Goal: Register for event/course

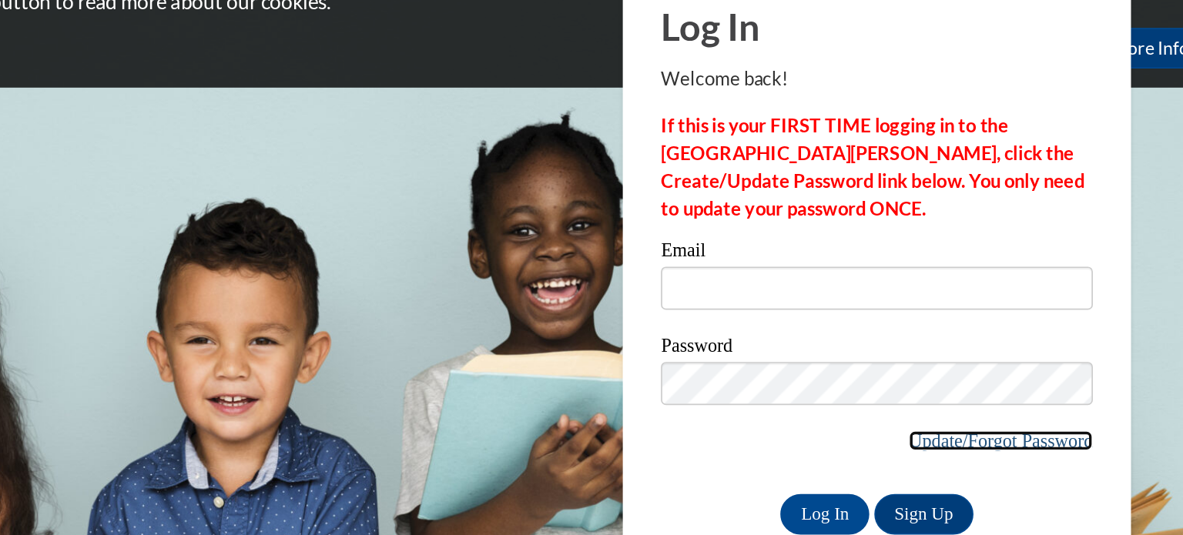
click at [1023, 327] on link "Update/Forgot Password" at bounding box center [1045, 329] width 112 height 12
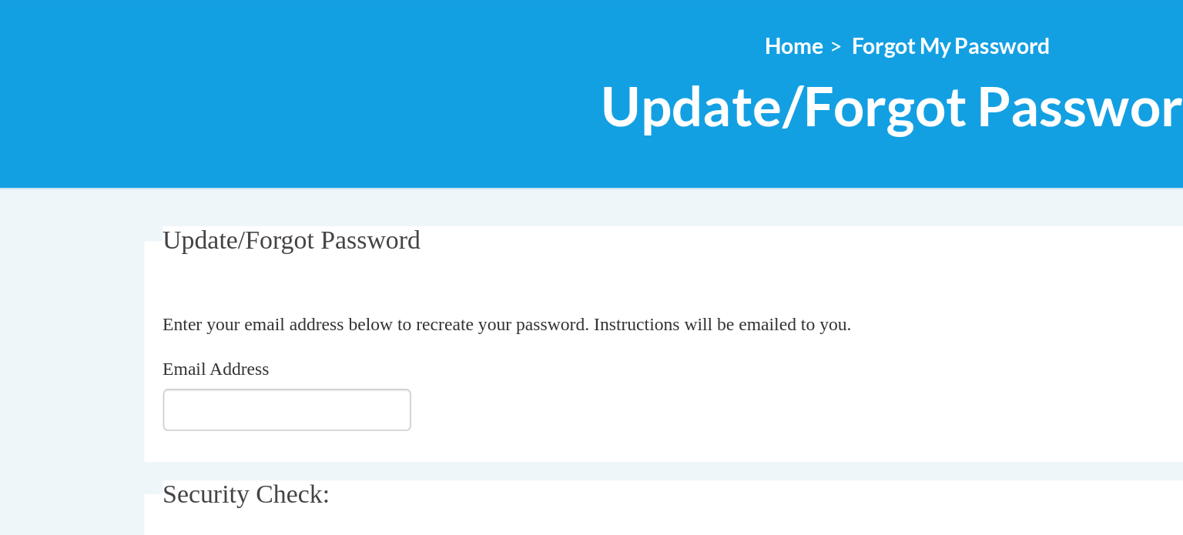
scroll to position [6, 0]
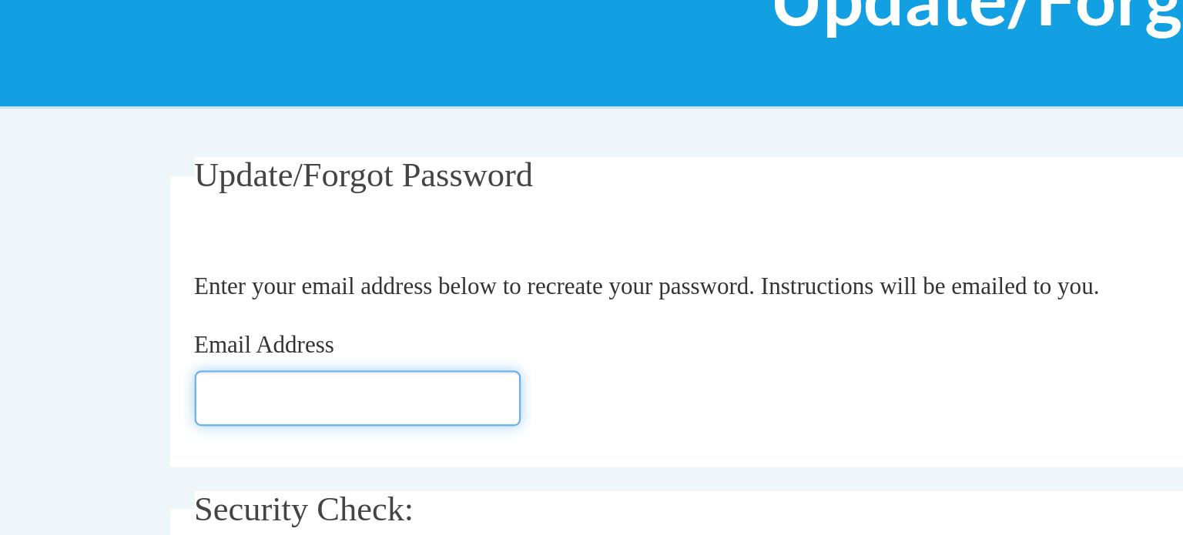
click at [248, 417] on input "Email Address" at bounding box center [206, 417] width 154 height 26
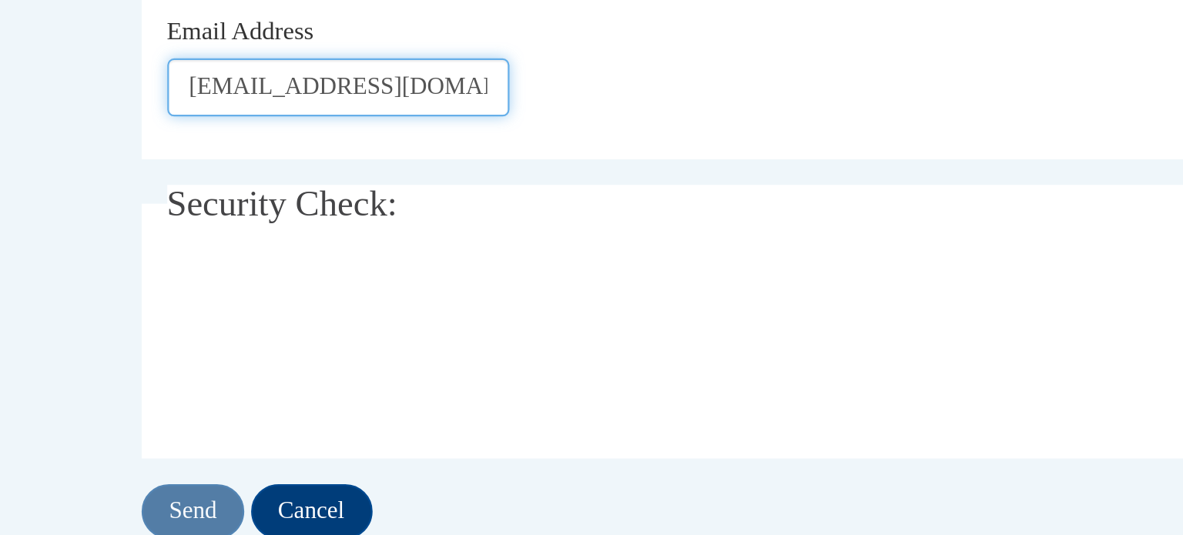
scroll to position [90, 0]
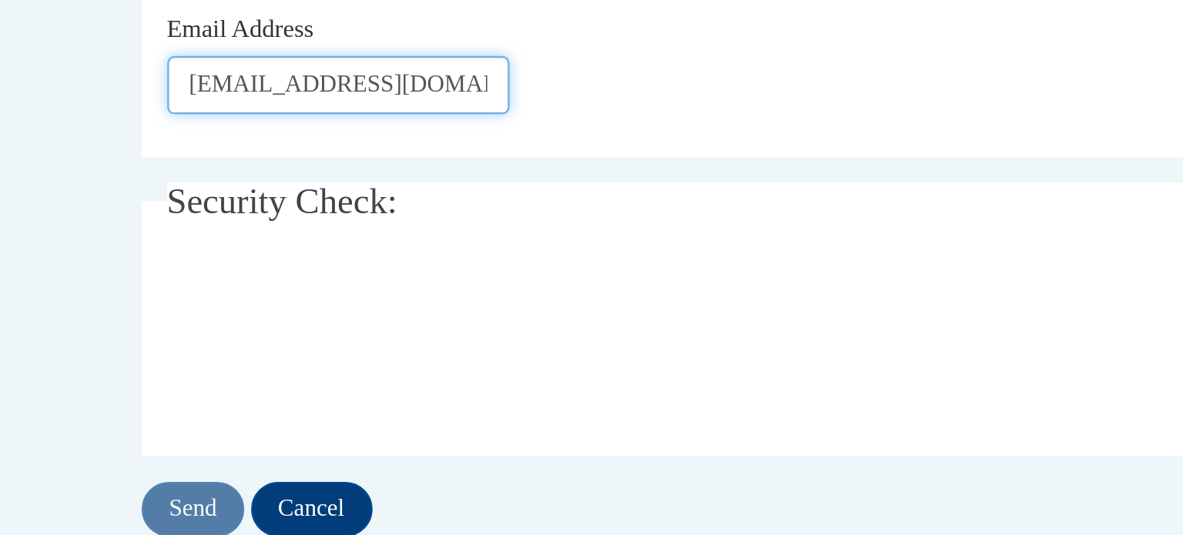
type input "[EMAIL_ADDRESS][DOMAIN_NAME]"
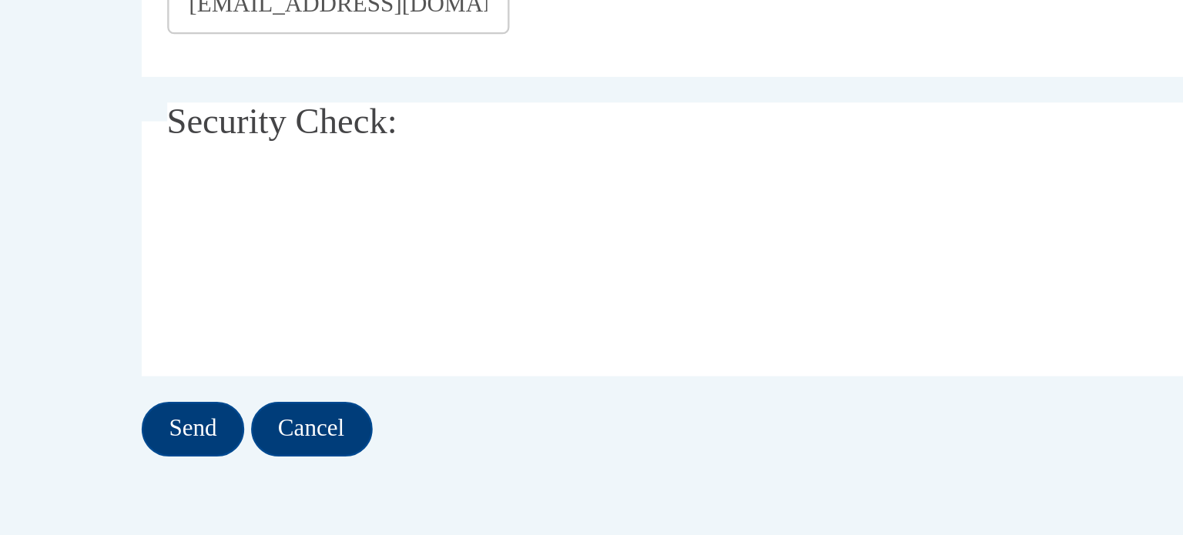
scroll to position [129, 0]
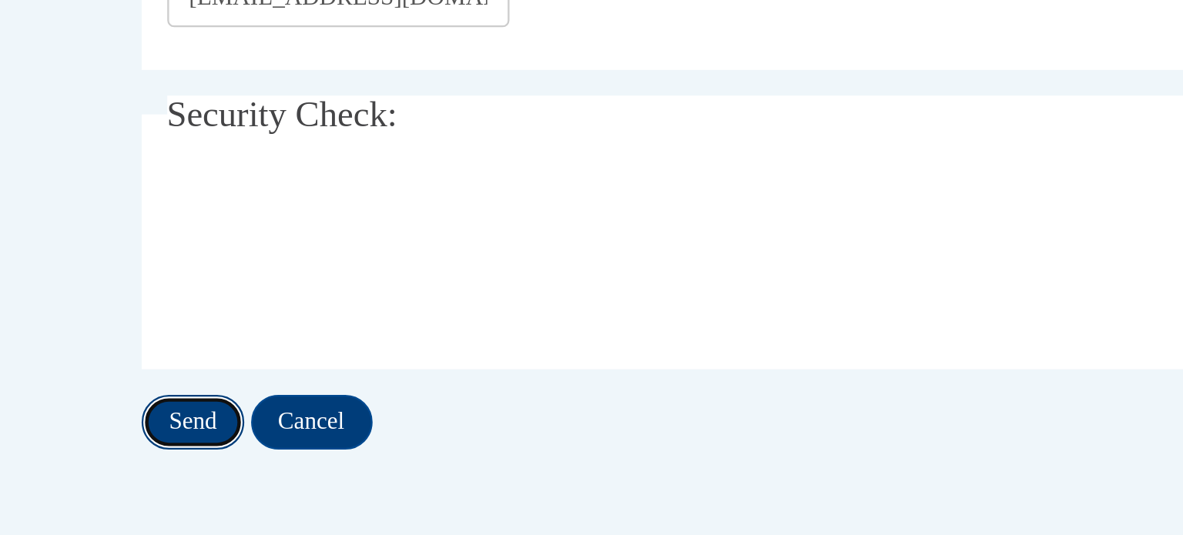
click at [138, 484] on input "Send" at bounding box center [141, 484] width 46 height 25
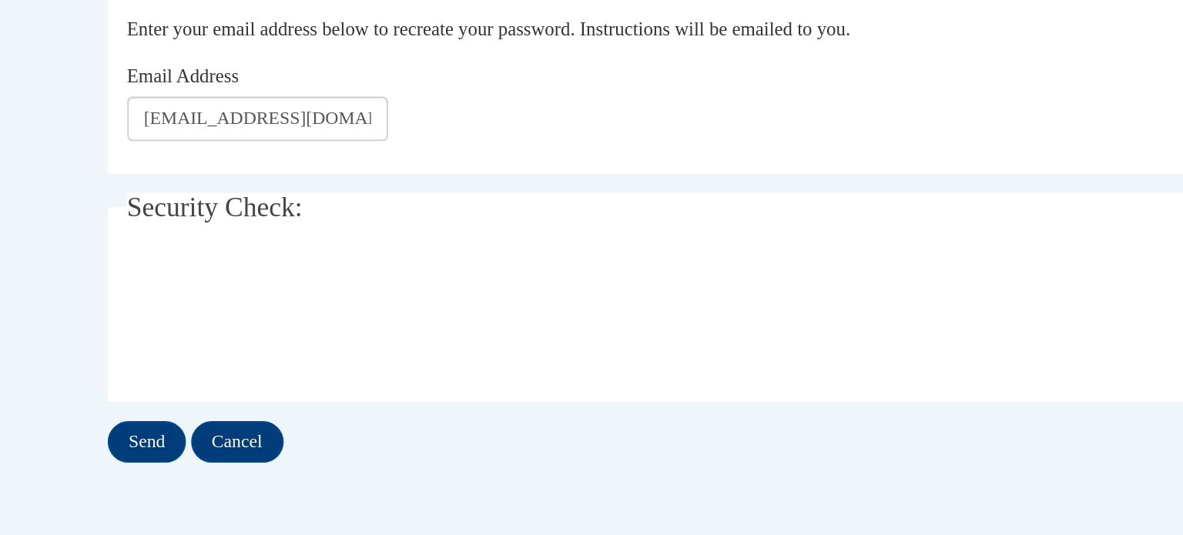
scroll to position [178, 0]
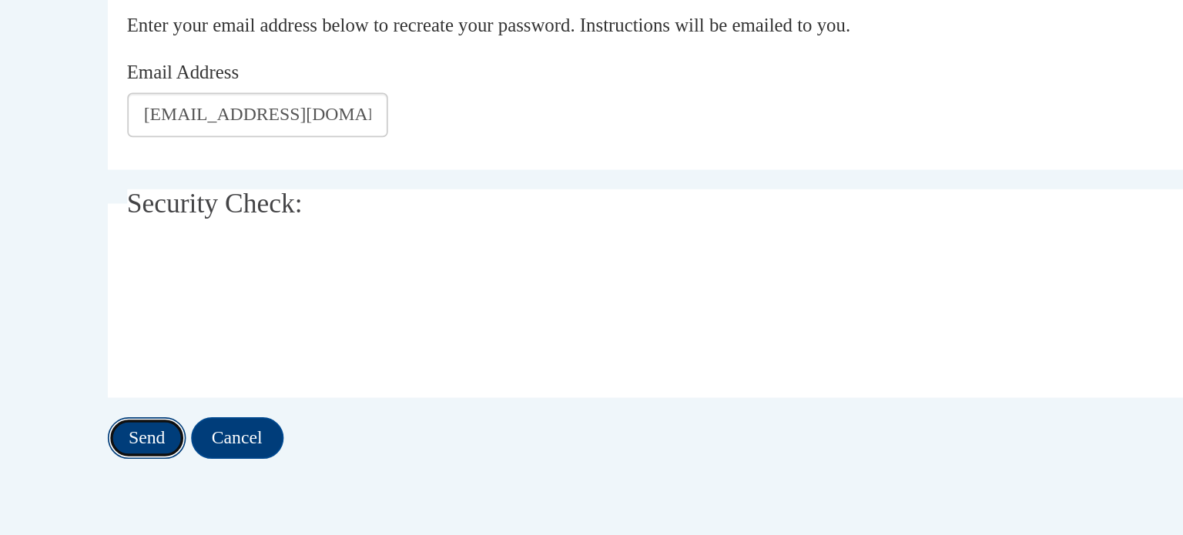
click at [154, 476] on input "Send" at bounding box center [141, 477] width 46 height 25
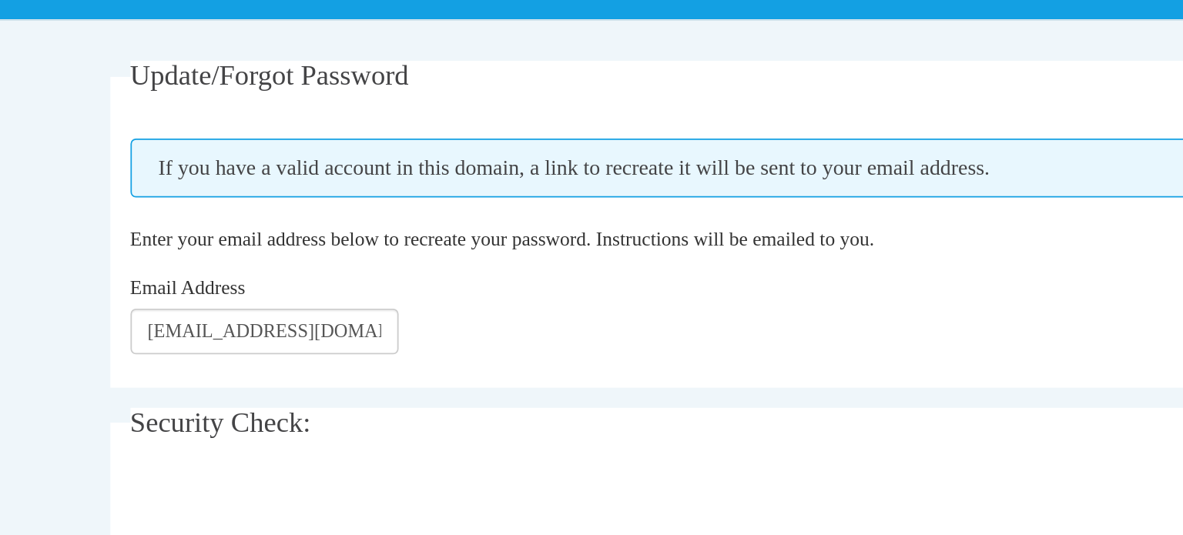
scroll to position [196, 0]
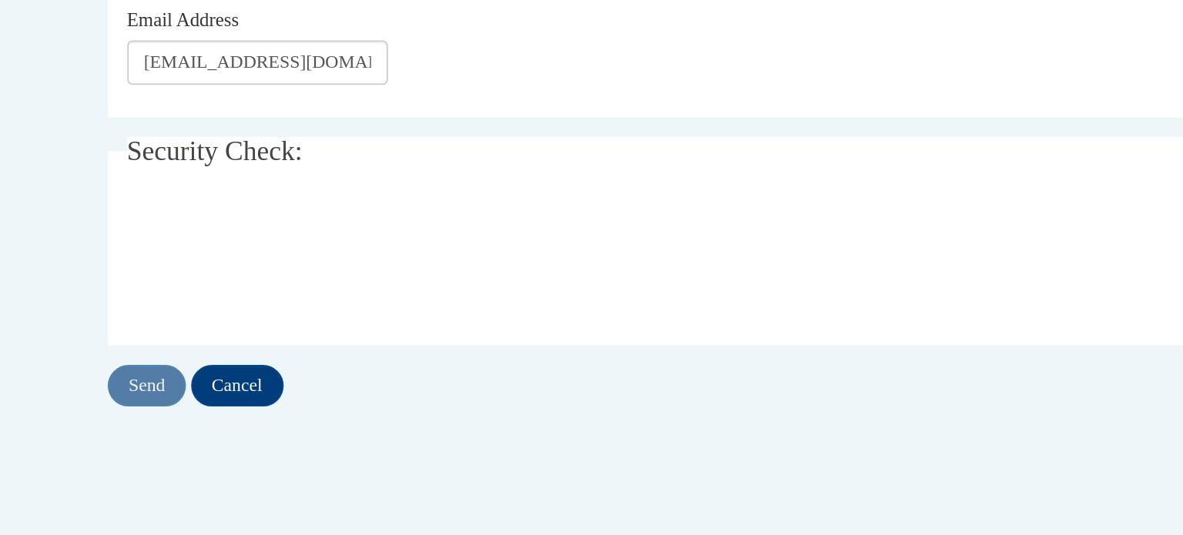
scroll to position [209, 0]
click at [128, 453] on input "Send" at bounding box center [141, 446] width 46 height 25
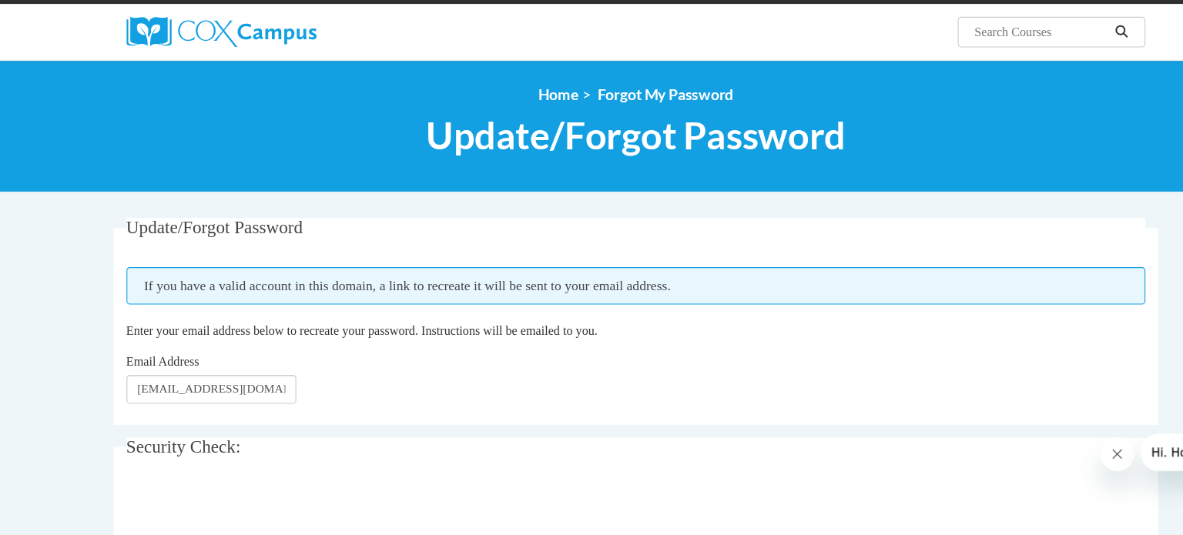
scroll to position [63, 0]
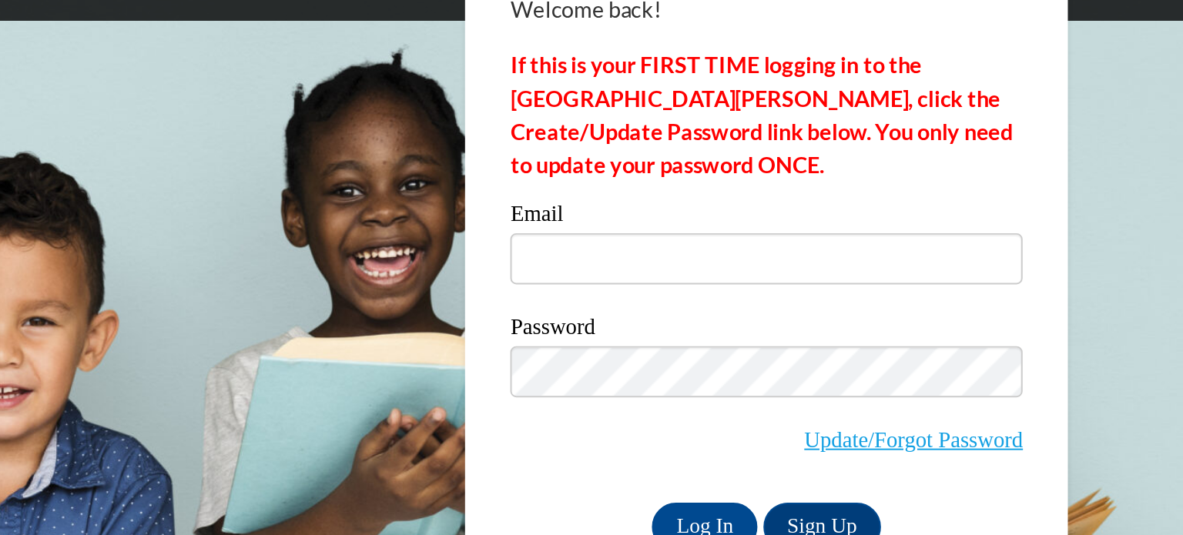
click at [980, 159] on strong "If this is your FIRST TIME logging in to the NEW Cox Campus, click the Create/U…" at bounding box center [967, 163] width 256 height 64
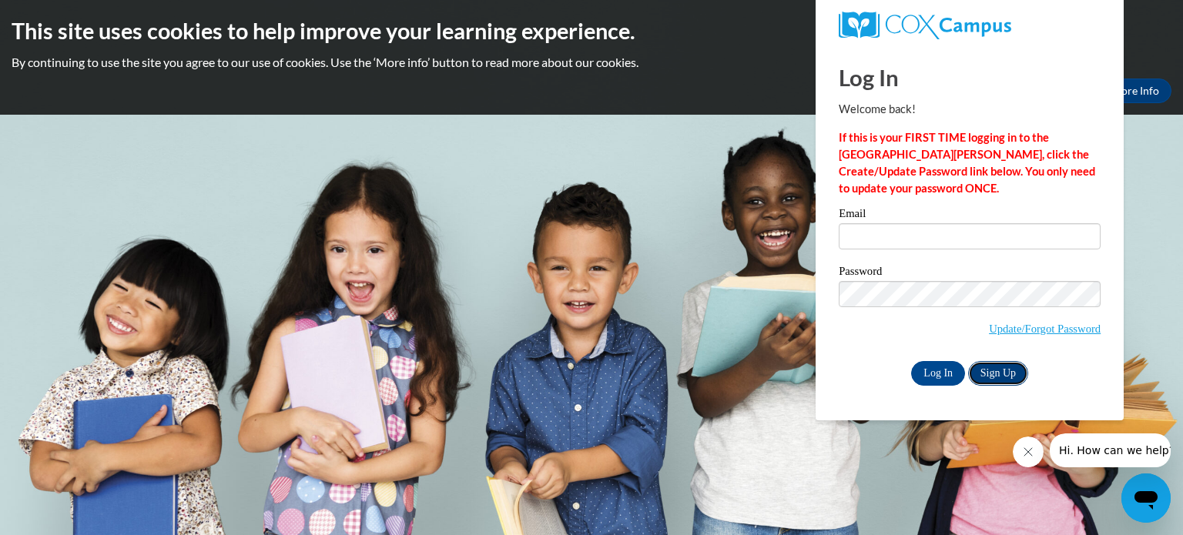
click at [1005, 377] on link "Sign Up" at bounding box center [998, 373] width 60 height 25
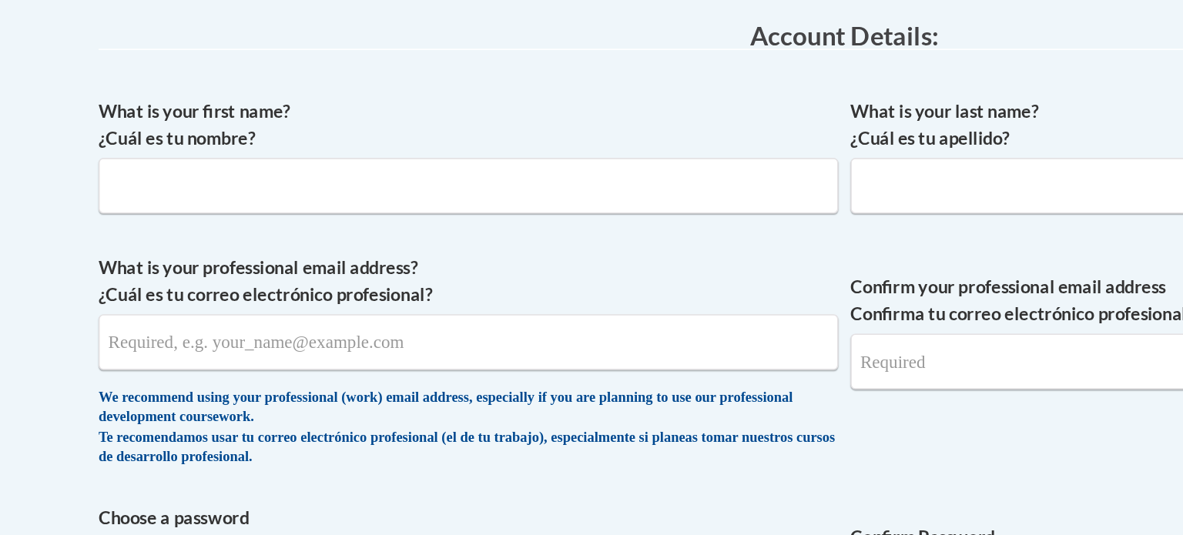
scroll to position [330, 0]
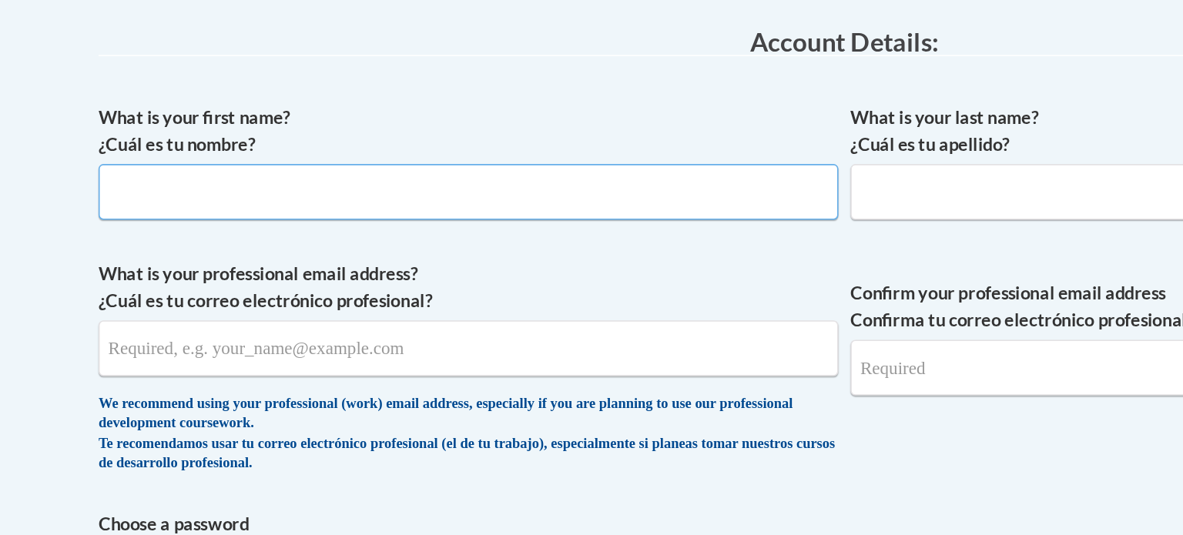
click at [256, 196] on input "What is your first name? ¿Cuál es tu nombre?" at bounding box center [353, 198] width 470 height 35
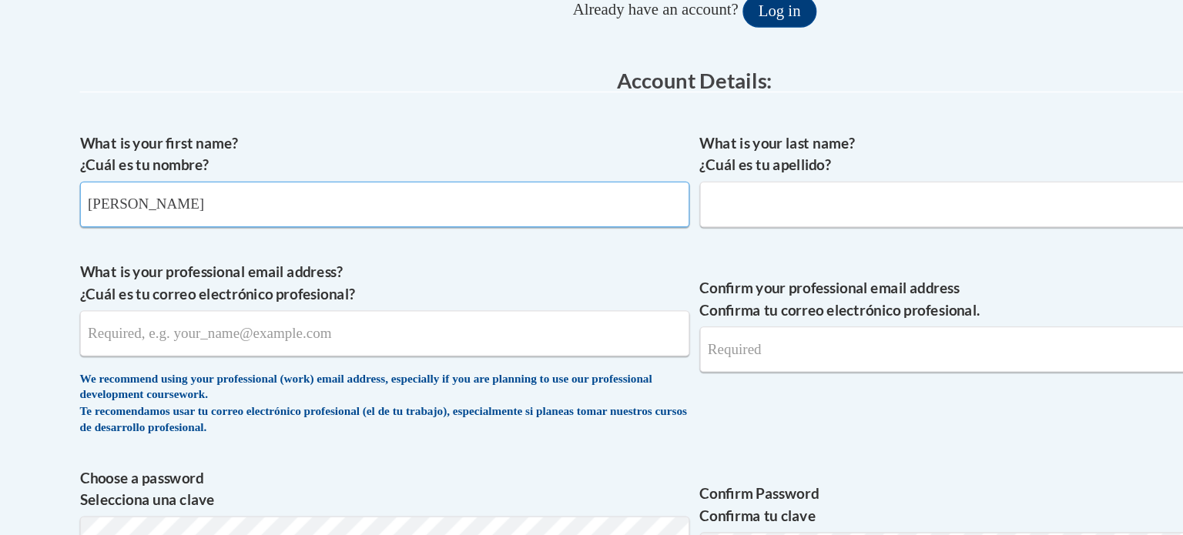
type input "Angela"
click at [626, 199] on input "What is your last name? ¿Cuál es tu apellido?" at bounding box center [830, 198] width 470 height 35
type input "Long"
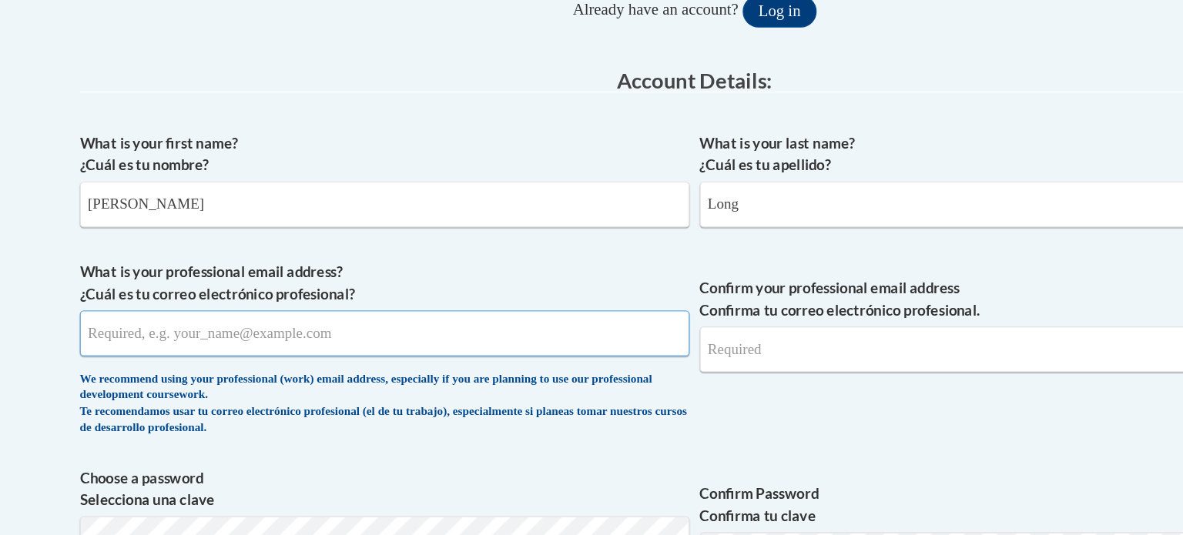
click at [292, 292] on input "What is your professional email address? ¿Cuál es tu correo electrónico profesi…" at bounding box center [353, 297] width 470 height 35
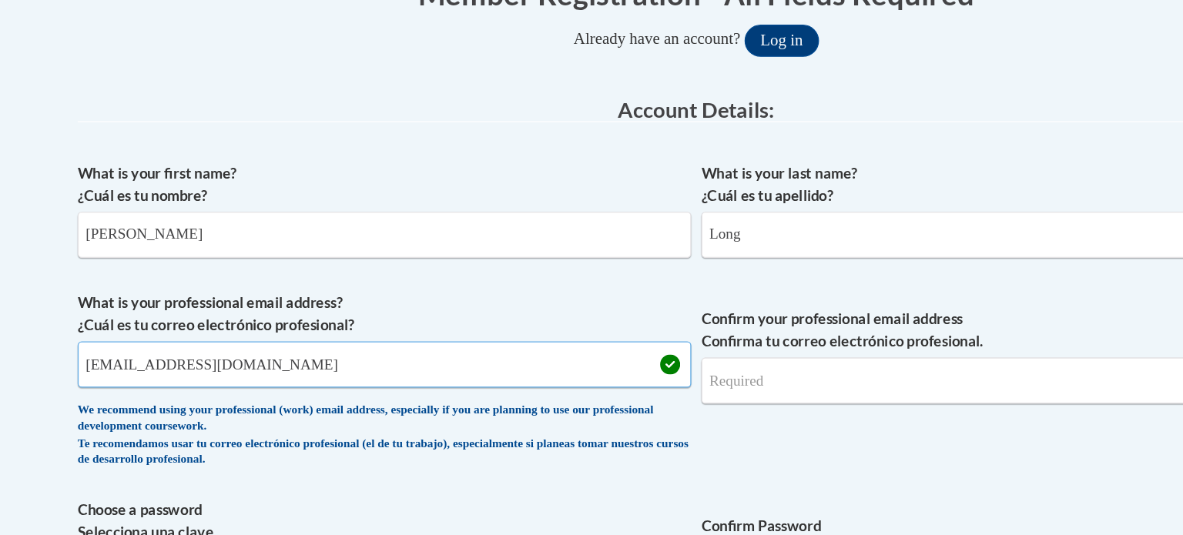
scroll to position [327, 0]
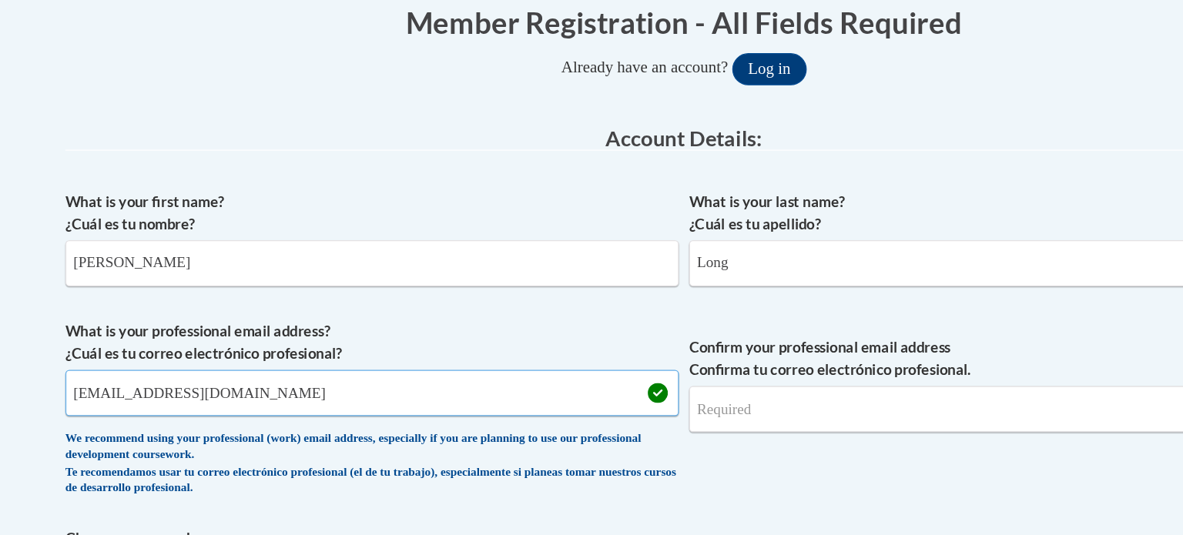
type input "along@nfdlschools.org"
click at [614, 322] on input "Confirm your professional email address Confirma tu correo electrónico profesio…" at bounding box center [830, 313] width 470 height 35
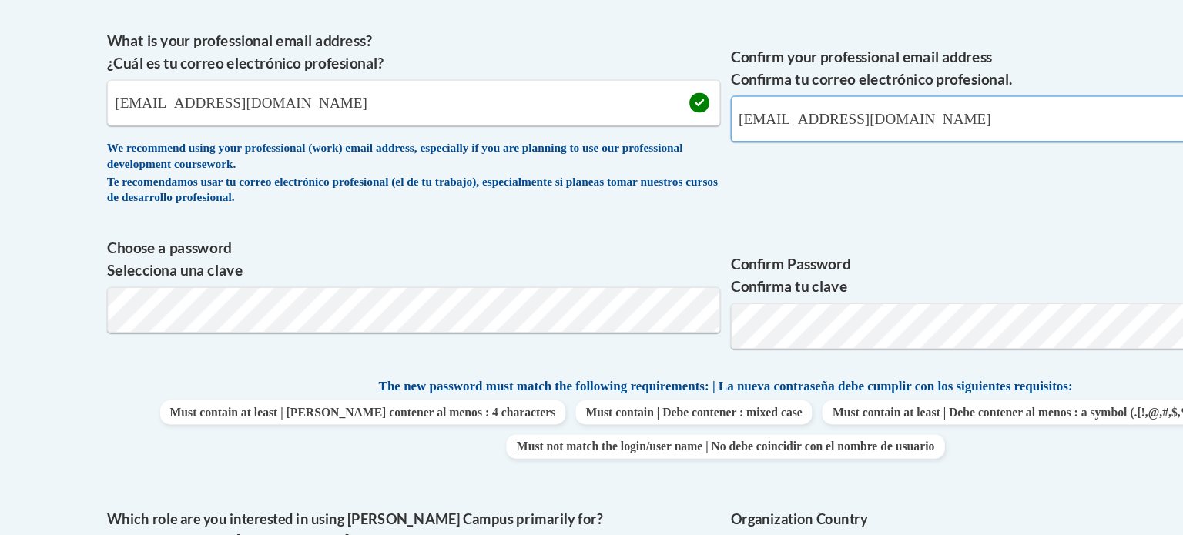
scroll to position [424, 0]
type input "along@nfdlschools.org"
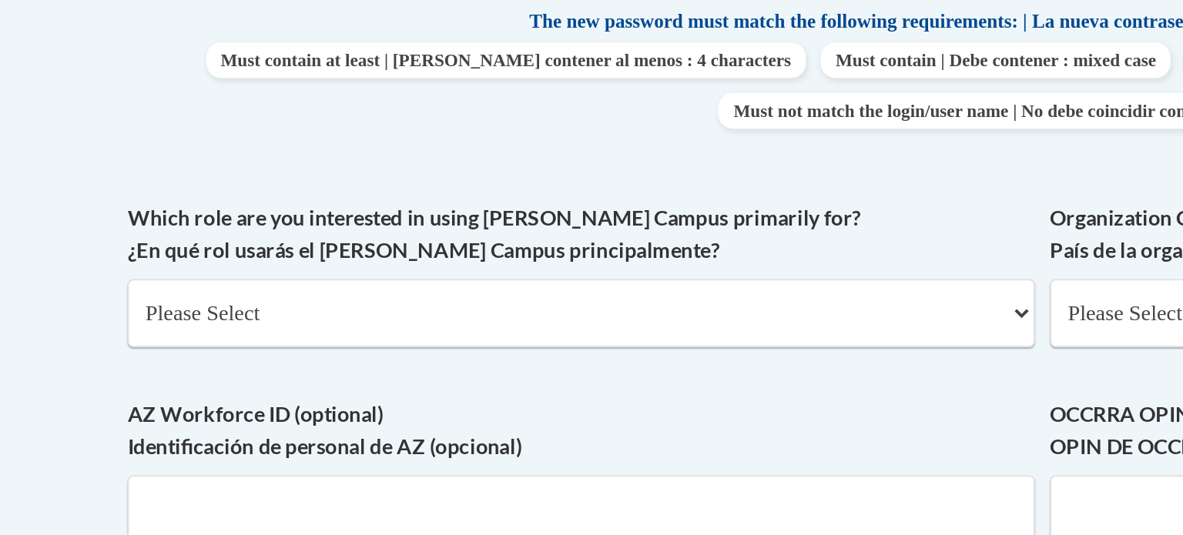
scroll to position [645, 0]
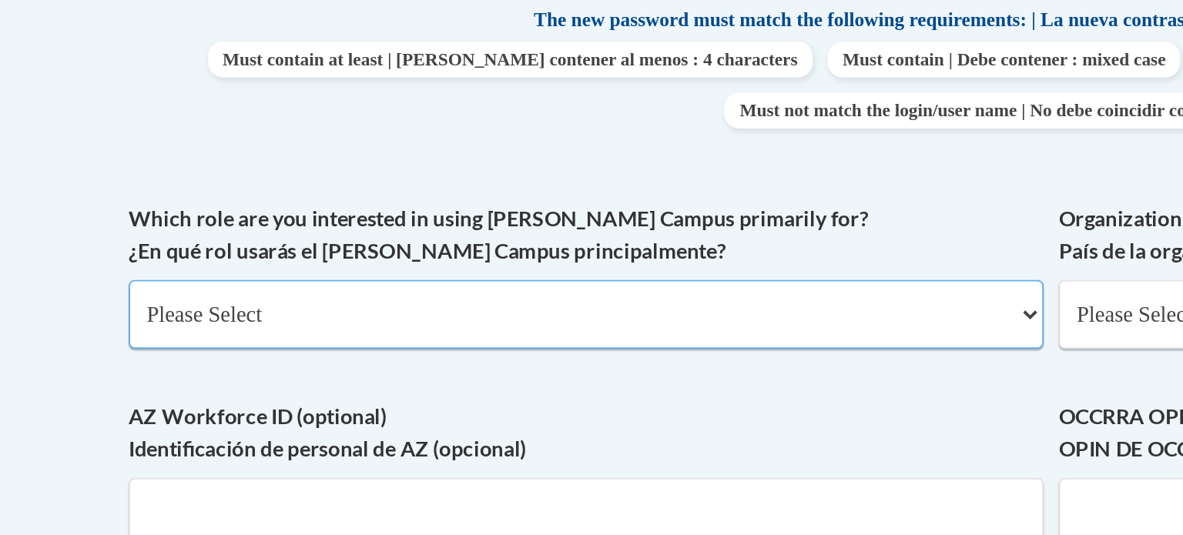
click at [219, 341] on select "Please Select College/University | Colegio/Universidad Community/Nonprofit Part…" at bounding box center [353, 350] width 470 height 35
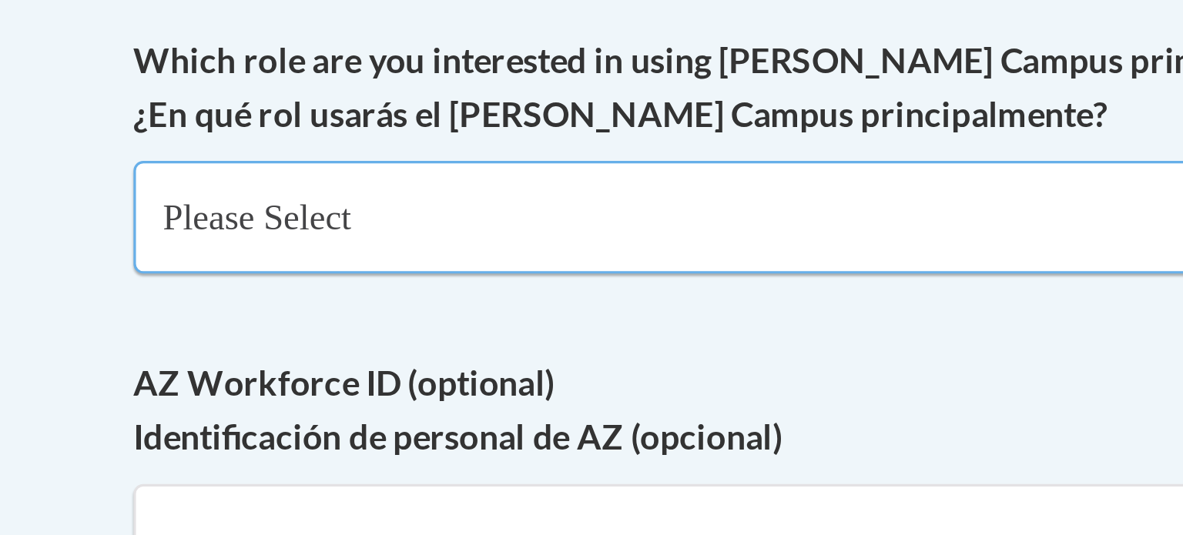
click at [186, 351] on select "Please Select College/University | Colegio/Universidad Community/Nonprofit Part…" at bounding box center [353, 350] width 470 height 35
click at [118, 333] on select "Please Select College/University | Colegio/Universidad Community/Nonprofit Part…" at bounding box center [353, 350] width 470 height 35
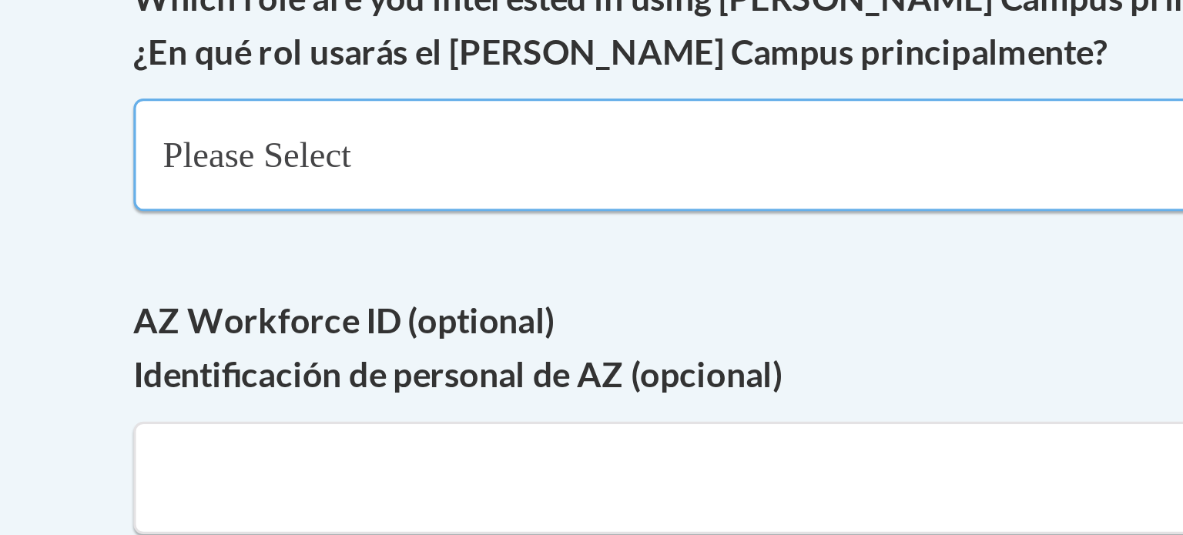
click at [215, 350] on select "Please Select College/University | Colegio/Universidad Community/Nonprofit Part…" at bounding box center [353, 350] width 470 height 35
select select "fbf2d438-af2f-41f8-98f1-81c410e29de3"
click at [118, 333] on select "Please Select College/University | Colegio/Universidad Community/Nonprofit Part…" at bounding box center [353, 350] width 470 height 35
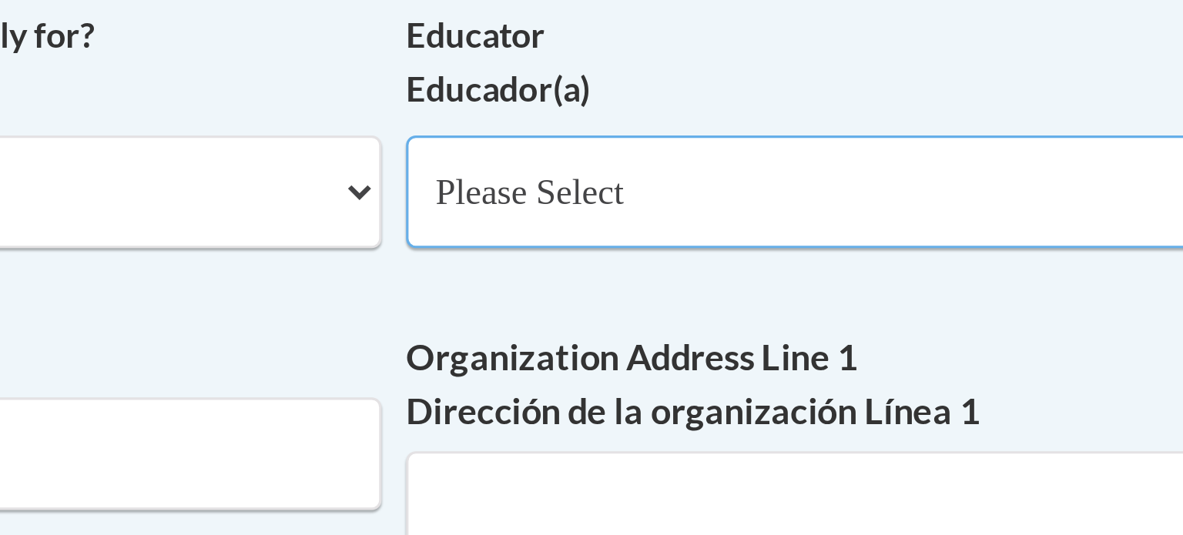
click at [702, 350] on select "Please Select Early Learning/Daycare Teacher/Family Home Care Provider | Maestr…" at bounding box center [830, 350] width 470 height 35
select select "d5fdb05a-b36c-4d60-97fa-9afceda7e903"
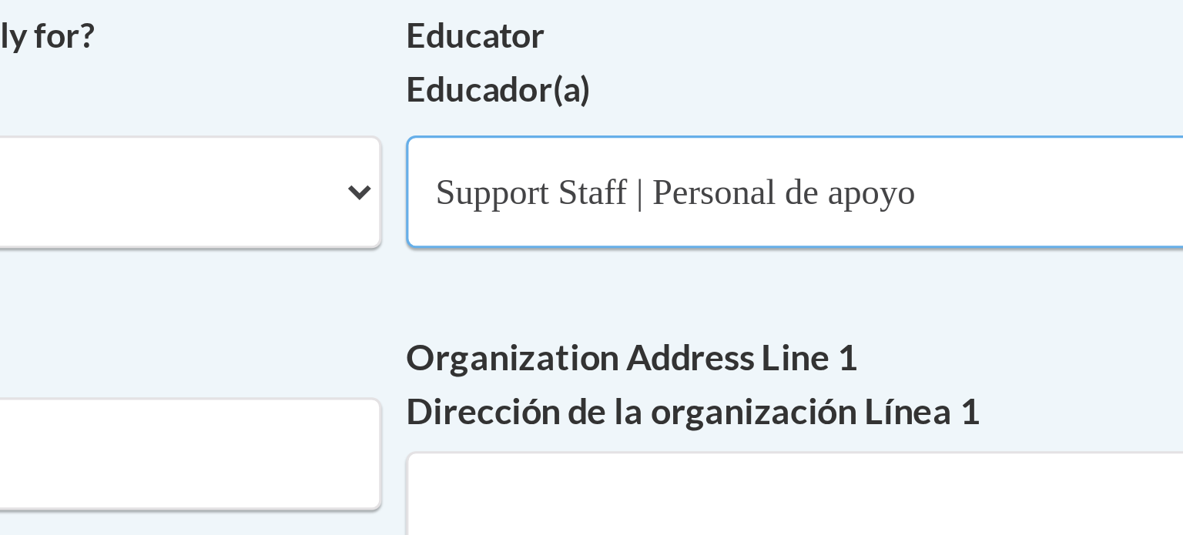
click at [595, 333] on select "Please Select Early Learning/Daycare Teacher/Family Home Care Provider | Maestr…" at bounding box center [830, 350] width 470 height 35
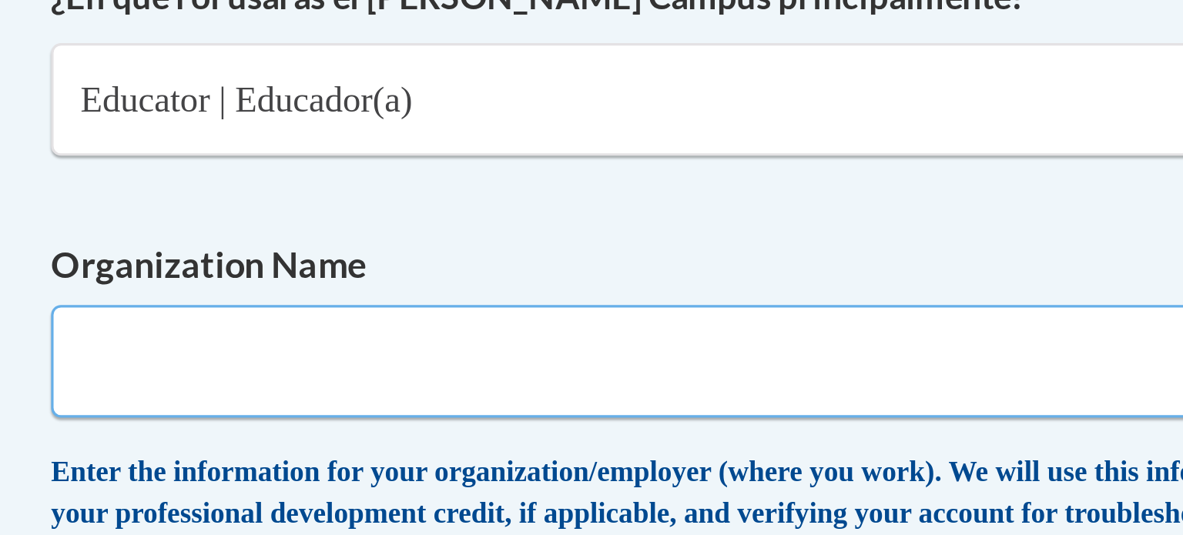
click at [234, 433] on input "Organization Name" at bounding box center [353, 433] width 470 height 35
type input "Sbhool"
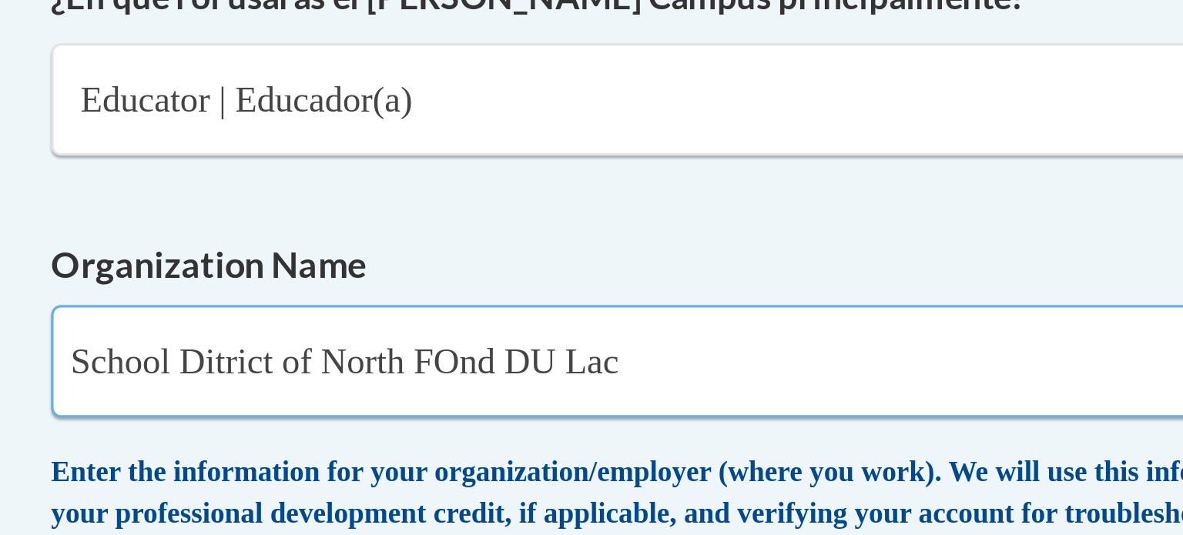
click at [250, 434] on input "School Ditrict of North FOnd DU Lac" at bounding box center [353, 433] width 470 height 35
click at [170, 434] on input "School Ditrict of North Fond DU Lac" at bounding box center [353, 433] width 470 height 35
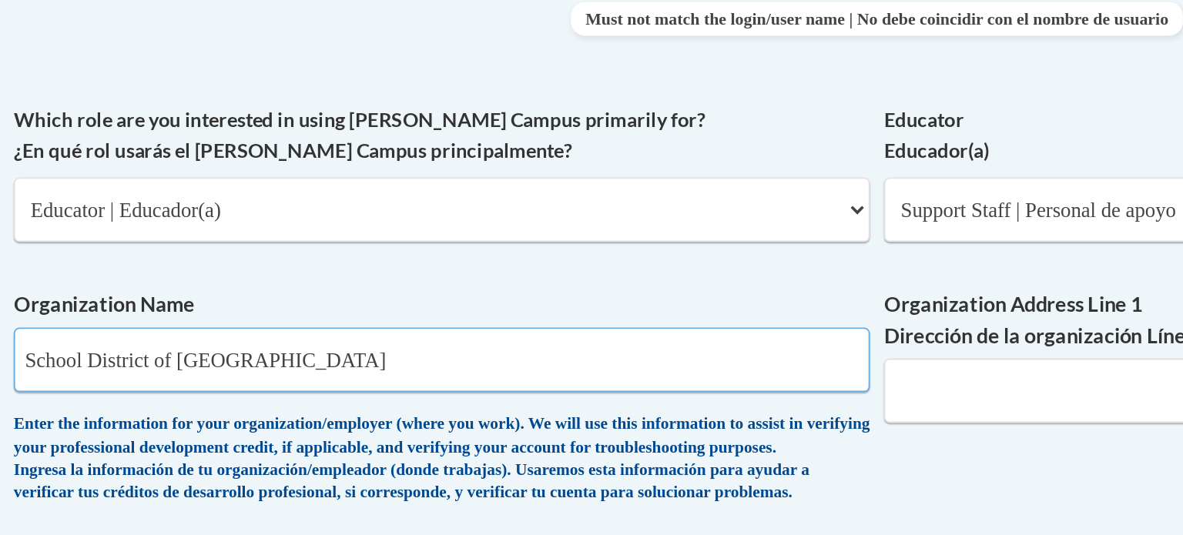
click at [285, 431] on input "School District of North Fond DU Lac" at bounding box center [353, 433] width 470 height 35
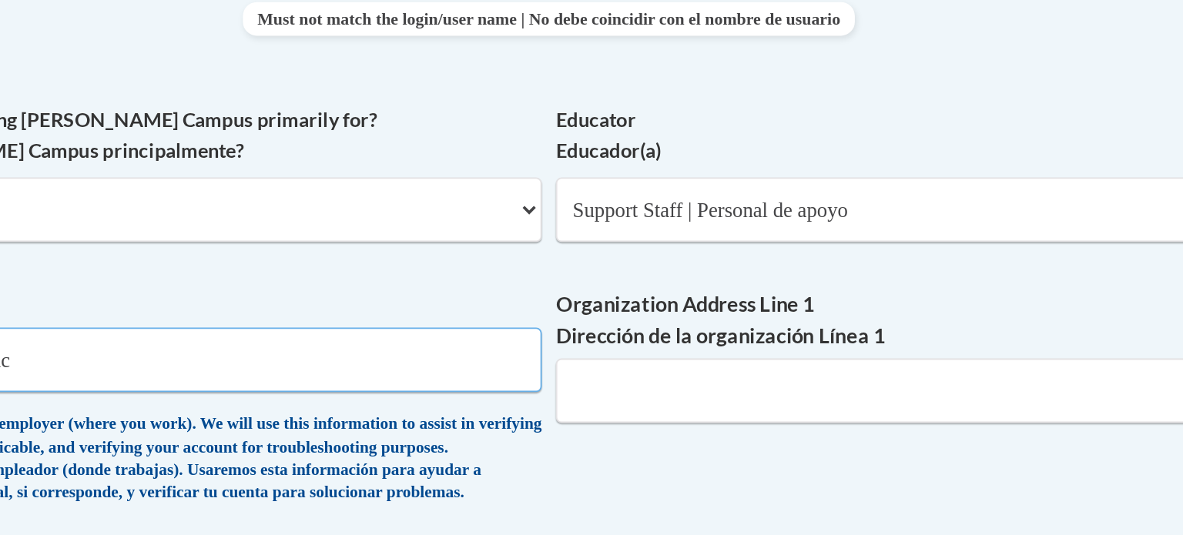
type input "School District of North Fond Du1098 Prospect Ave. Lac"
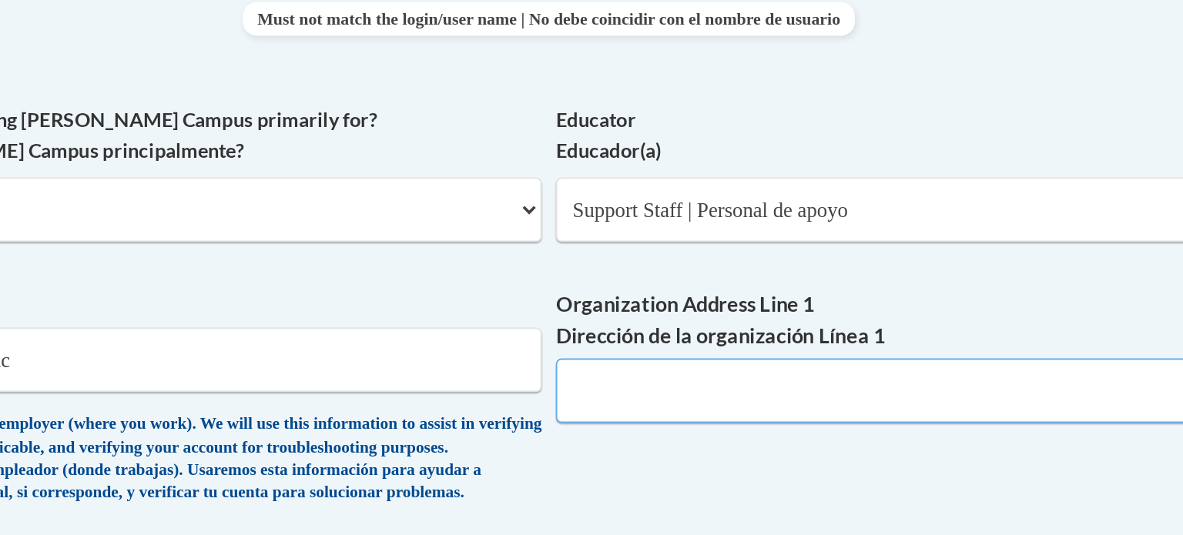
click at [696, 450] on input "Organization Address Line 1 Dirección de la organización Línea 1" at bounding box center [830, 450] width 470 height 35
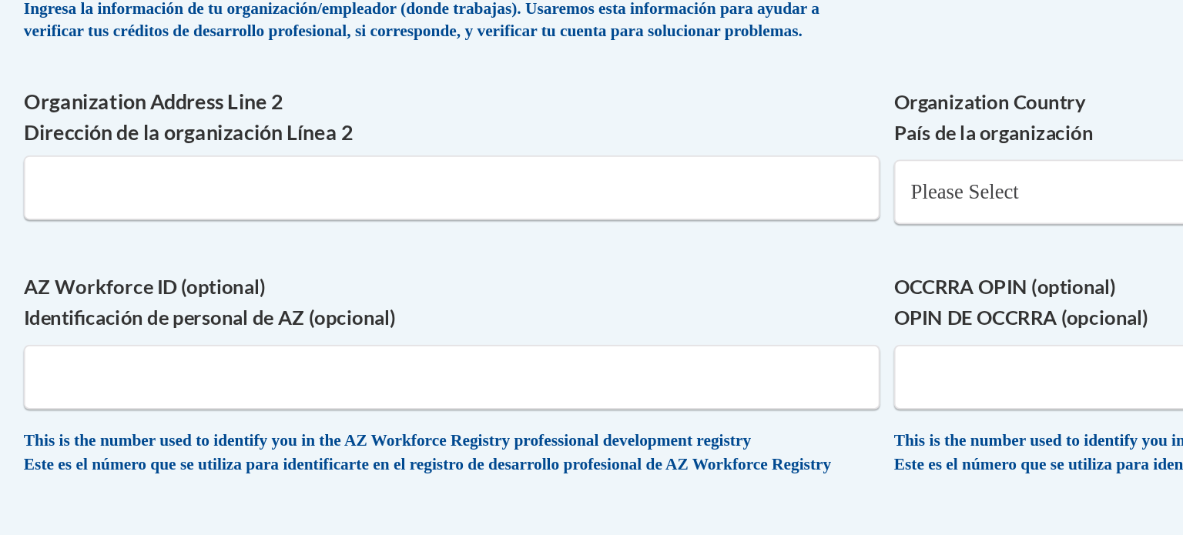
scroll to position [893, 0]
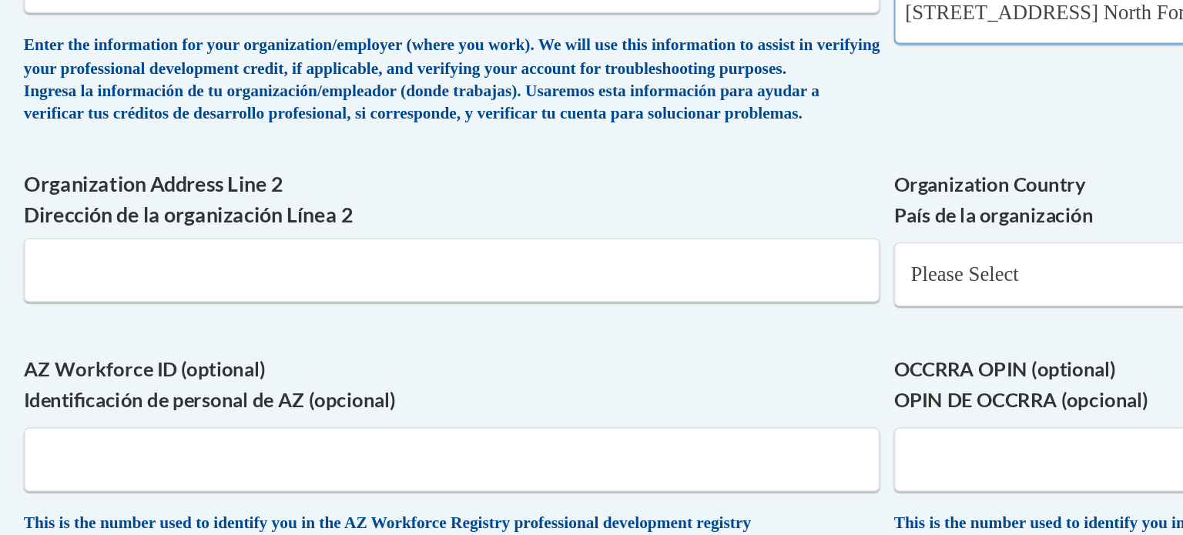
type input "1098 Prospect Ave. North Fond DU Lac Wi 54937"
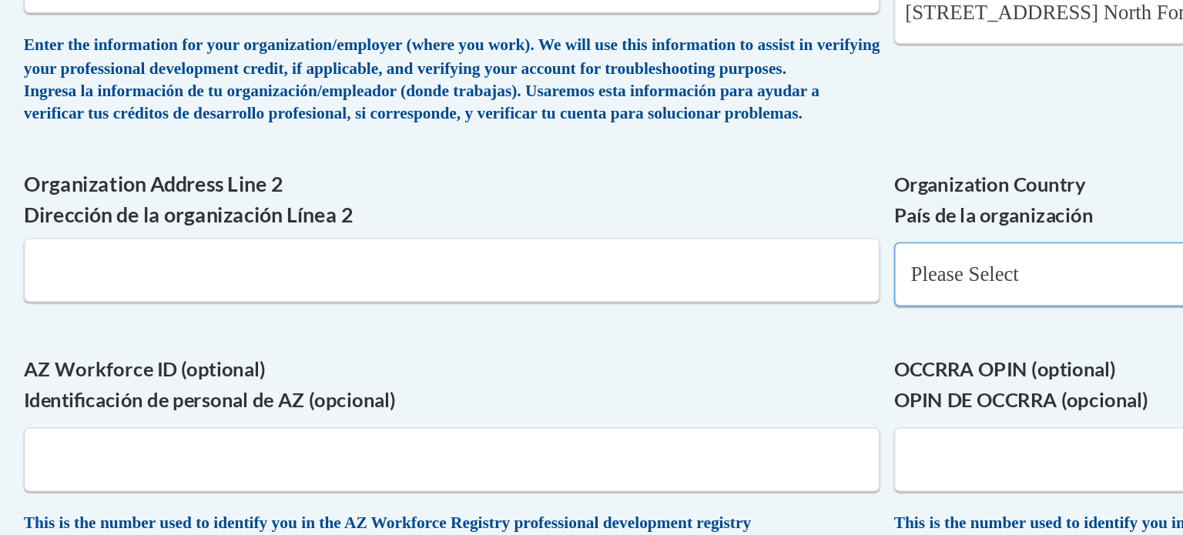
click at [688, 364] on select "Please Select United States | Estados Unidos Outside of the United States | Fue…" at bounding box center [830, 346] width 470 height 35
select select "ad49bcad-a171-4b2e-b99c-48b446064914"
click at [595, 353] on select "Please Select United States | Estados Unidos Outside of the United States | Fue…" at bounding box center [830, 346] width 470 height 35
select select
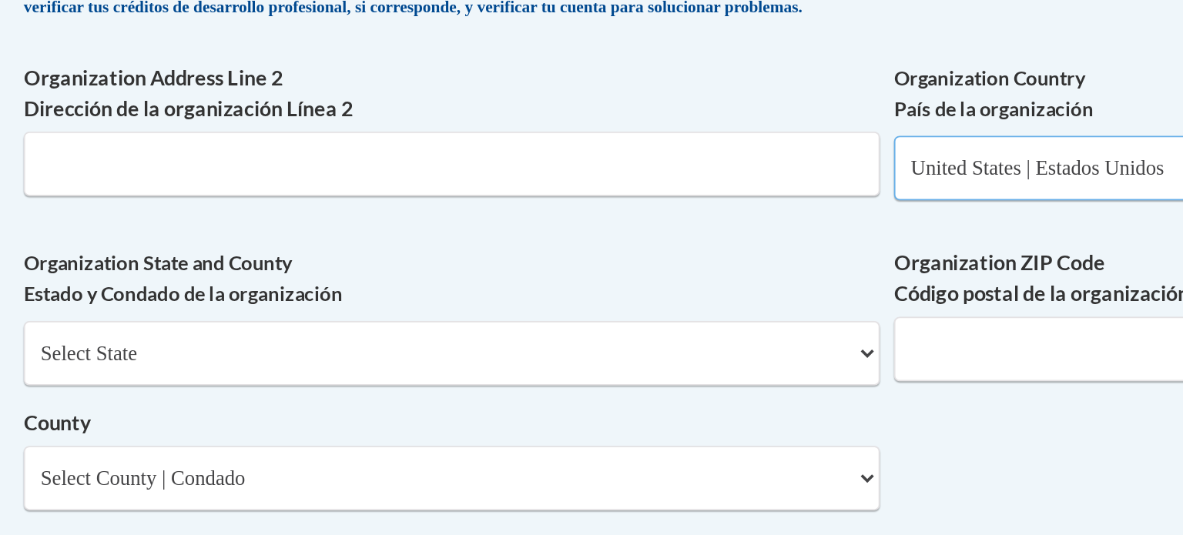
scroll to position [906, 0]
click at [280, 453] on select "Select State Alabama Alaska Arizona Arkansas California Colorado Connecticut De…" at bounding box center [353, 434] width 470 height 35
select select "Wisconsin"
click at [118, 442] on select "Select State Alabama Alaska Arizona Arkansas California Colorado Connecticut De…" at bounding box center [353, 434] width 470 height 35
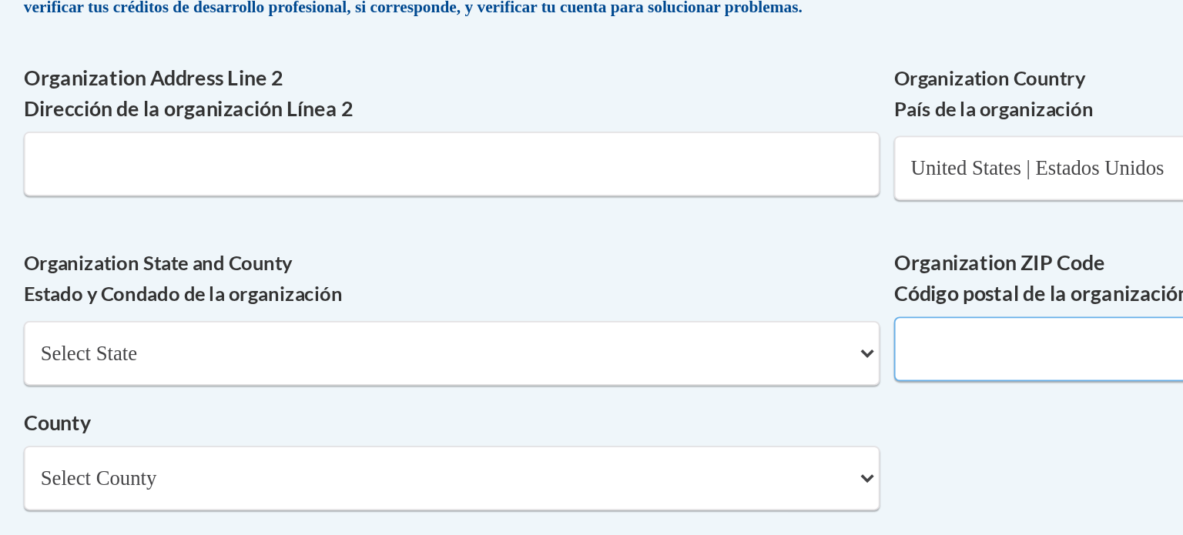
click at [607, 451] on input "Organization ZIP Code Código postal de la organización" at bounding box center [830, 432] width 470 height 35
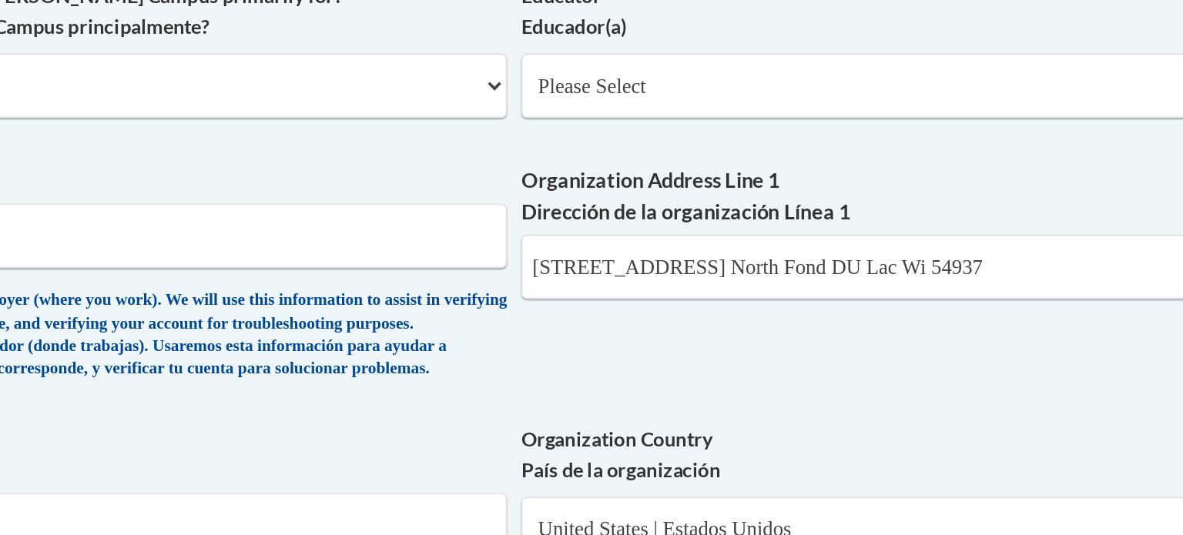
type input "54937"
click at [846, 189] on input "1098 Prospect Ave. North Fond DU Lac Wi 54937" at bounding box center [830, 189] width 470 height 35
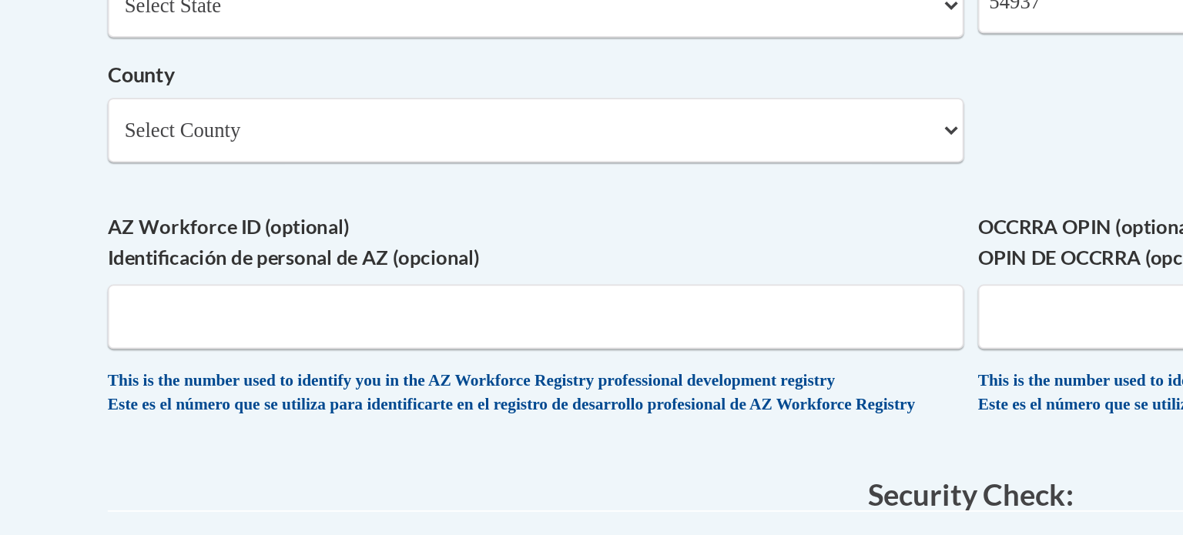
scroll to position [1099, 0]
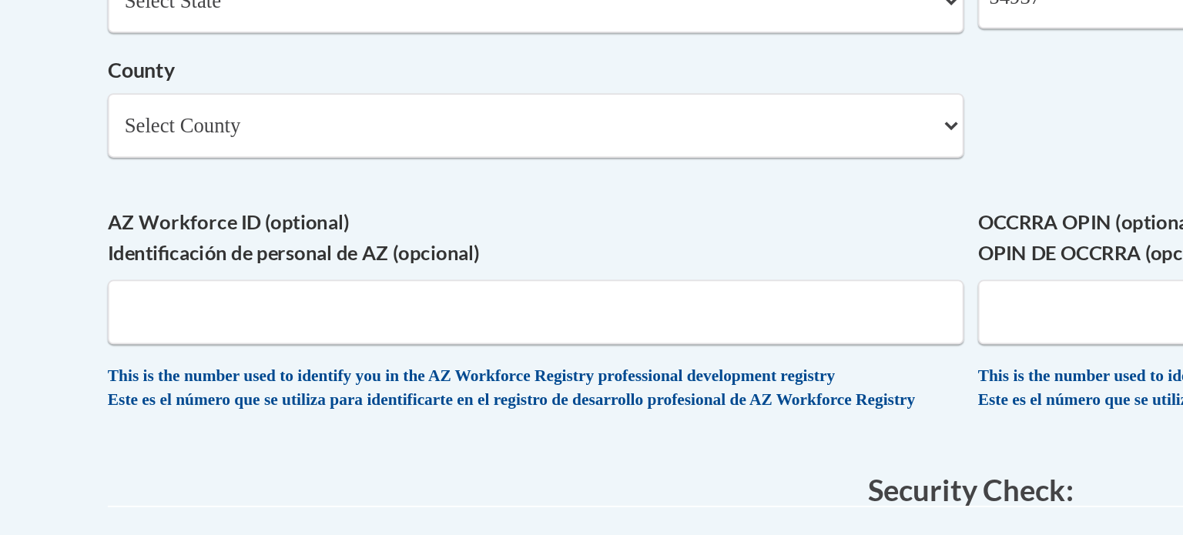
type input "1098 Prospect Ave. North Fond DU Lac"
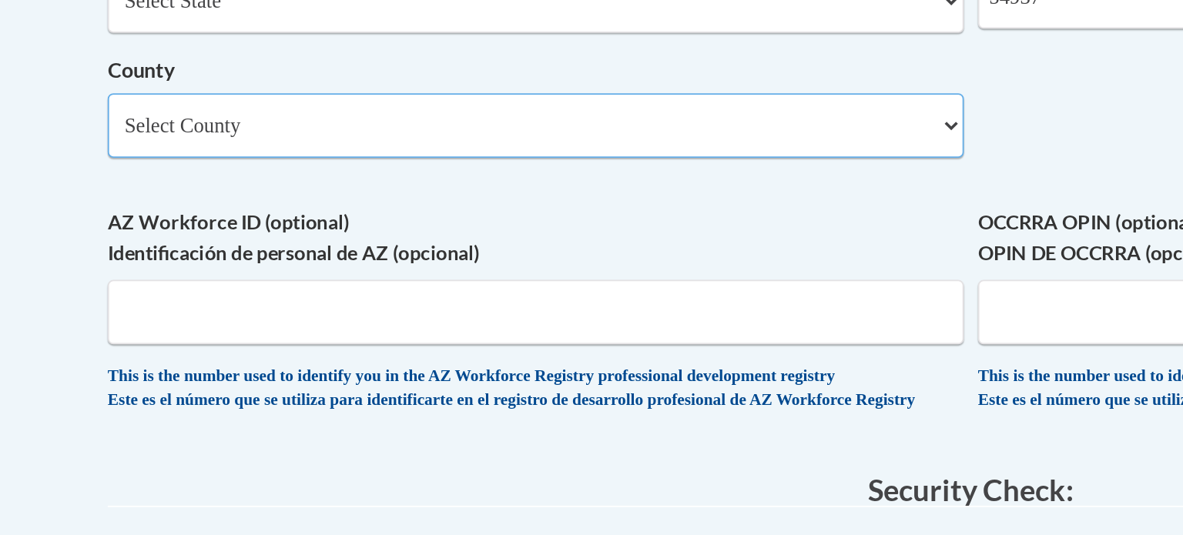
click at [491, 328] on select "Select County Adams Ashland Barron Bayfield Brown Buffalo Burnett Calumet Chipp…" at bounding box center [353, 310] width 470 height 35
select select "Fond du Lac"
click at [118, 318] on select "Select County Adams Ashland Barron Bayfield Brown Buffalo Burnett Calumet Chipp…" at bounding box center [353, 310] width 470 height 35
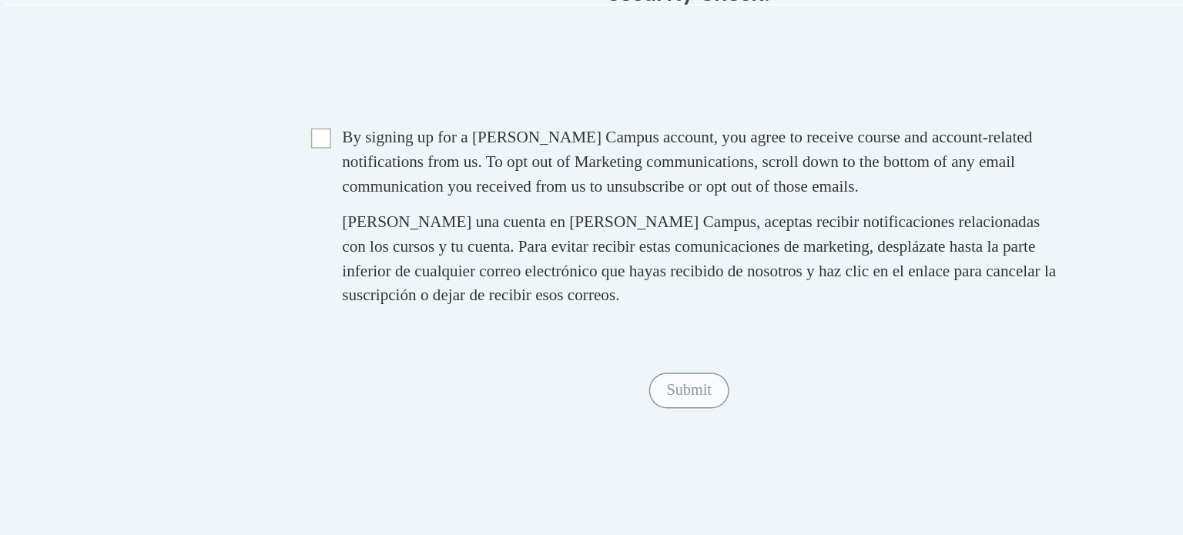
scroll to position [1575, 0]
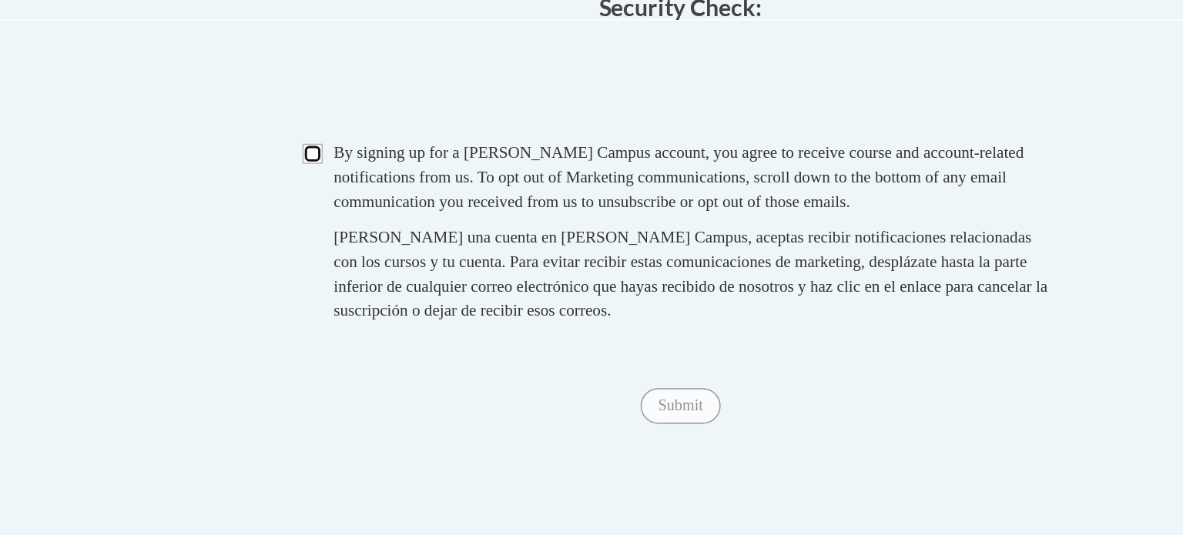
click at [337, 143] on input "Checkbox" at bounding box center [337, 136] width 14 height 14
checkbox input "true"
click at [603, 323] on input "Submit" at bounding box center [591, 311] width 55 height 25
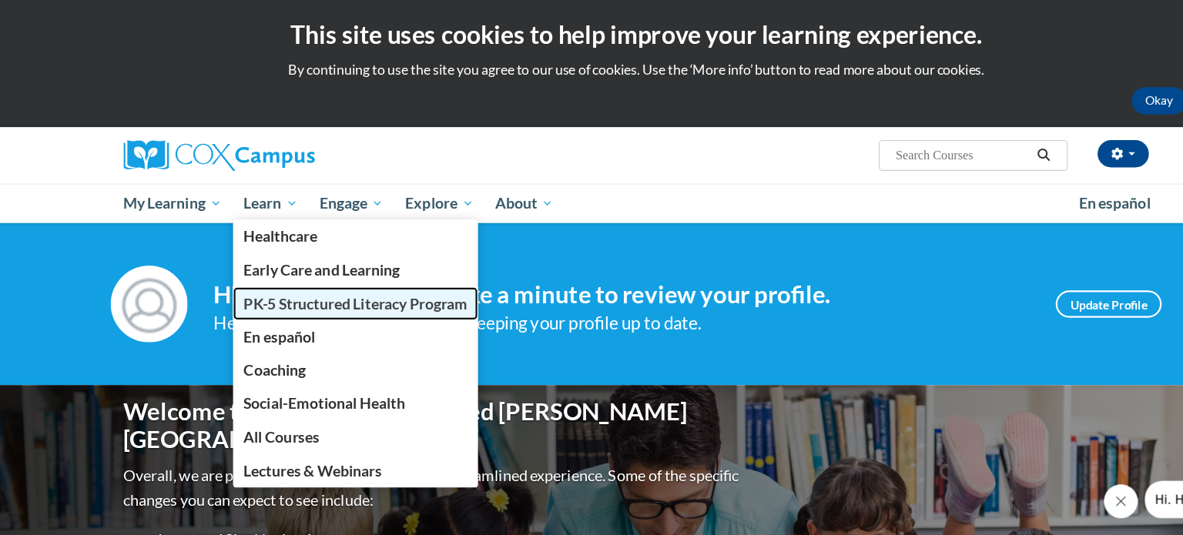
click at [290, 271] on span "PK-5 Structured Literacy Program" at bounding box center [339, 274] width 202 height 16
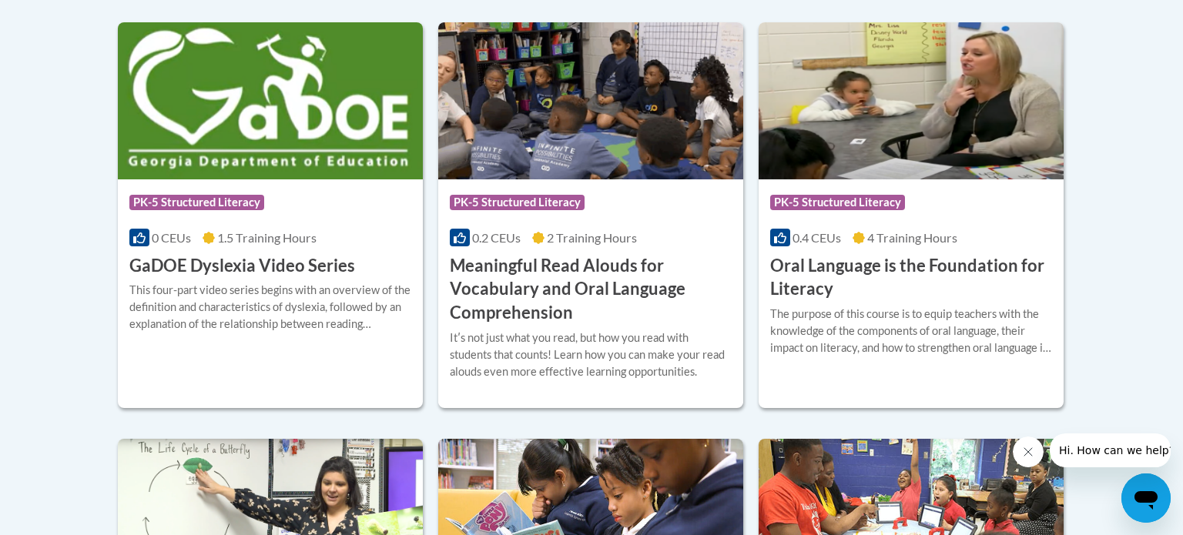
scroll to position [1058, 0]
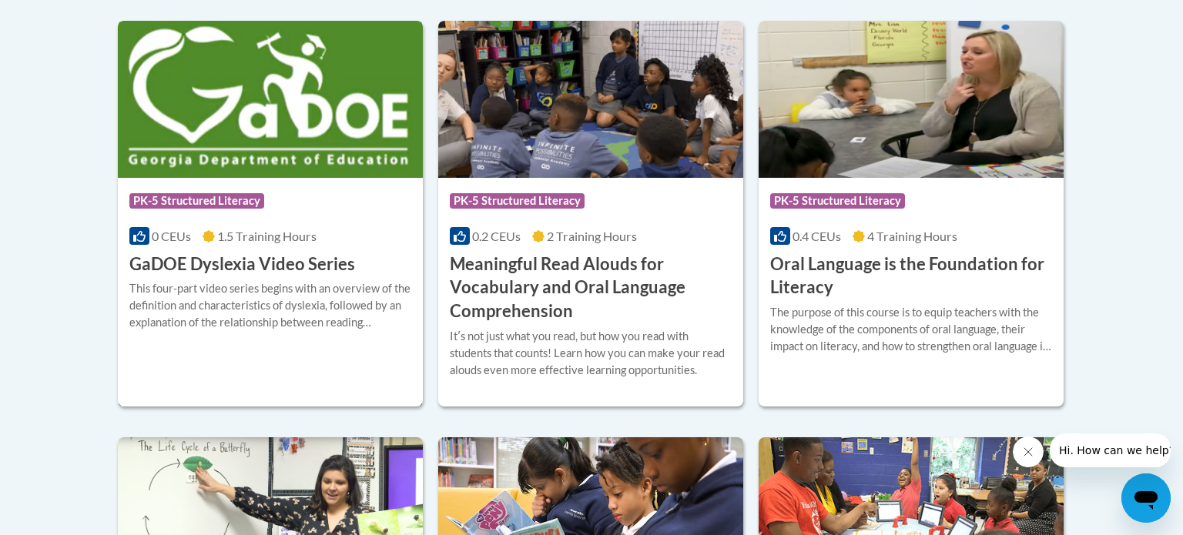
click at [298, 266] on h3 "GaDOE Dyslexia Video Series" at bounding box center [242, 265] width 226 height 24
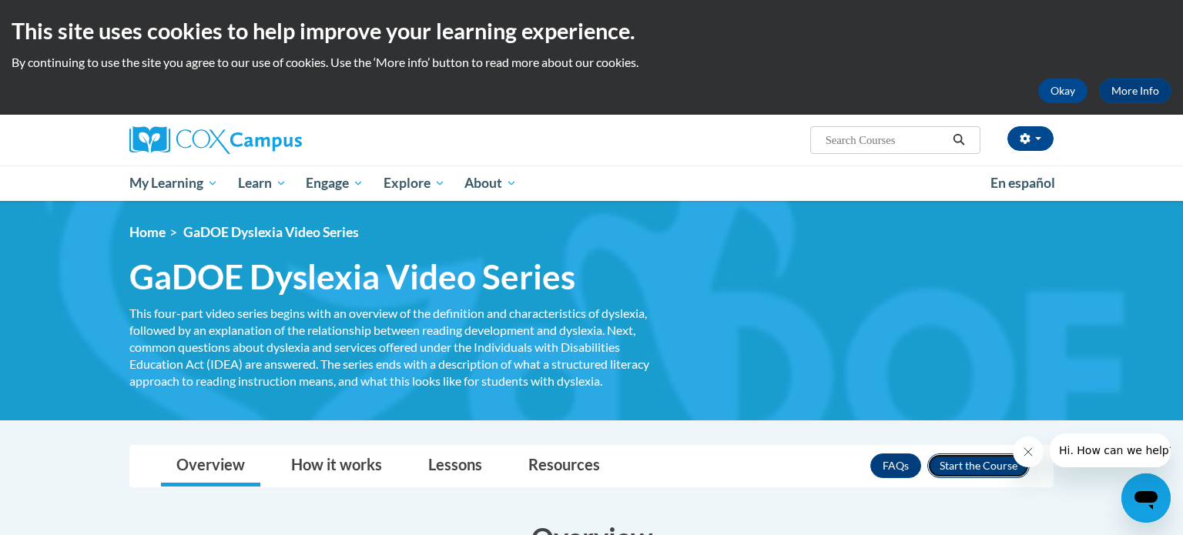
click at [950, 464] on button "Enroll" at bounding box center [978, 466] width 102 height 25
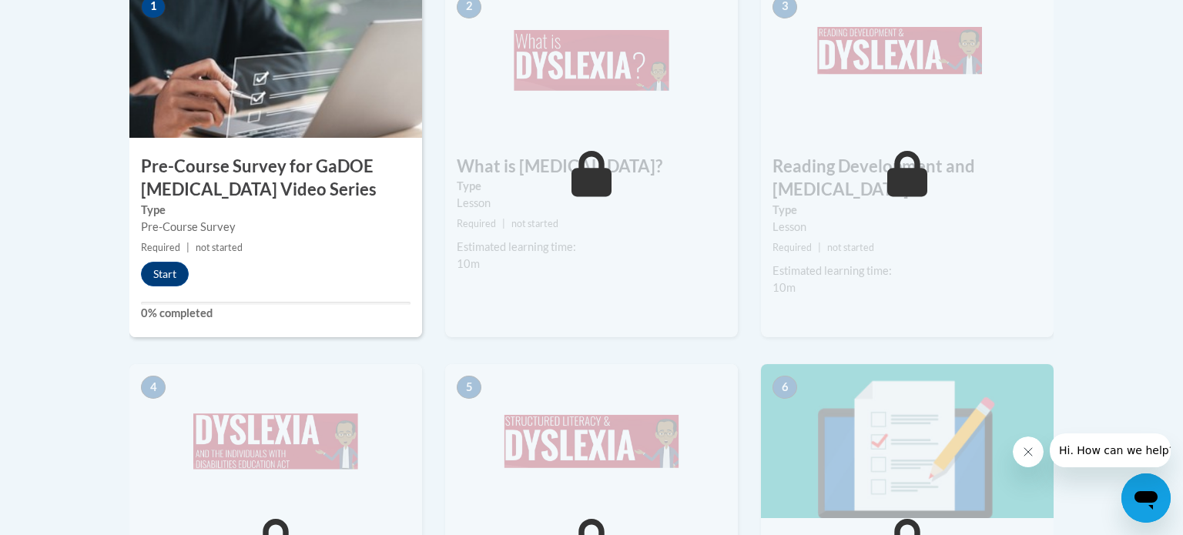
scroll to position [570, 0]
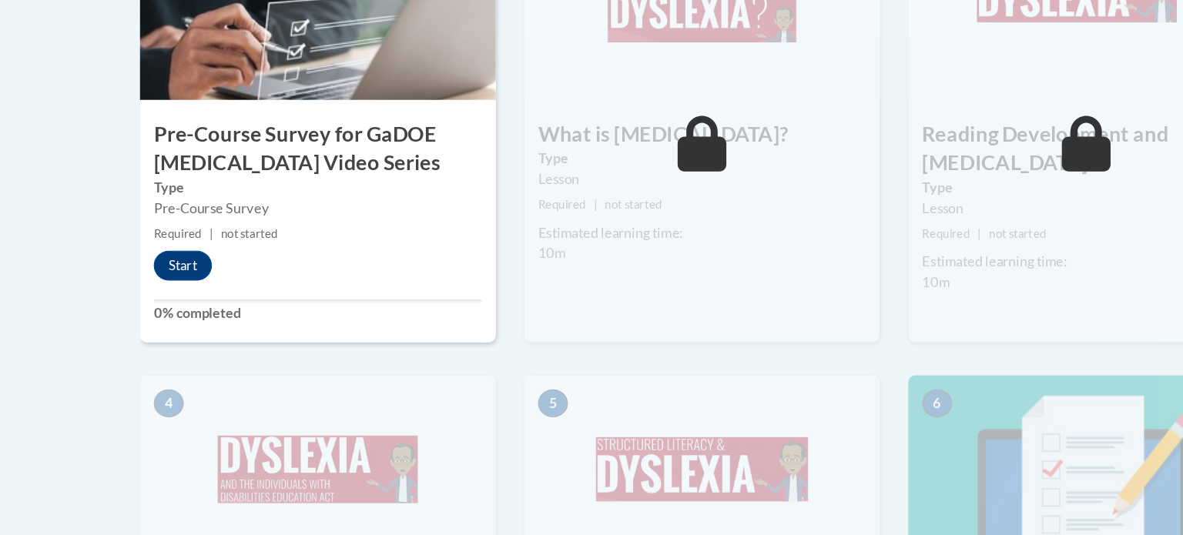
click at [170, 278] on div "1 Pre-Course Survey for GaDOE [MEDICAL_DATA] Video Series Type Pre-Course Surve…" at bounding box center [275, 153] width 293 height 354
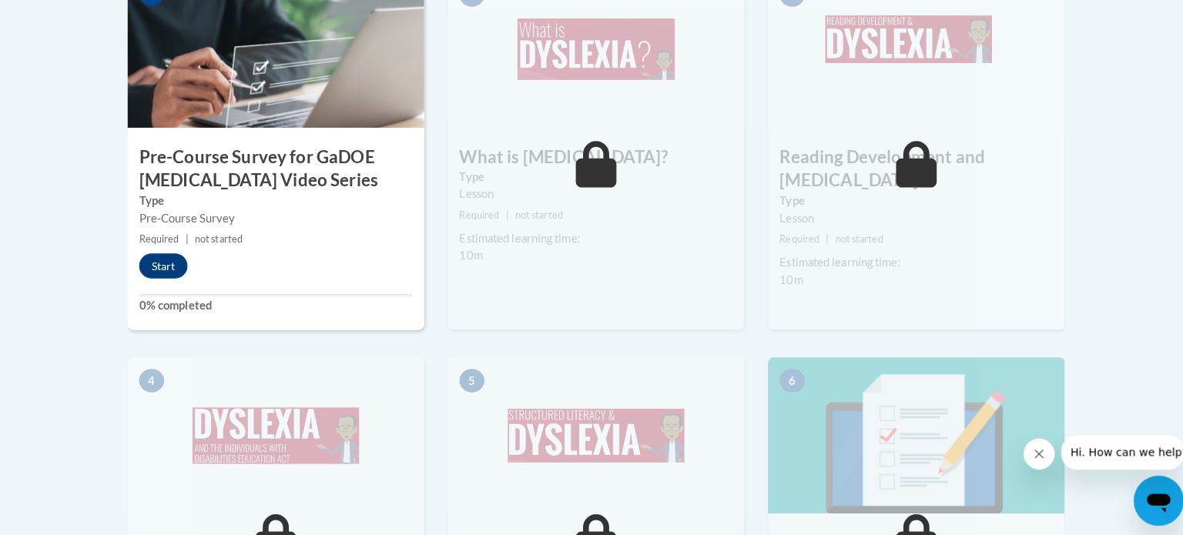
scroll to position [565, 0]
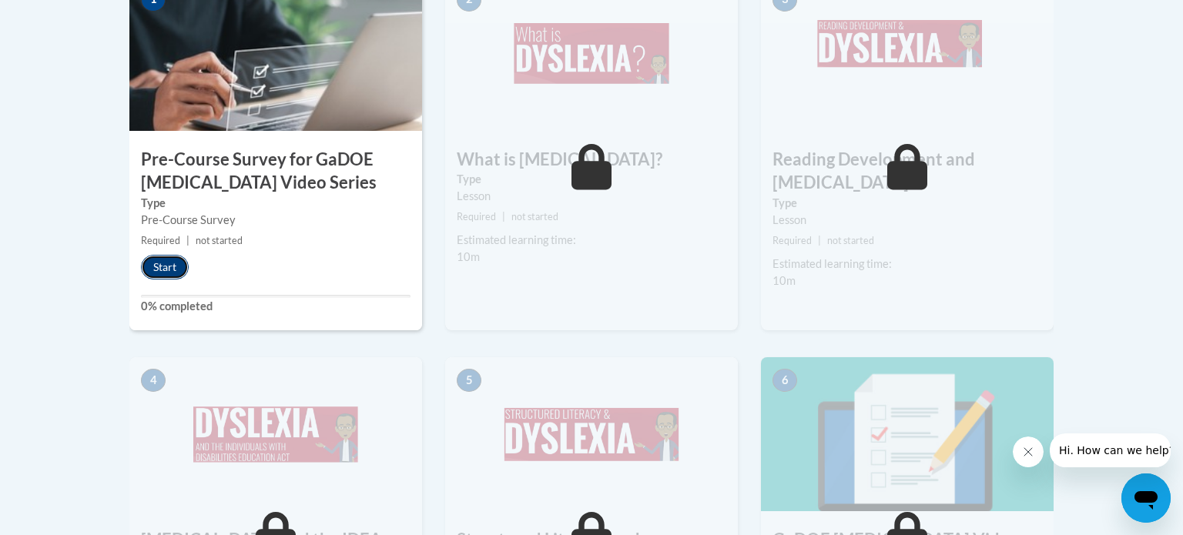
click at [166, 260] on button "Start" at bounding box center [165, 267] width 48 height 25
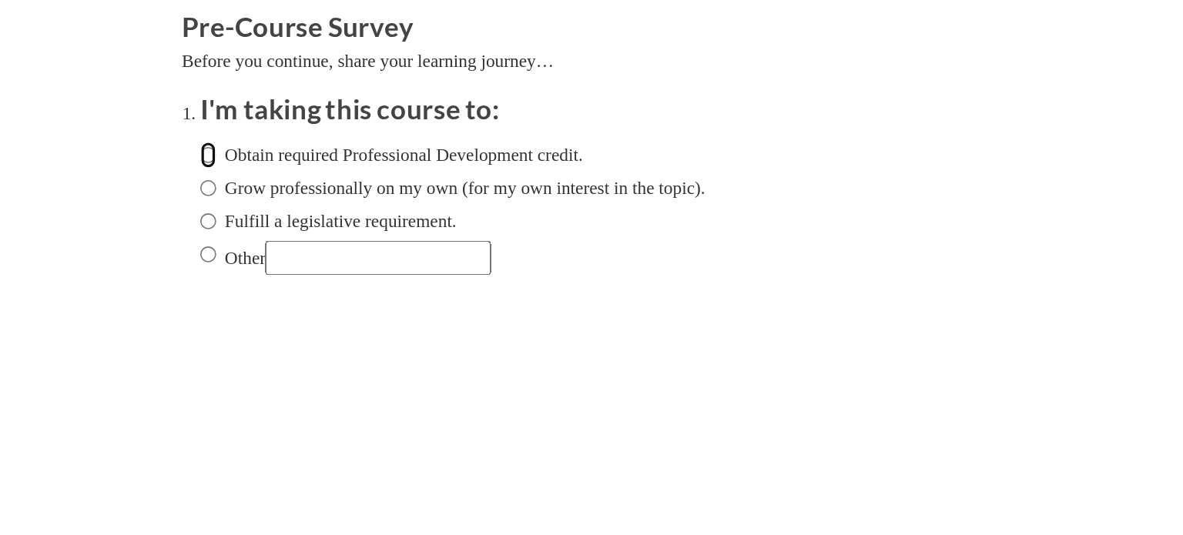
click at [129, 92] on input "Obtain required Professional Development credit." at bounding box center [129, 91] width 10 height 17
radio input "true"
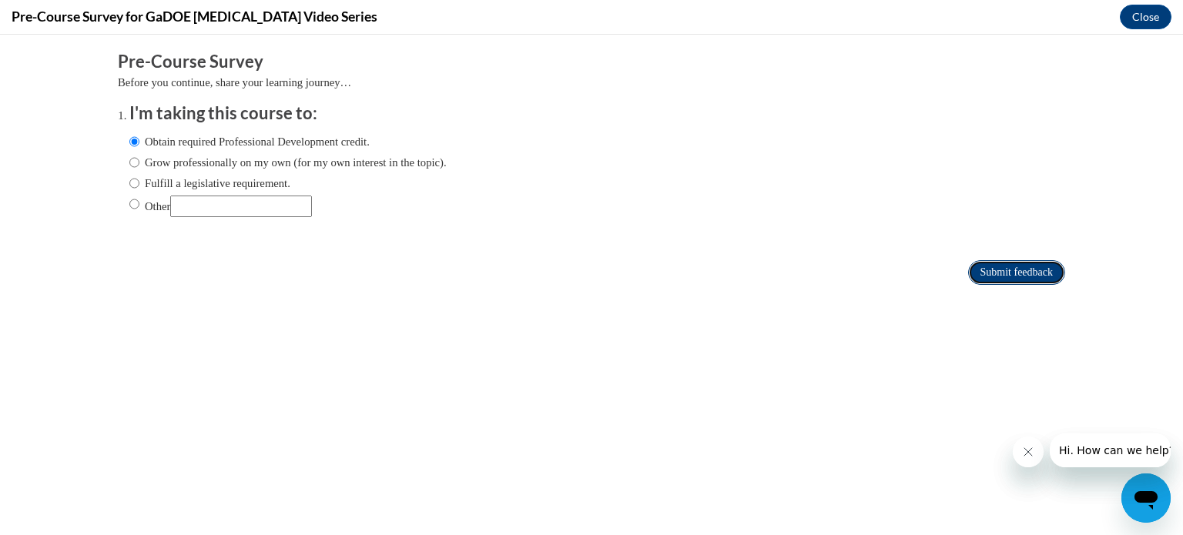
click at [1029, 268] on input "Submit feedback" at bounding box center [1016, 272] width 97 height 25
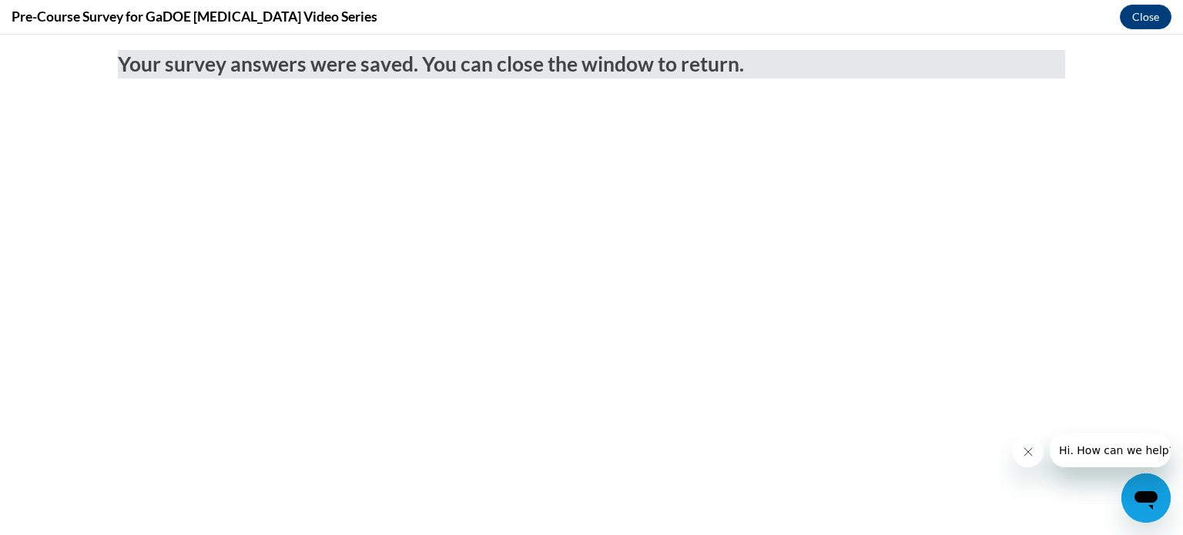
scroll to position [0, 0]
click at [1149, 19] on button "Close" at bounding box center [1146, 17] width 52 height 25
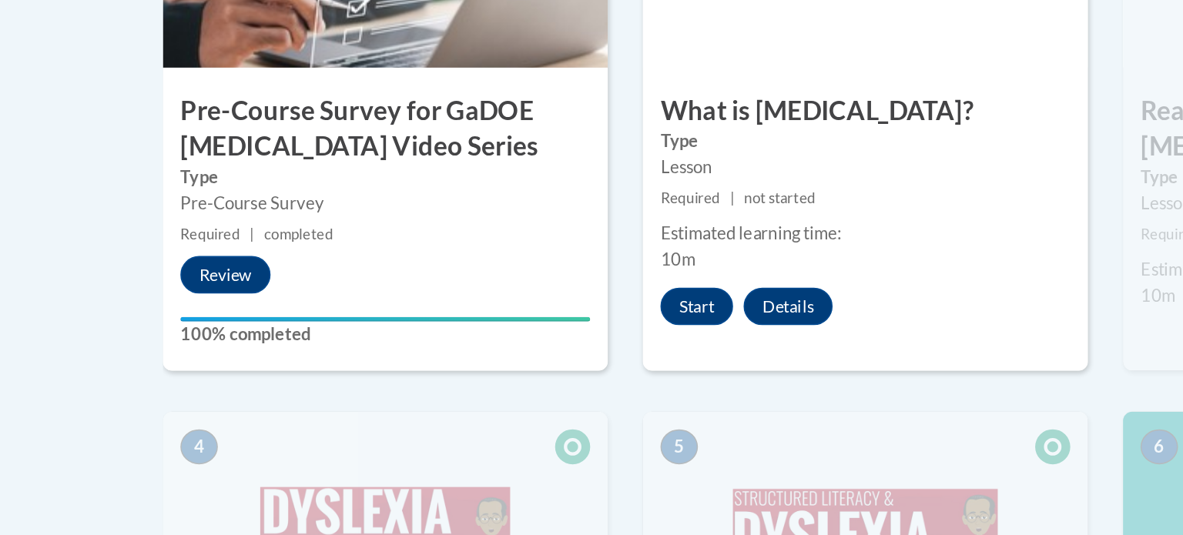
scroll to position [558, 0]
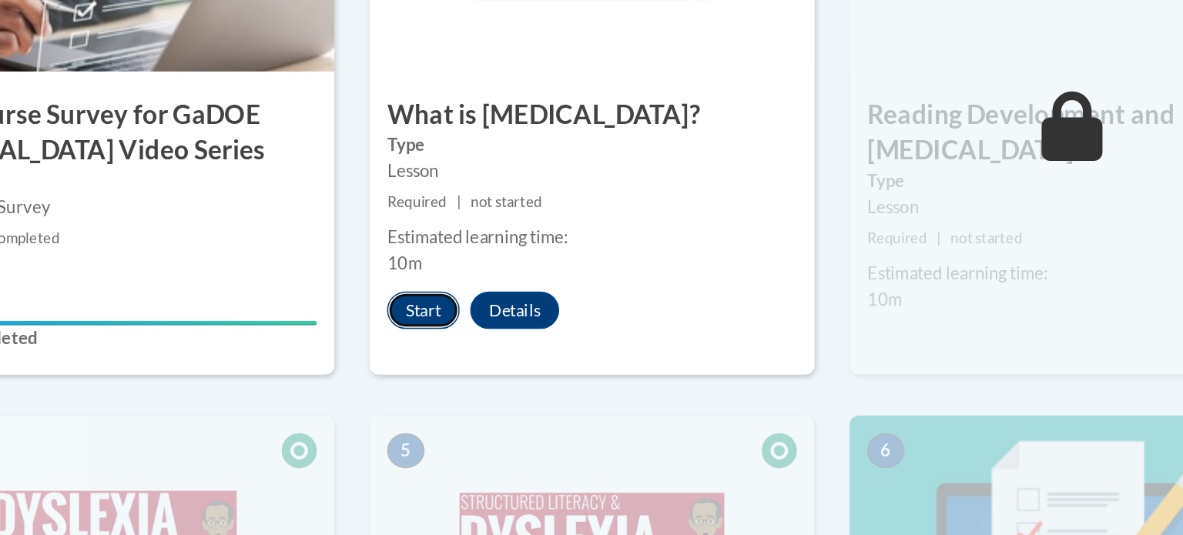
click at [477, 297] on button "Start" at bounding box center [481, 294] width 48 height 25
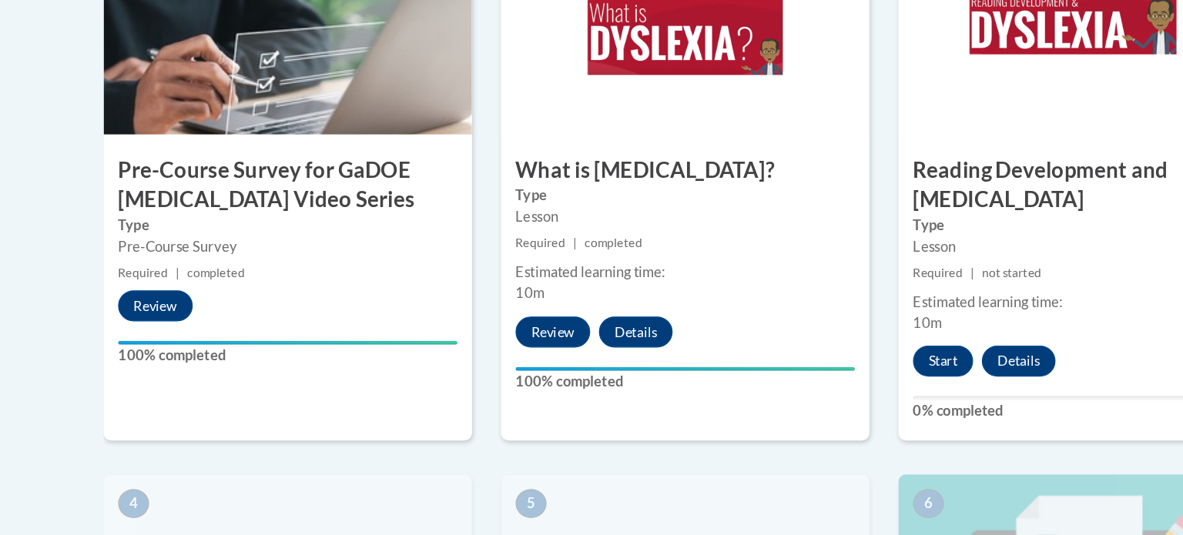
scroll to position [501, 0]
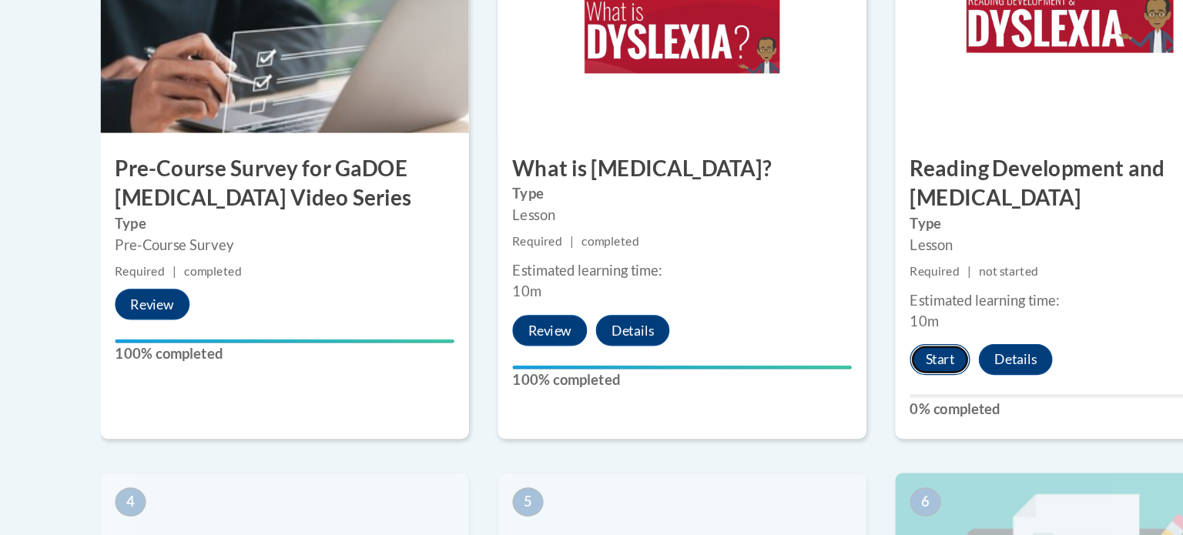
click at [805, 361] on button "Start" at bounding box center [796, 373] width 48 height 25
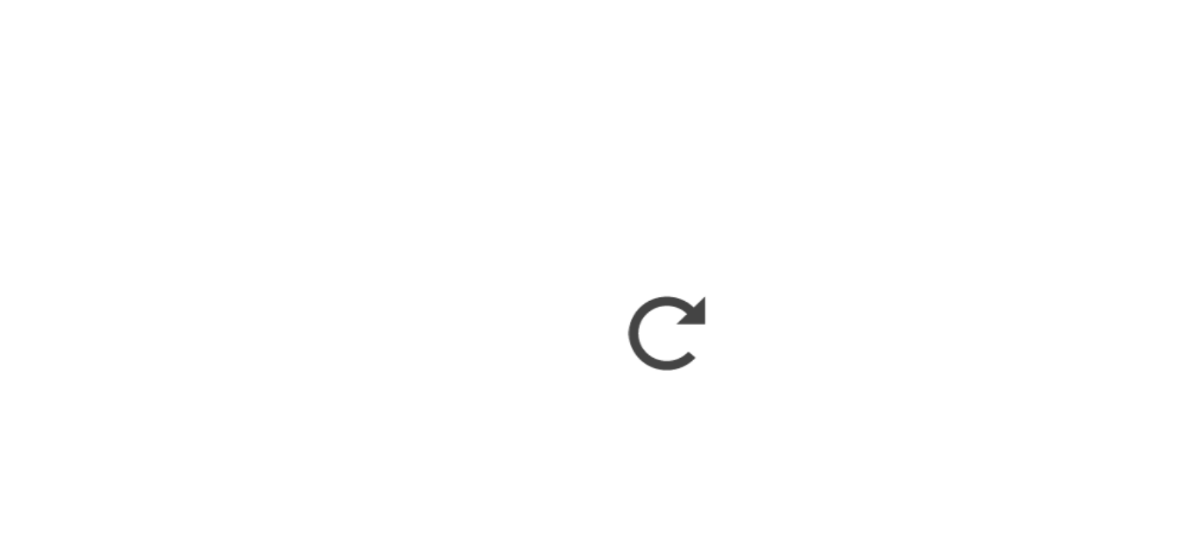
scroll to position [499, 0]
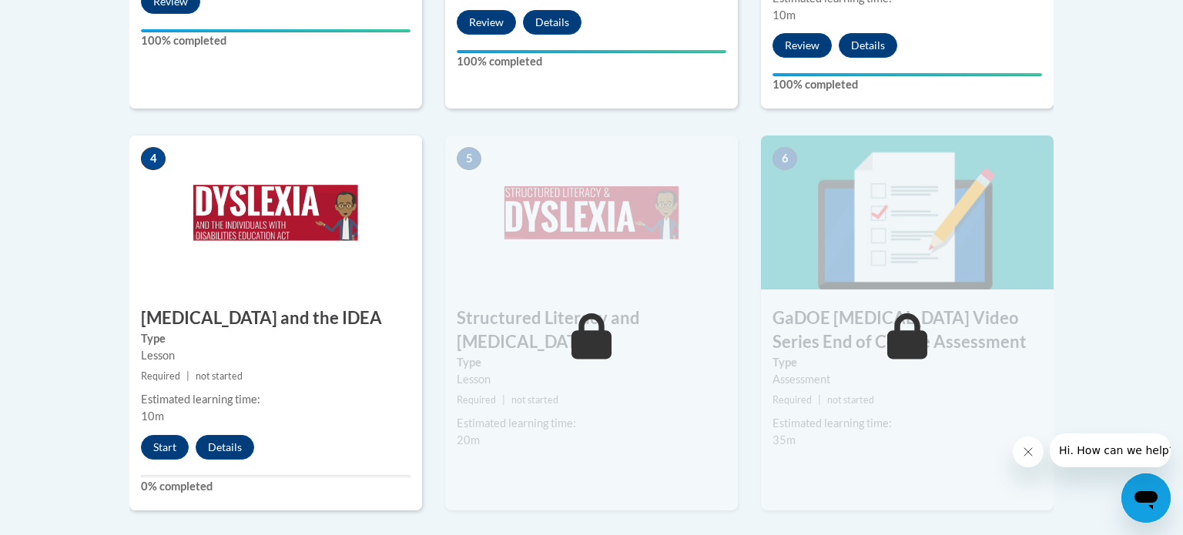
scroll to position [831, 0]
click at [162, 434] on button "Start" at bounding box center [165, 446] width 48 height 25
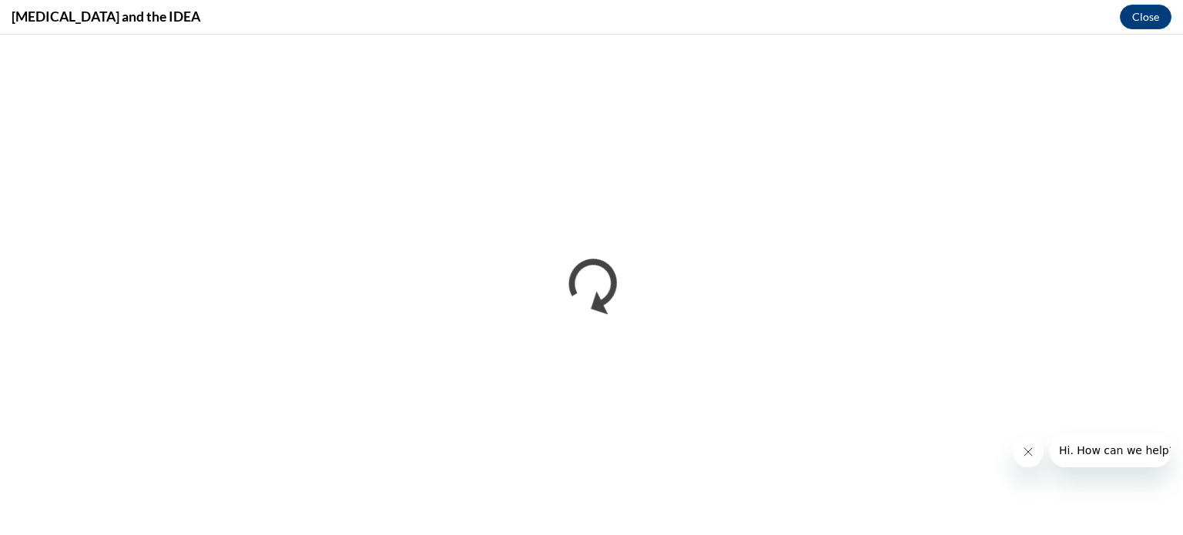
scroll to position [0, 0]
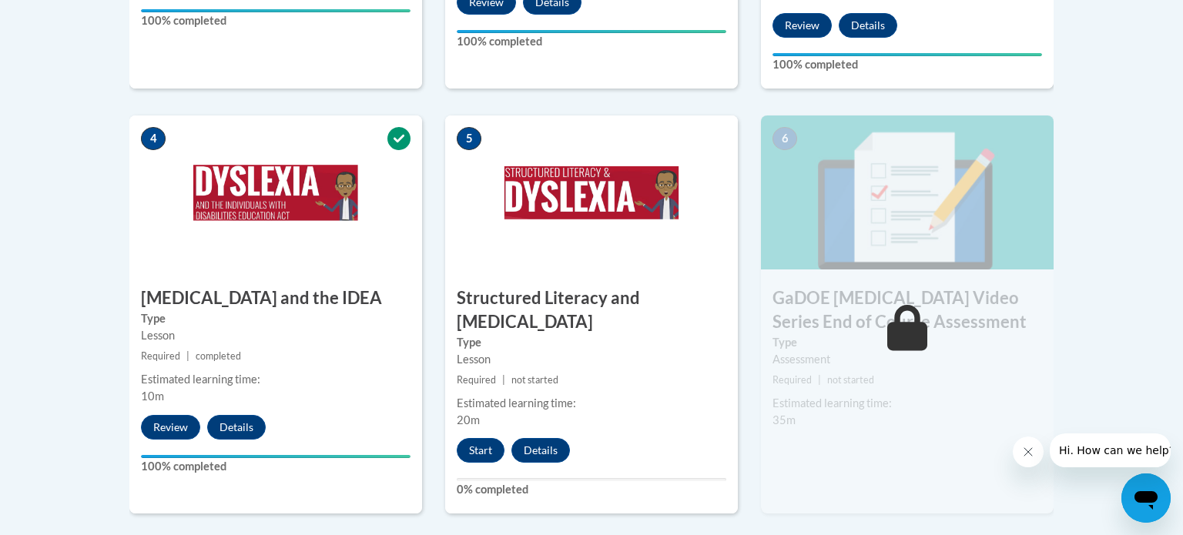
scroll to position [847, 0]
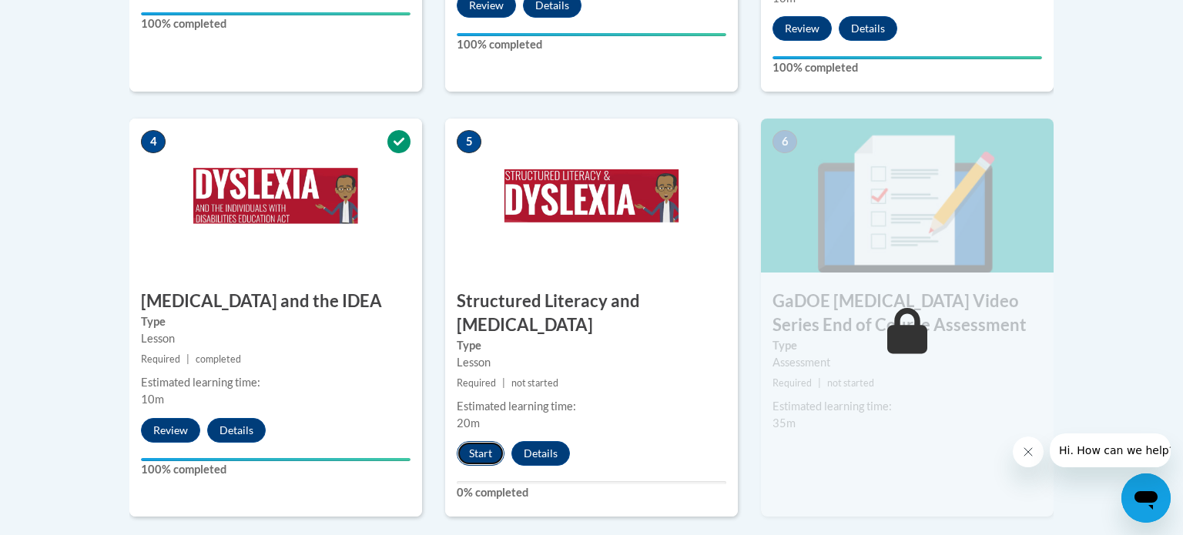
click at [478, 441] on button "Start" at bounding box center [481, 453] width 48 height 25
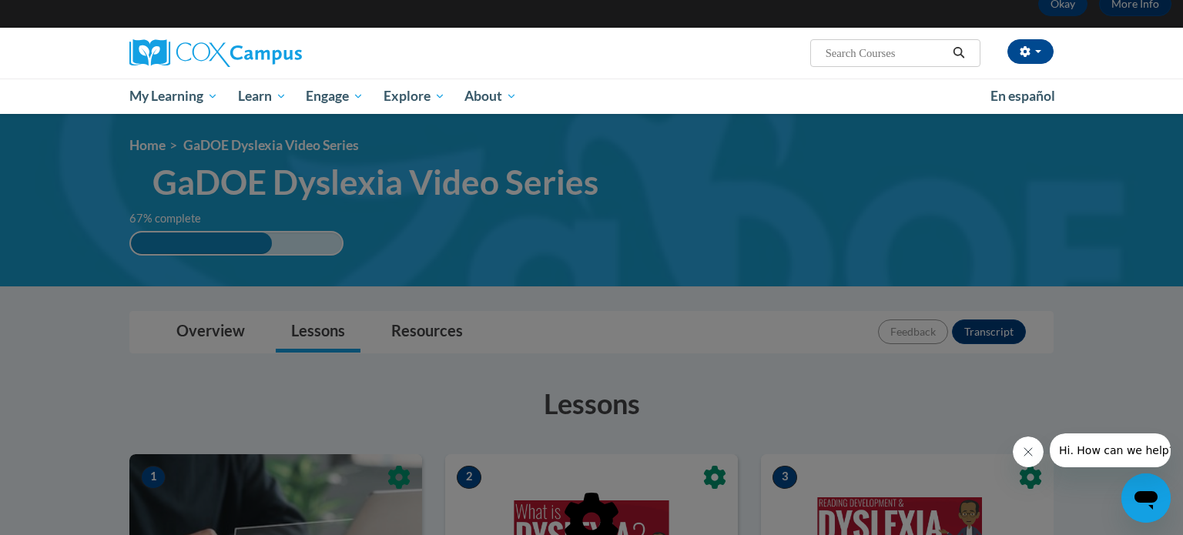
scroll to position [160, 0]
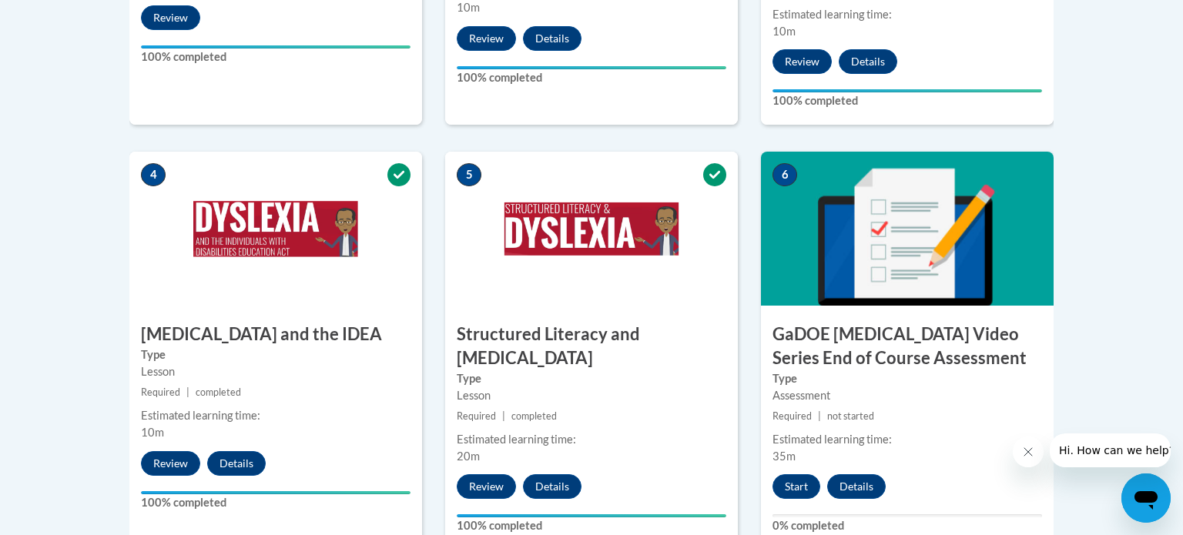
scroll to position [855, 0]
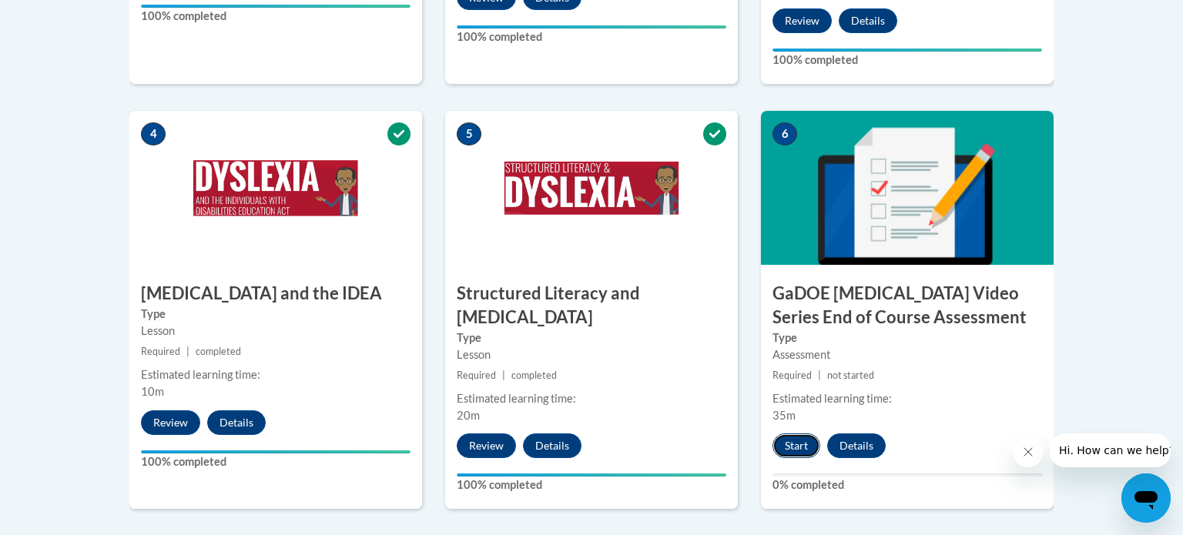
click at [793, 434] on button "Start" at bounding box center [796, 446] width 48 height 25
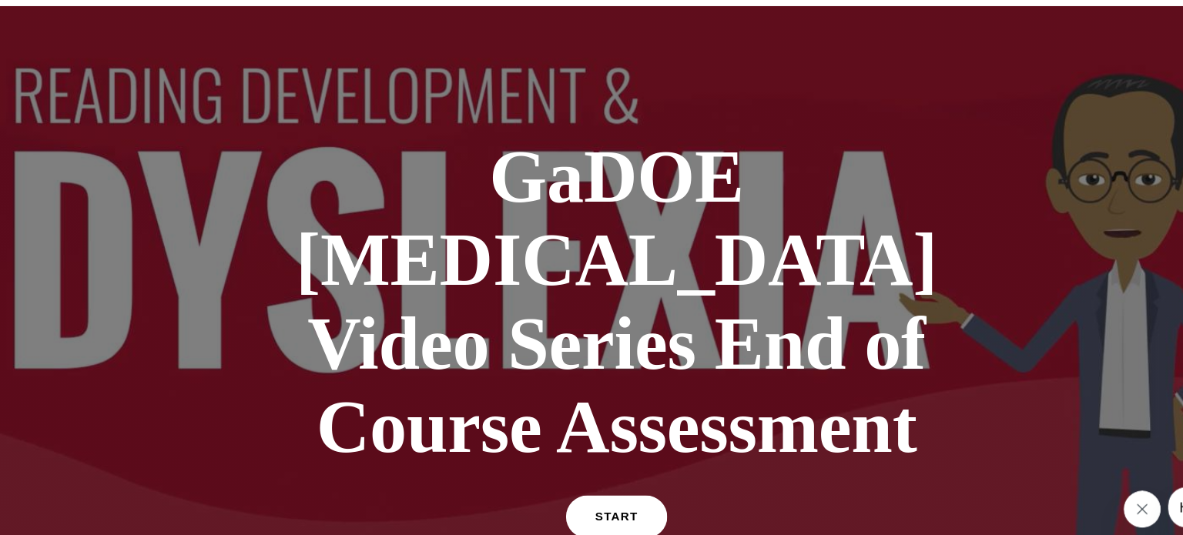
click at [498, 424] on span "START" at bounding box center [495, 430] width 35 height 12
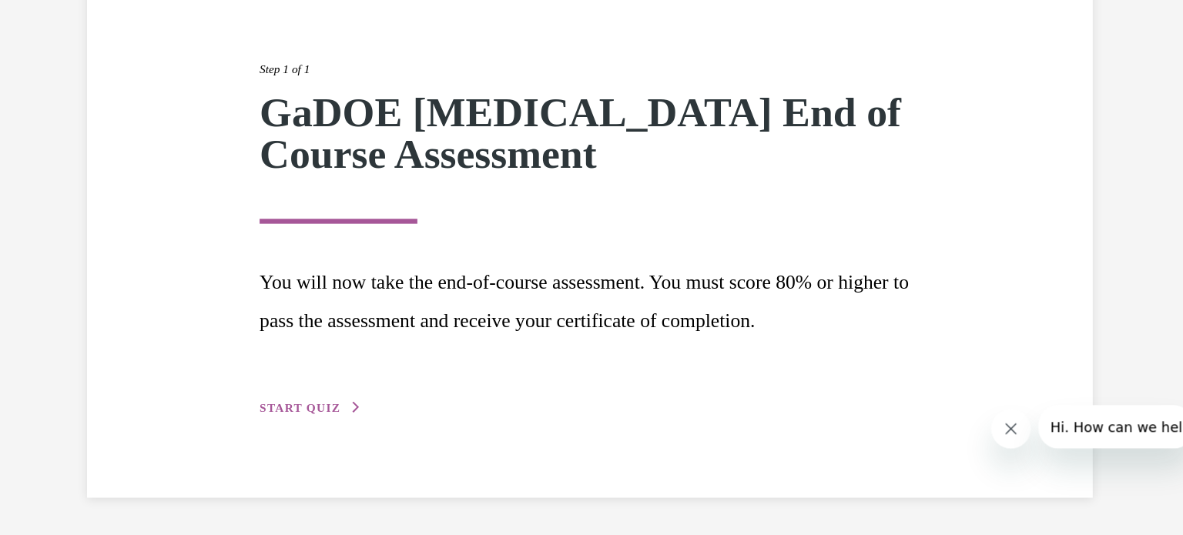
click at [173, 290] on button "START QUIZ" at bounding box center [176, 297] width 80 height 14
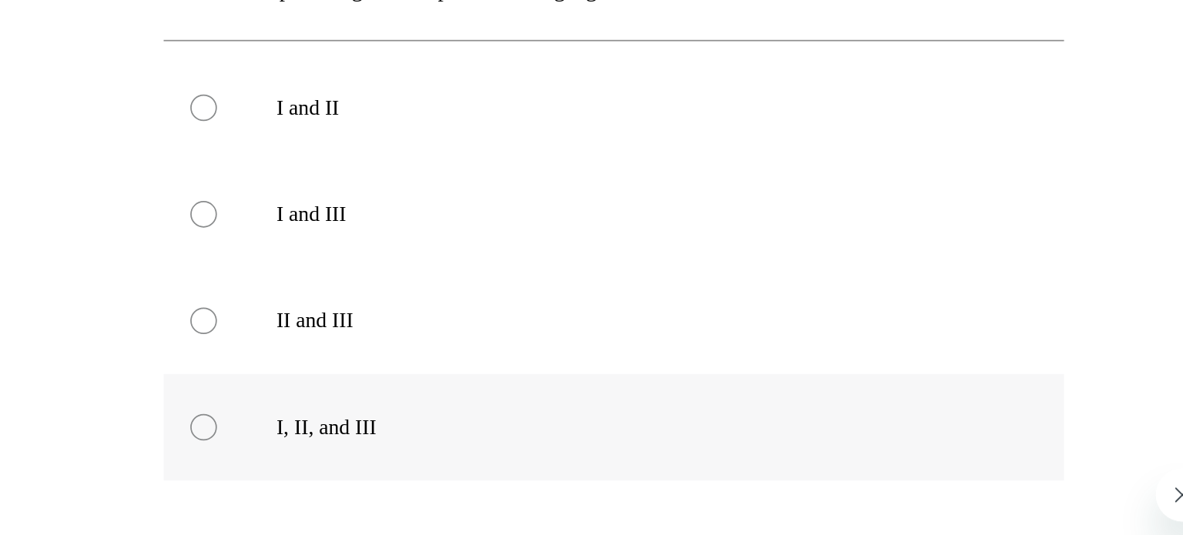
scroll to position [373, 0]
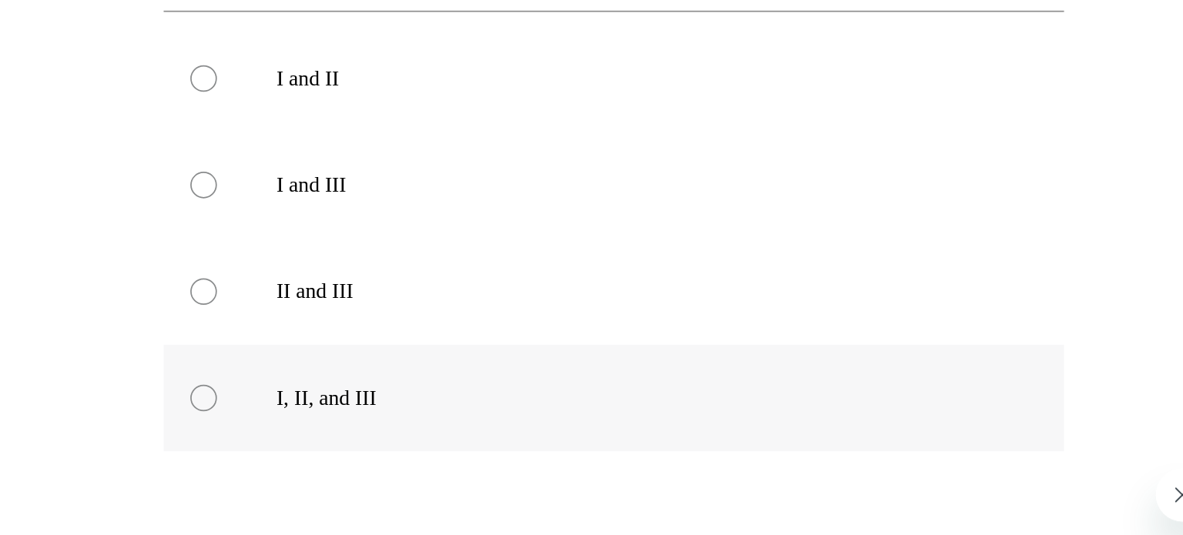
click at [0, 109] on label "I, II, and III" at bounding box center [104, 135] width 521 height 62
radio input "true"
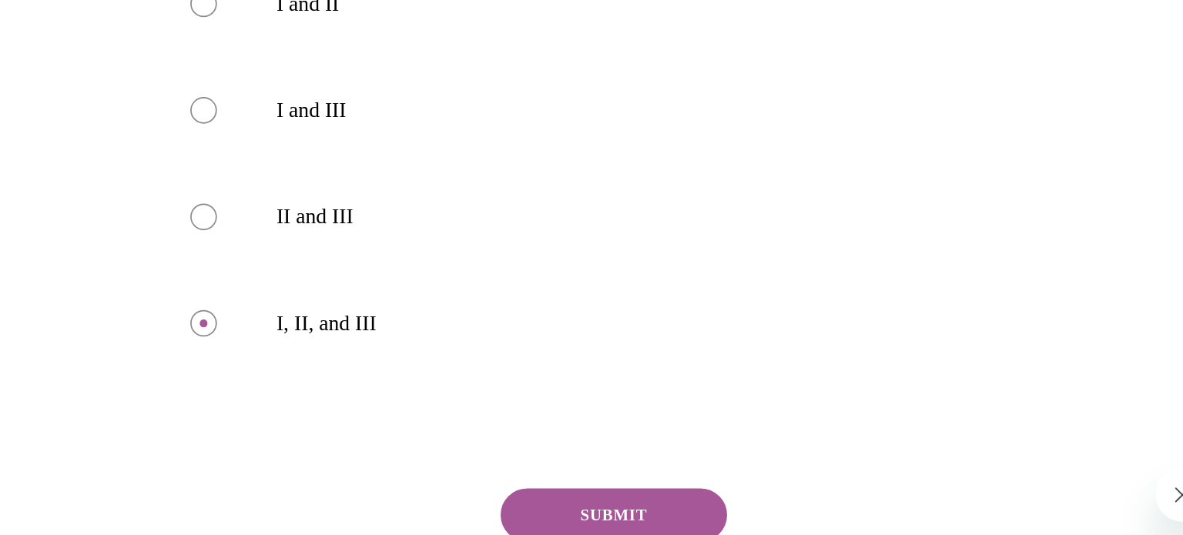
click at [69, 187] on button "SUBMIT" at bounding box center [104, 202] width 131 height 31
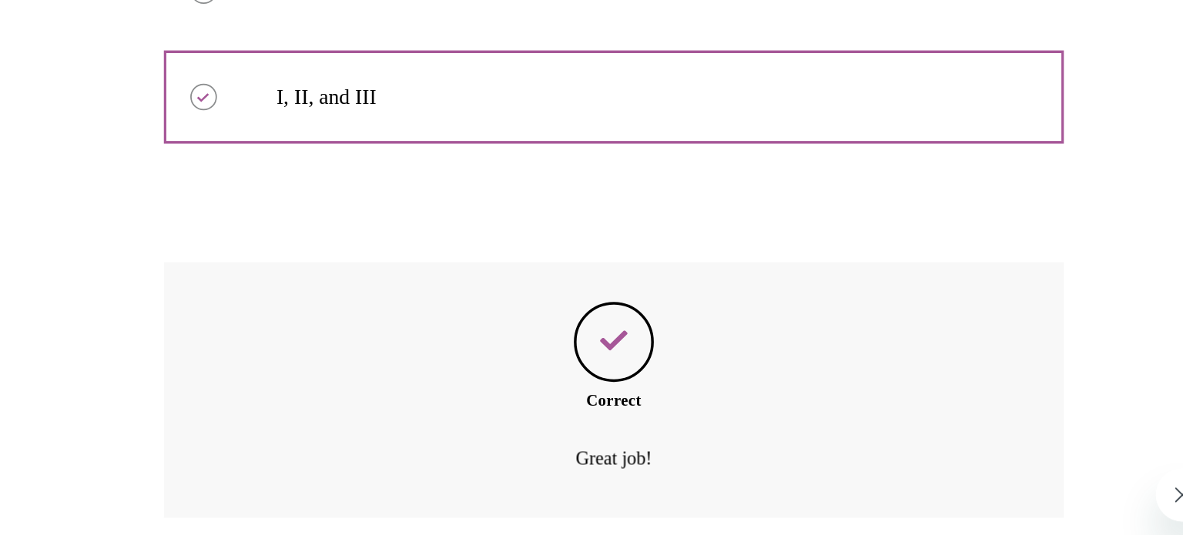
scroll to position [584, 0]
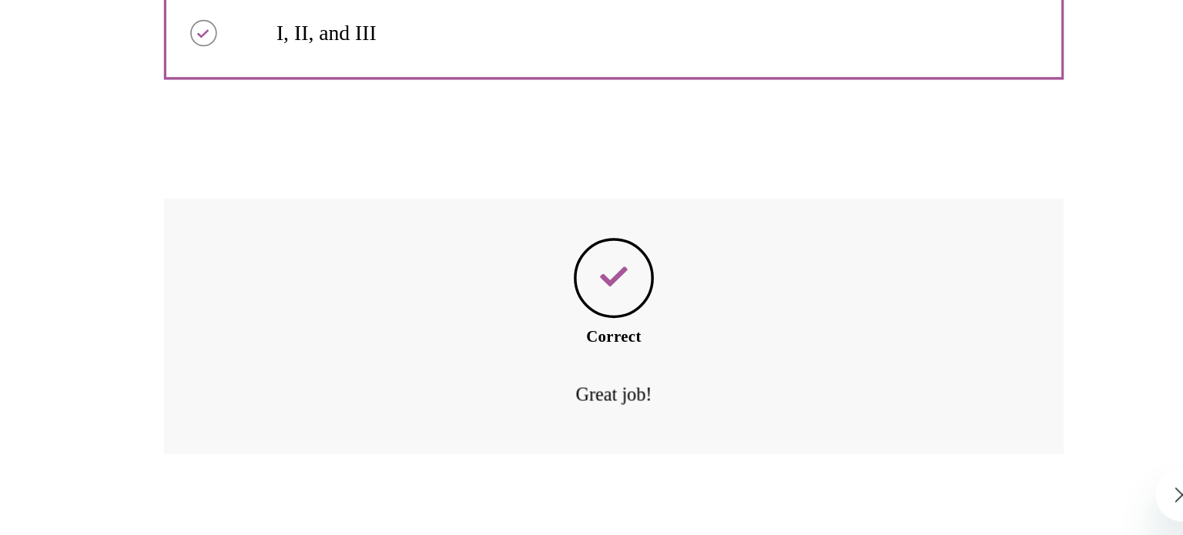
click at [83, 216] on button "NEXT" at bounding box center [104, 231] width 131 height 31
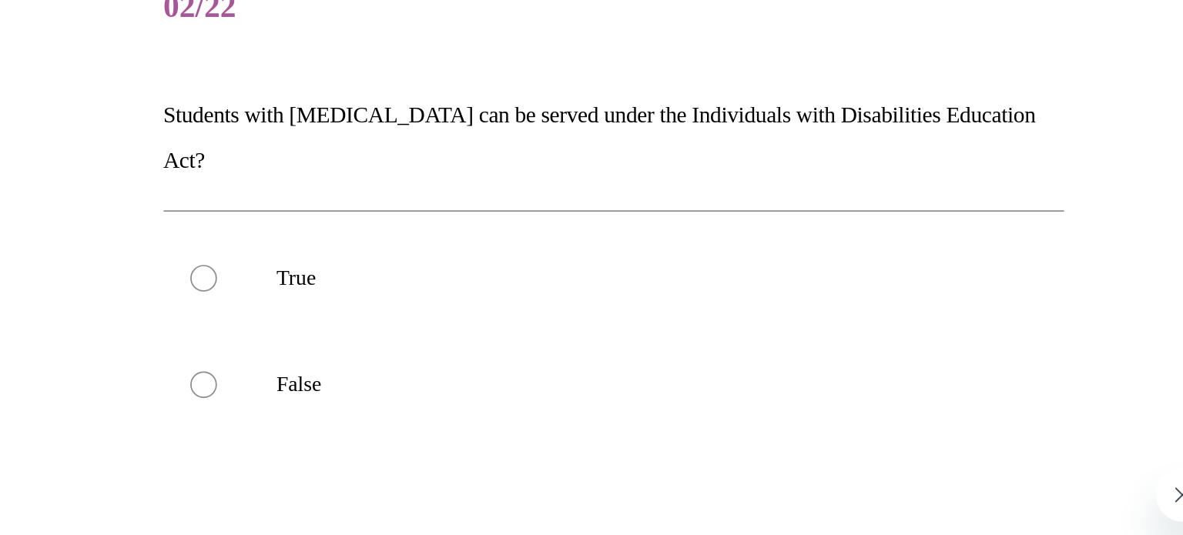
scroll to position [69, 0]
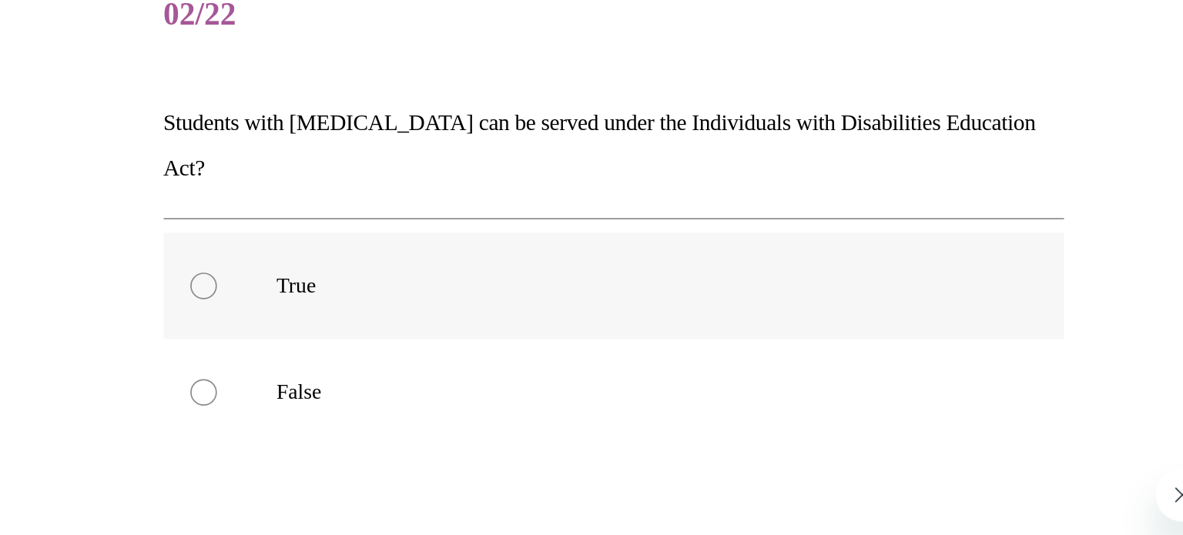
radio input "true"
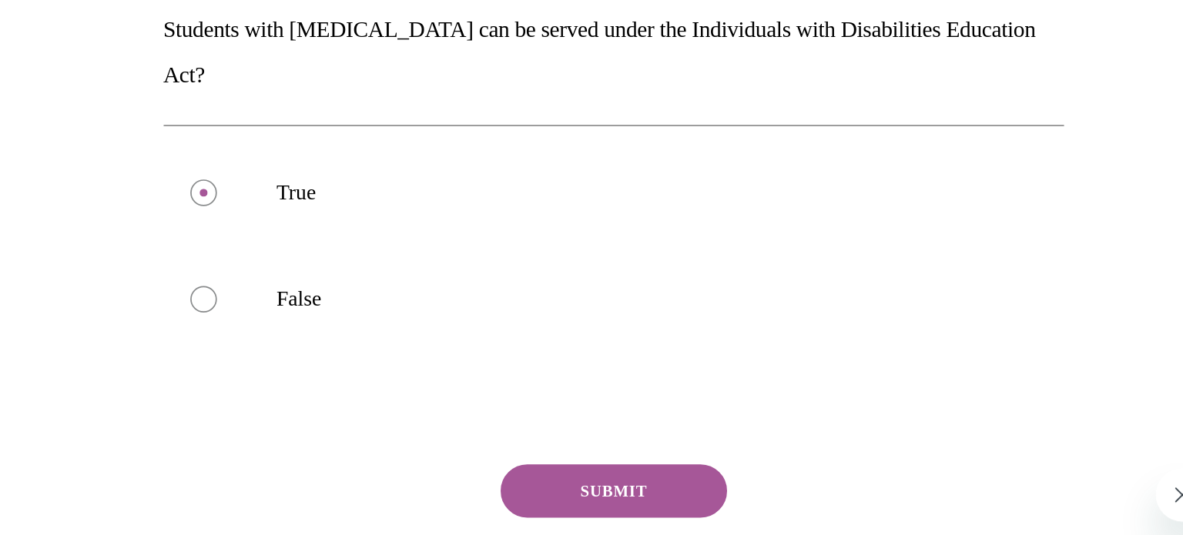
click at [55, 173] on button "SUBMIT" at bounding box center [104, 188] width 131 height 31
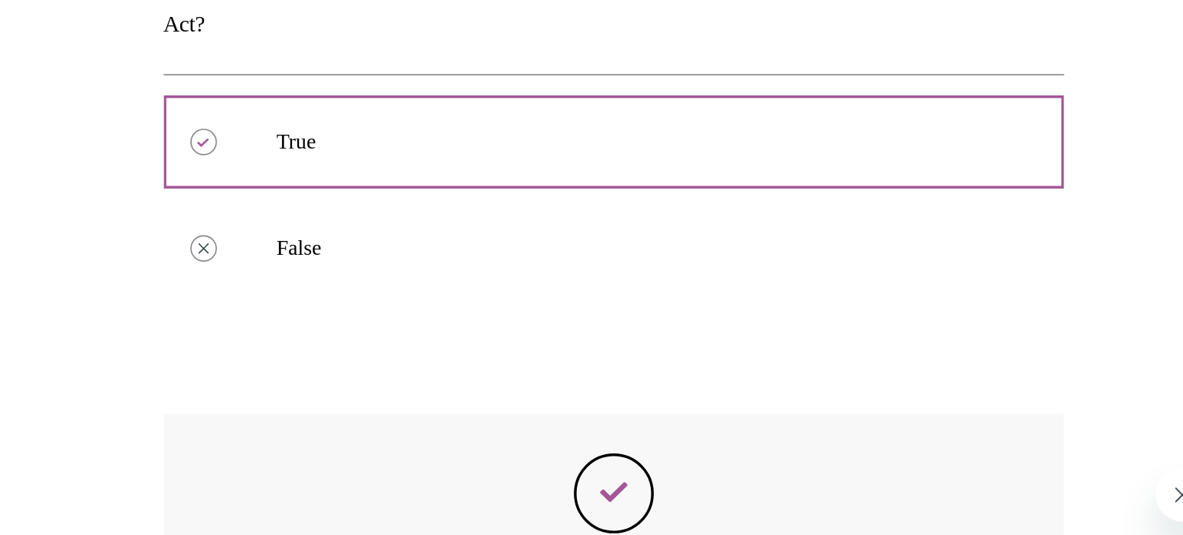
scroll to position [277, 0]
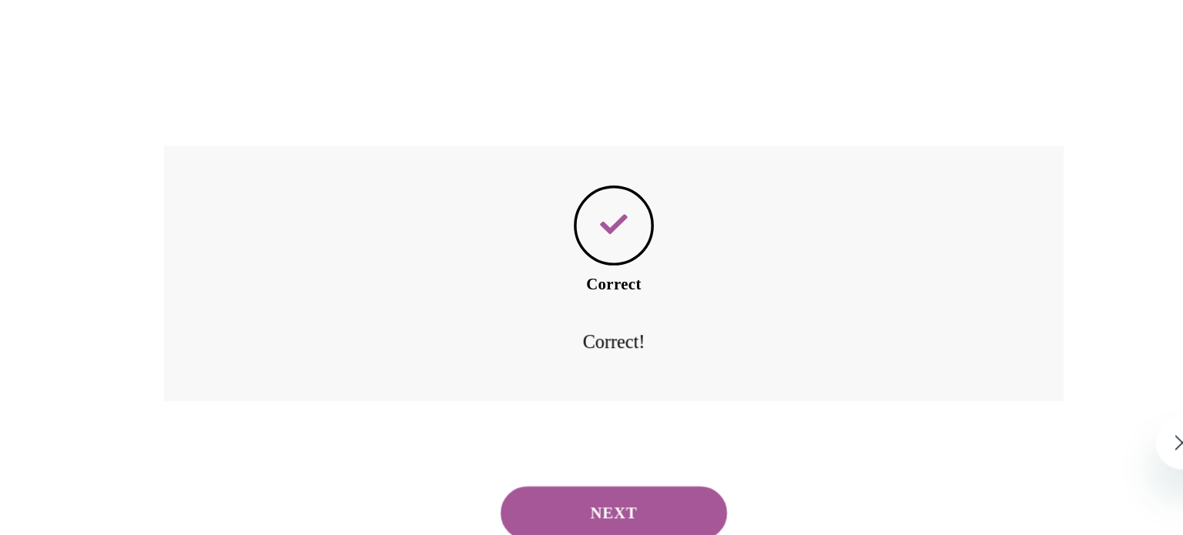
click at [63, 149] on div "NEXT" at bounding box center [104, 180] width 521 height 62
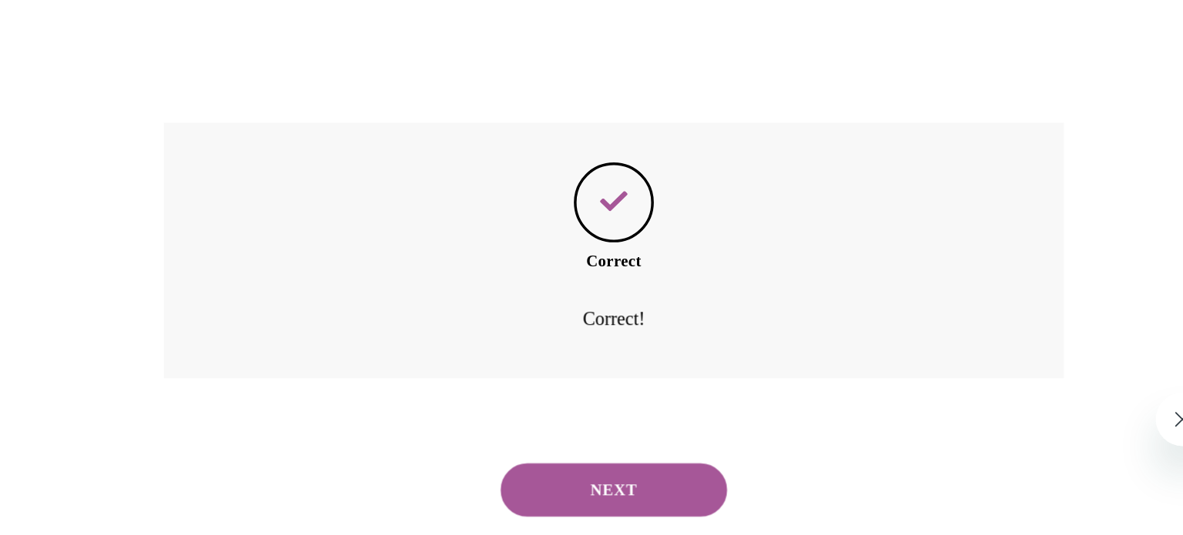
scroll to position [854, 0]
click at [63, 141] on button "NEXT" at bounding box center [104, 156] width 131 height 31
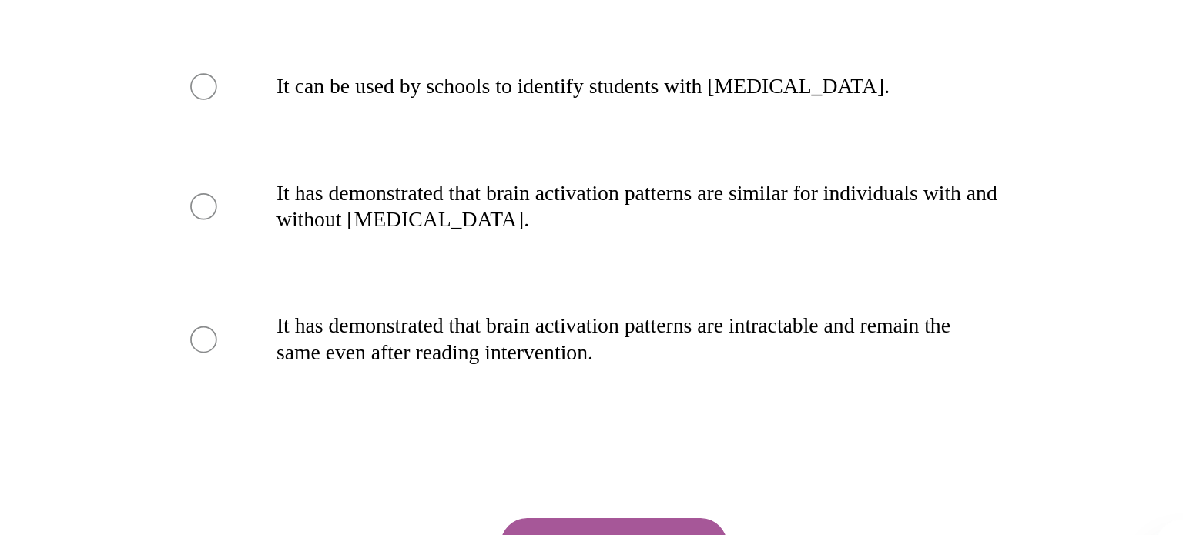
scroll to position [286, 0]
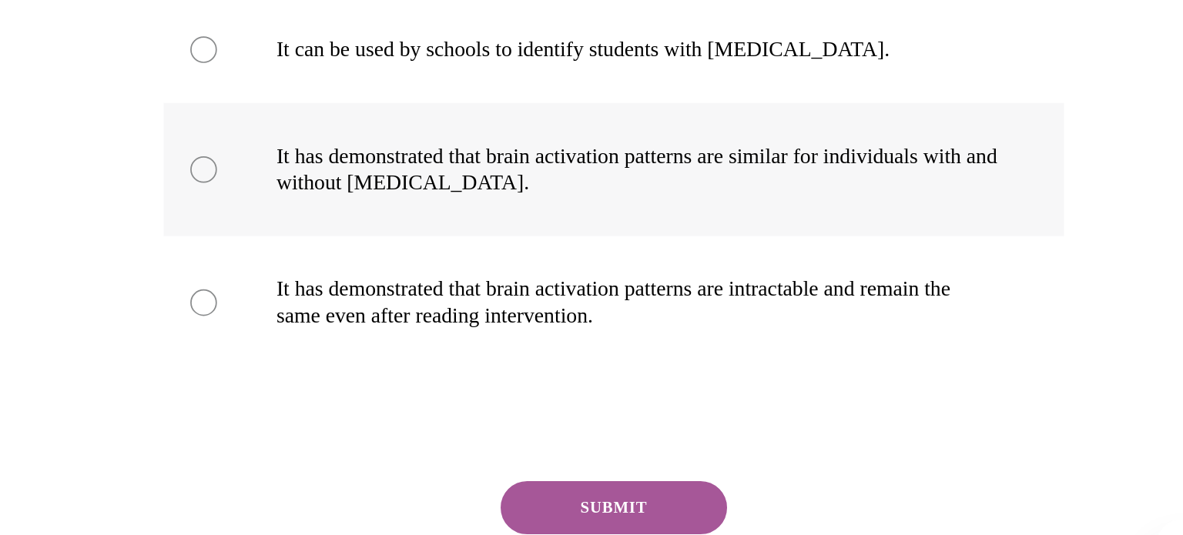
radio input "true"
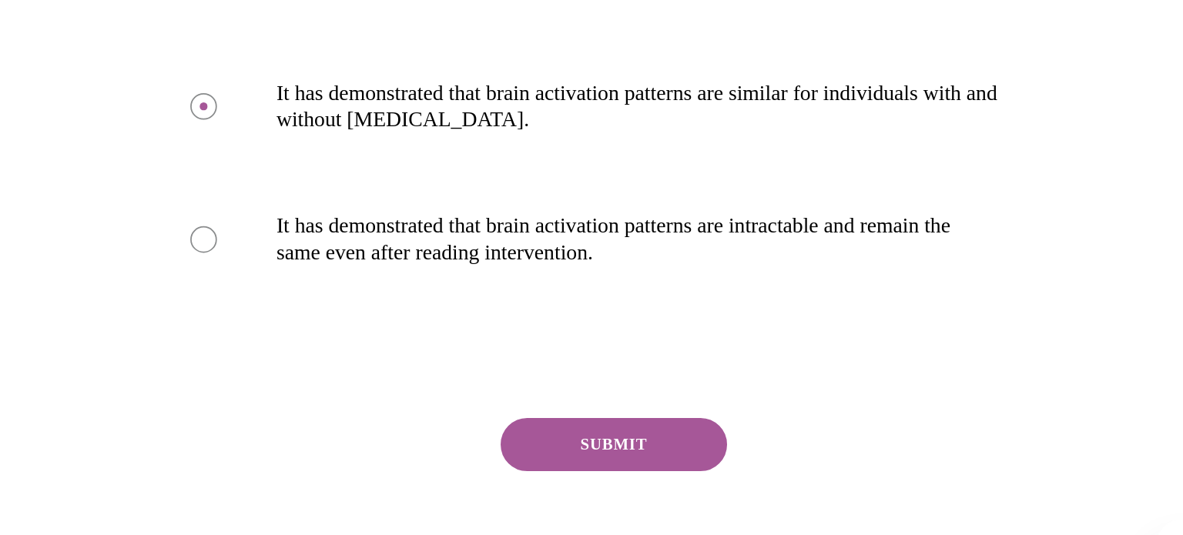
click at [70, 181] on button "SUBMIT" at bounding box center [104, 184] width 131 height 31
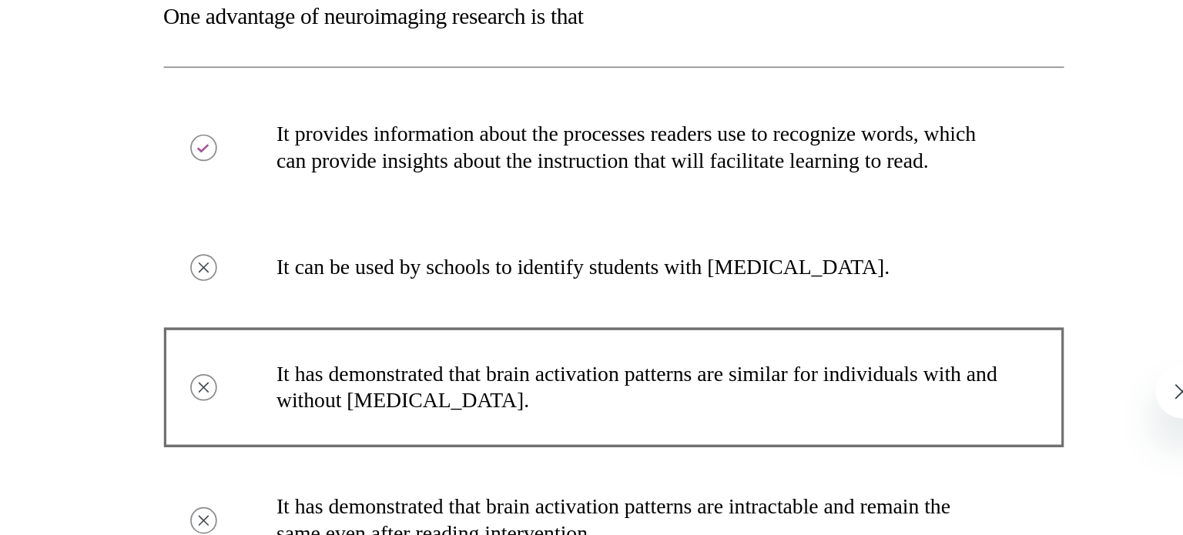
scroll to position [71, 0]
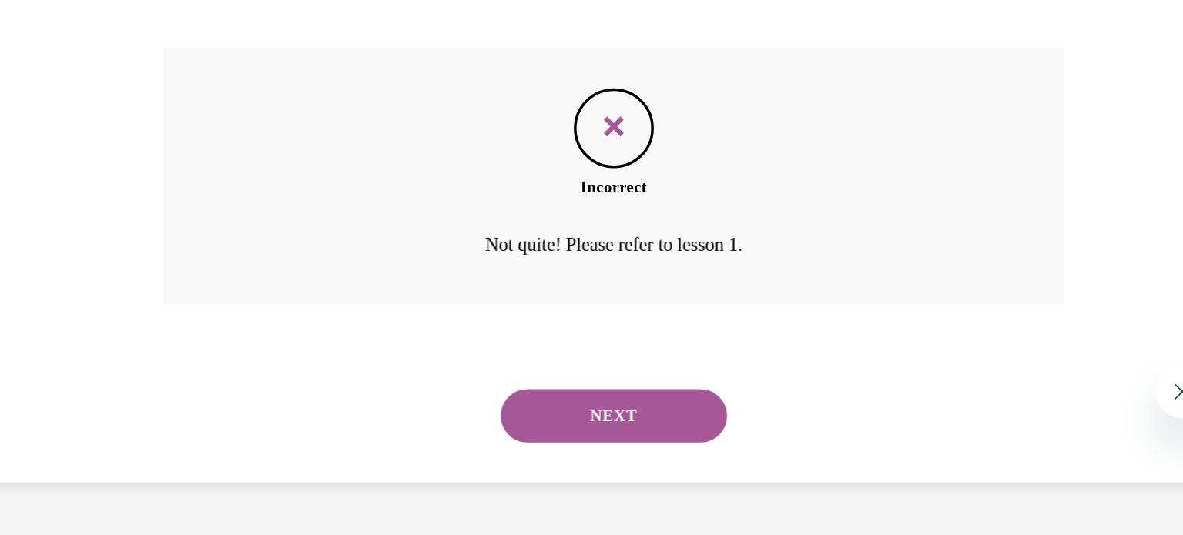
scroll to position [451, 0]
click at [106, 117] on button "NEXT" at bounding box center [104, 101] width 131 height 31
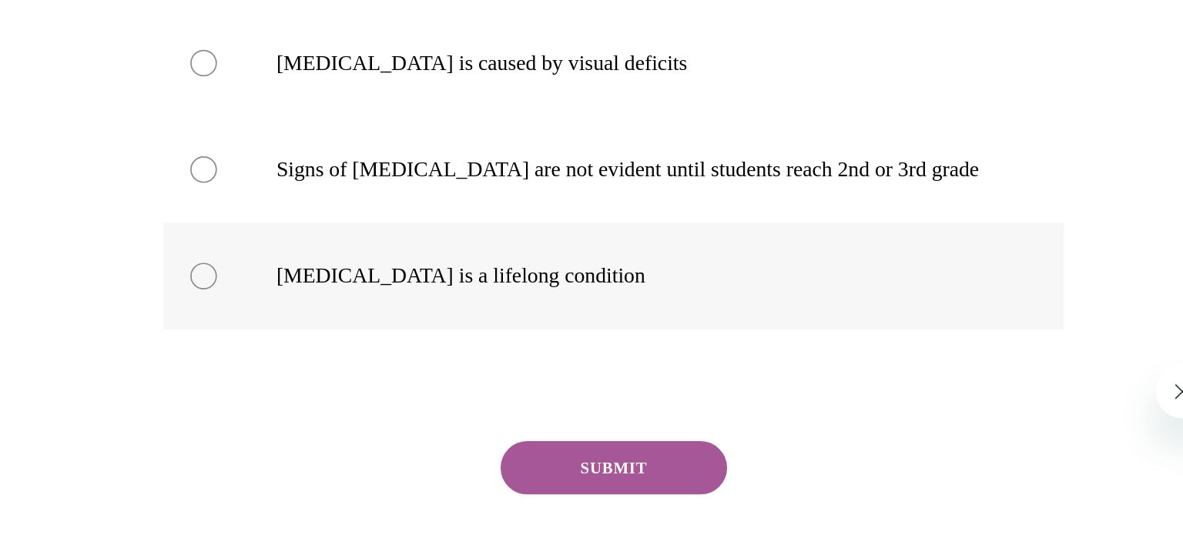
scroll to position [175, 0]
radio input "true"
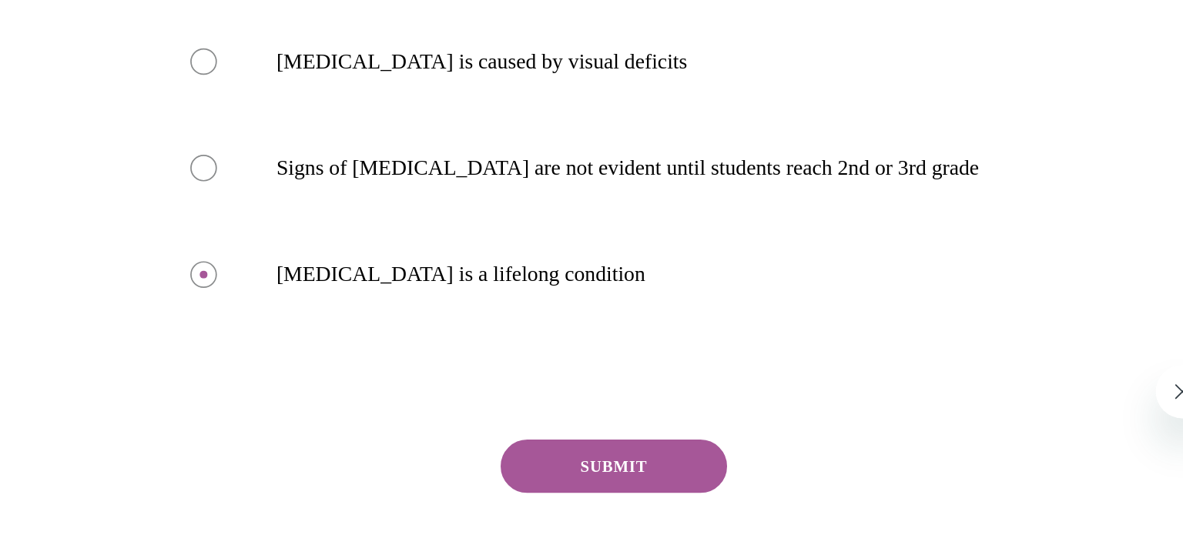
click at [59, 131] on button "SUBMIT" at bounding box center [104, 131] width 131 height 31
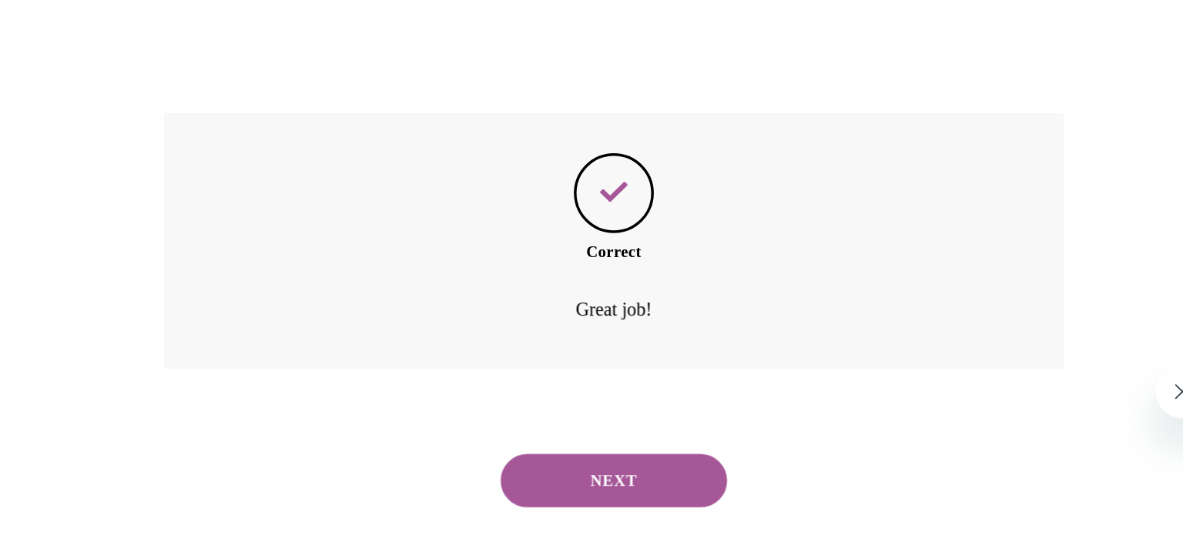
scroll to position [400, 0]
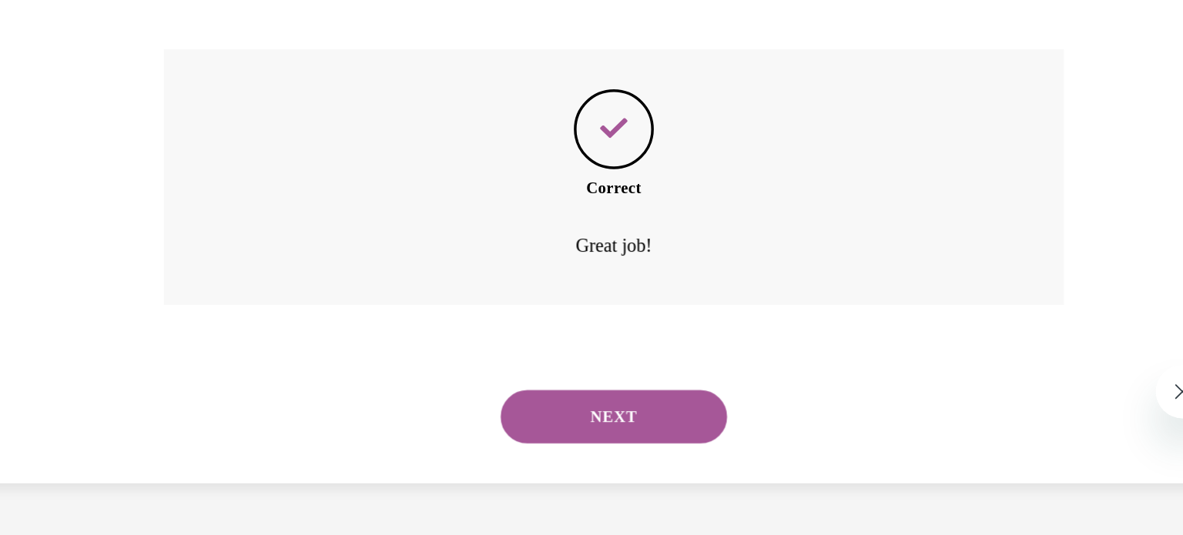
click at [92, 94] on button "NEXT" at bounding box center [104, 102] width 131 height 31
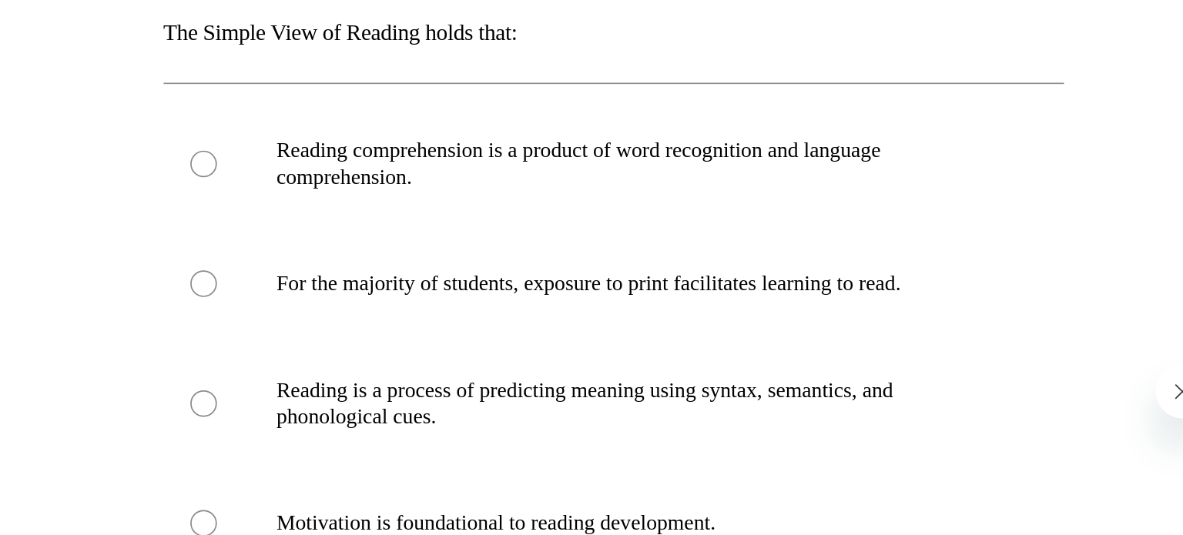
scroll to position [65, 0]
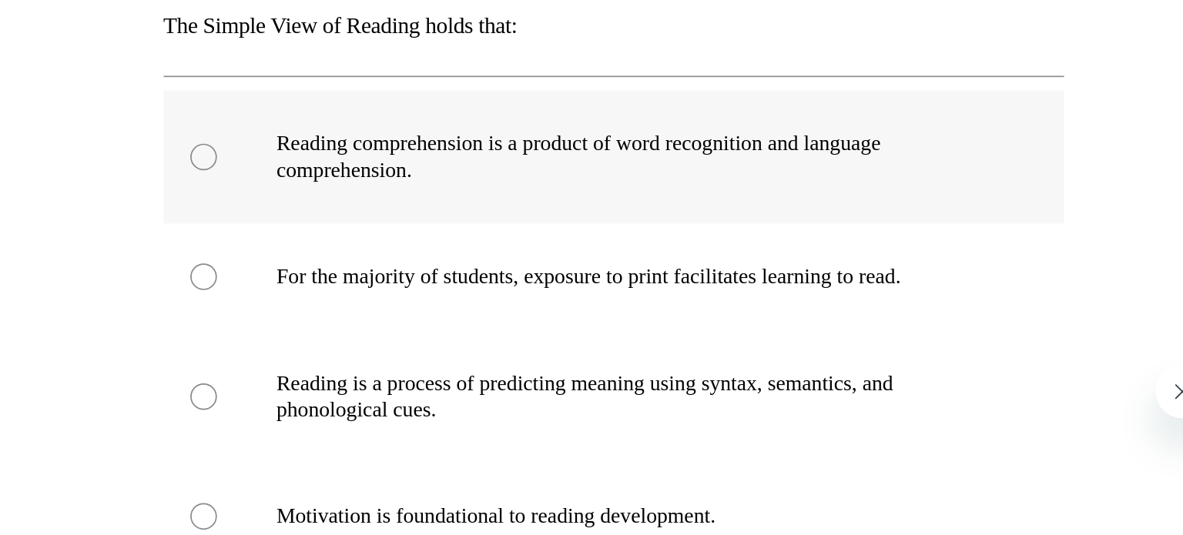
radio input "true"
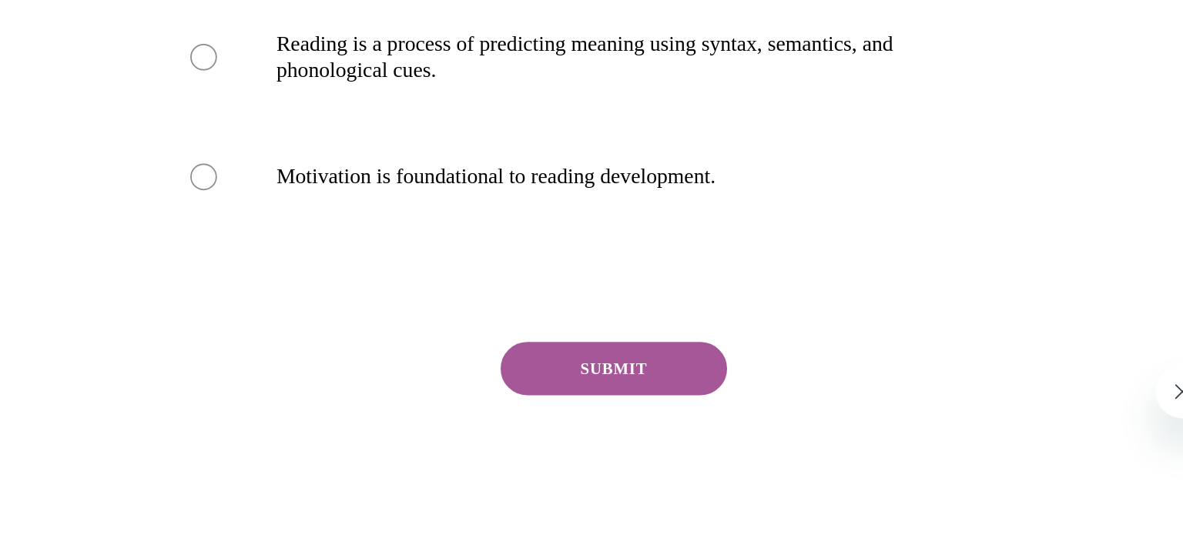
scroll to position [263, 0]
click at [108, 88] on button "SUBMIT" at bounding box center [104, 74] width 131 height 31
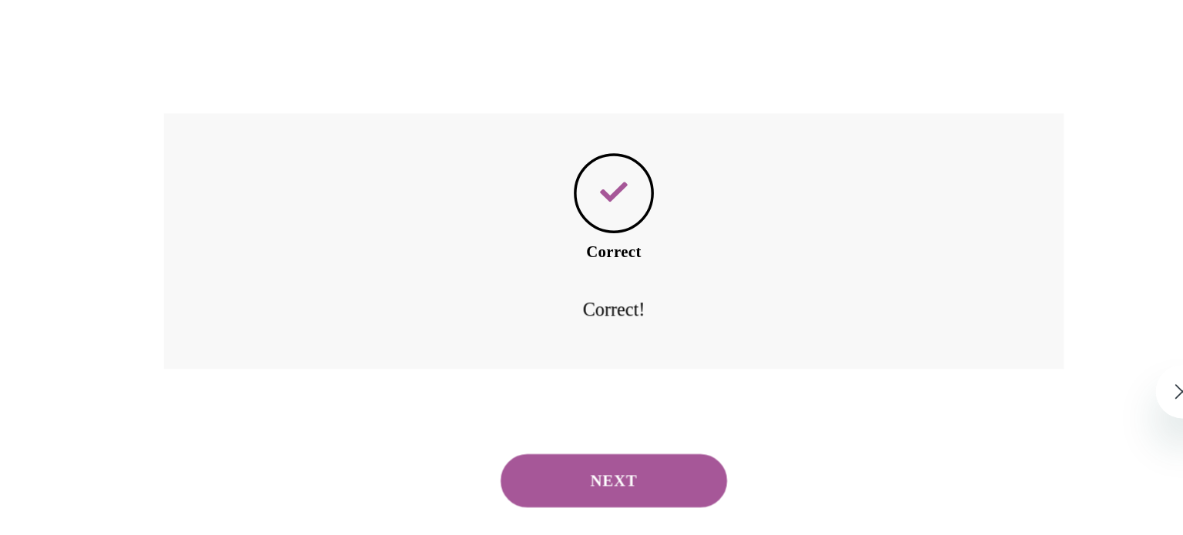
scroll to position [431, 0]
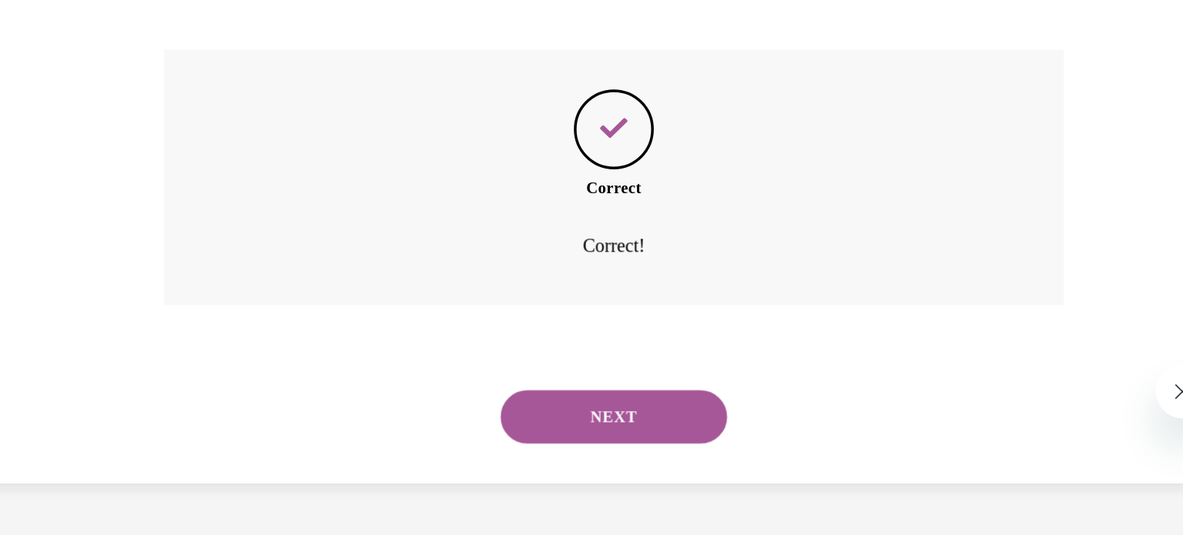
click at [103, 95] on button "NEXT" at bounding box center [104, 102] width 131 height 31
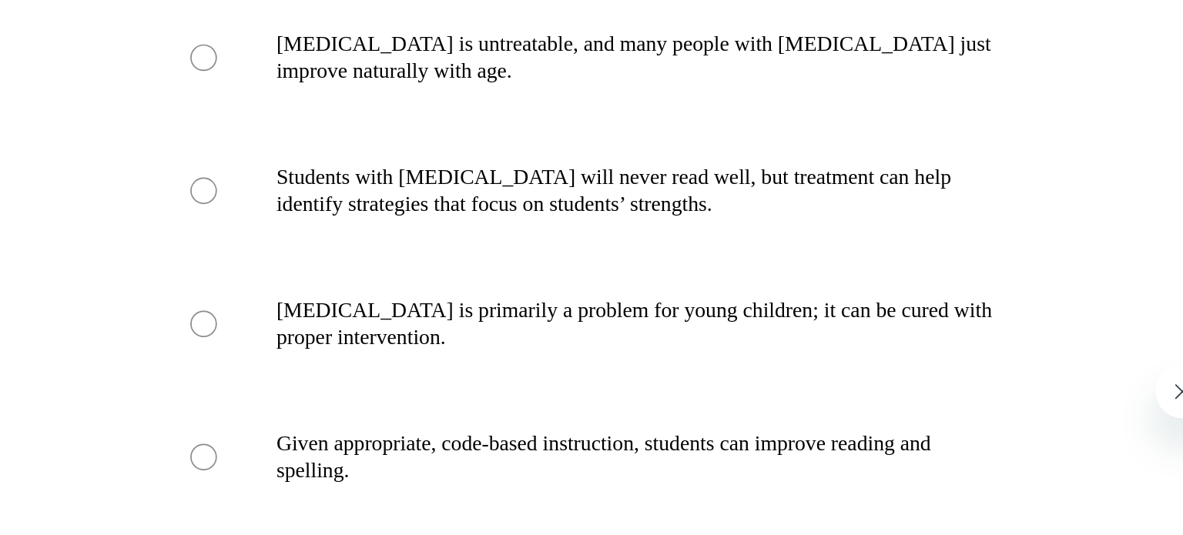
scroll to position [157, 0]
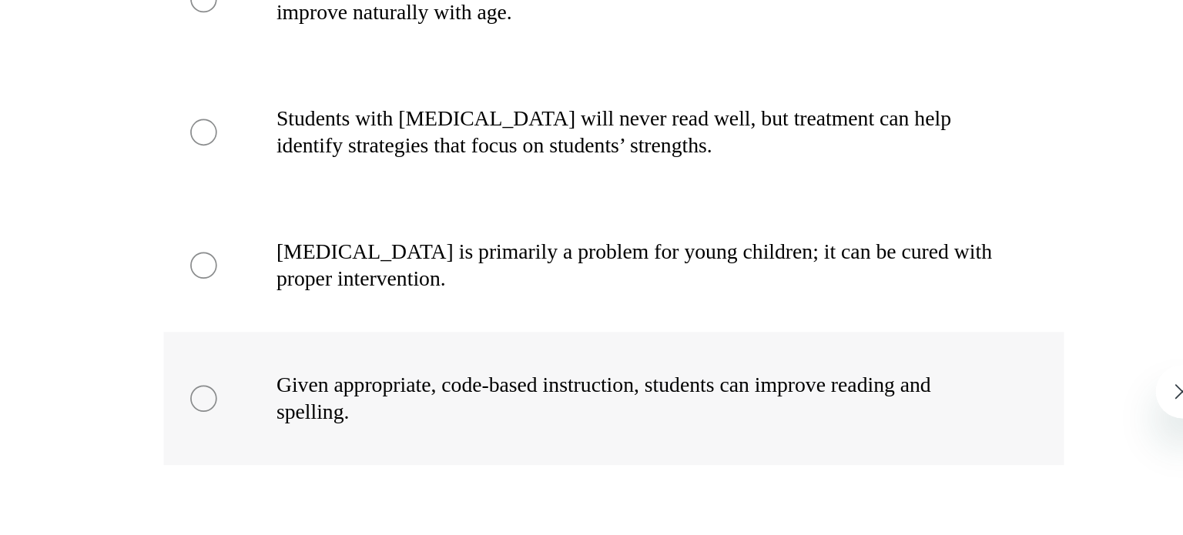
radio input "true"
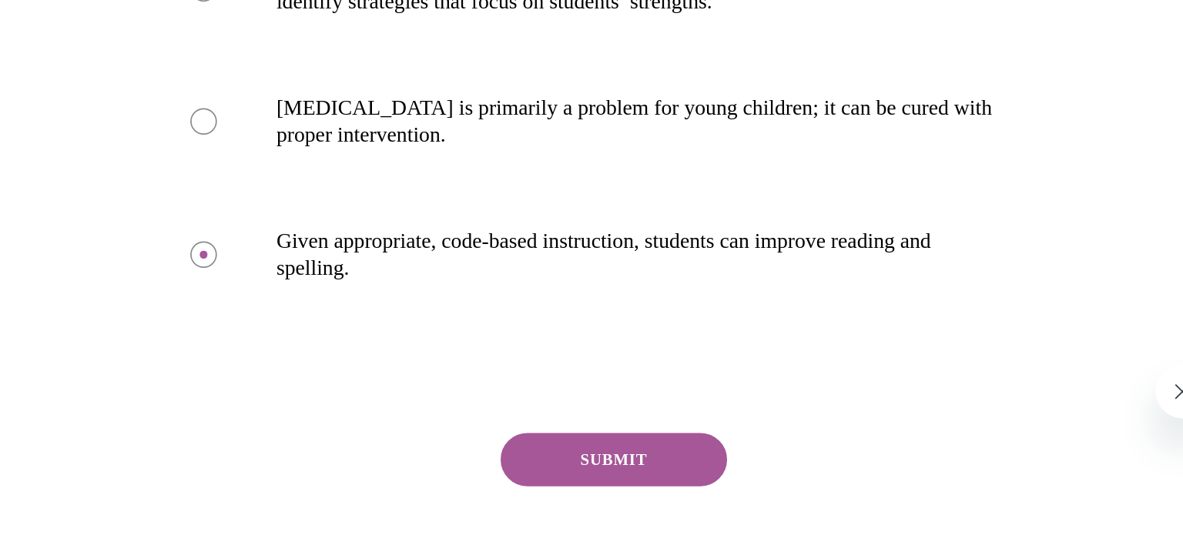
click at [78, 118] on button "SUBMIT" at bounding box center [104, 127] width 131 height 31
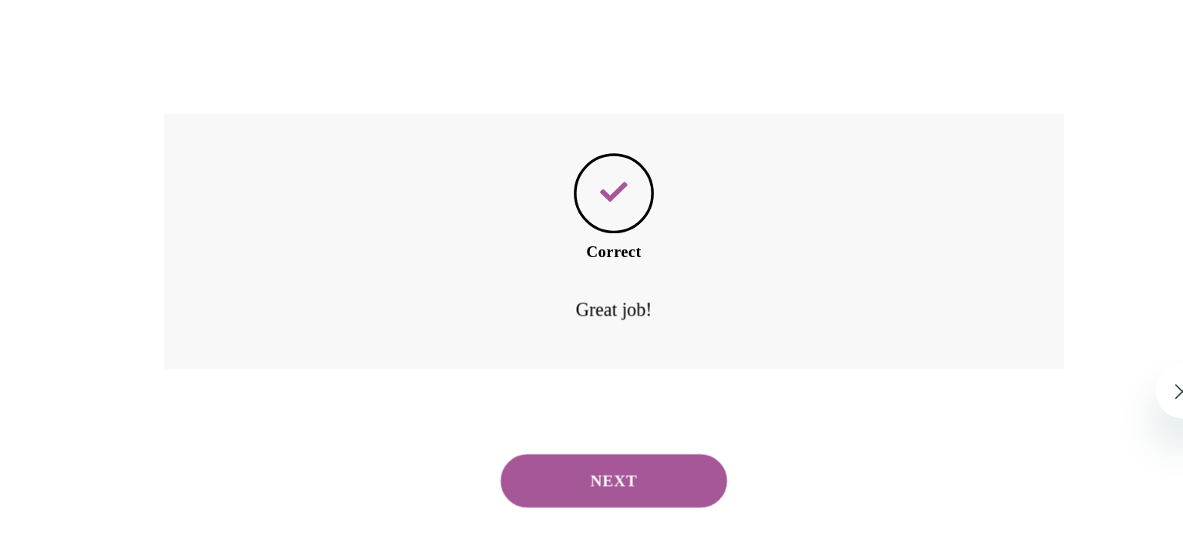
scroll to position [462, 0]
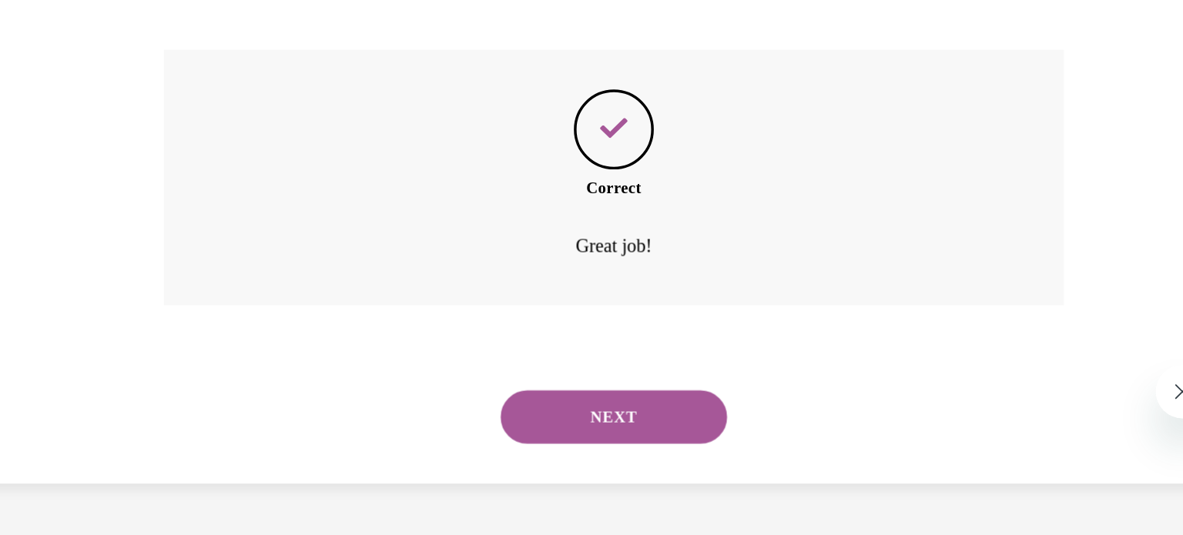
click at [90, 96] on button "NEXT" at bounding box center [104, 102] width 131 height 31
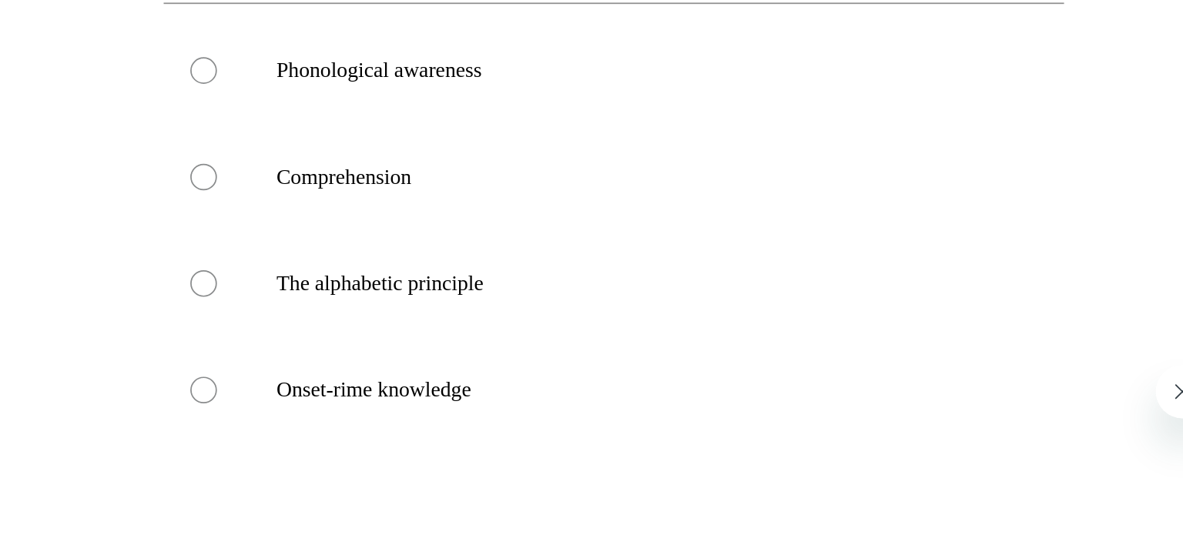
scroll to position [111, 0]
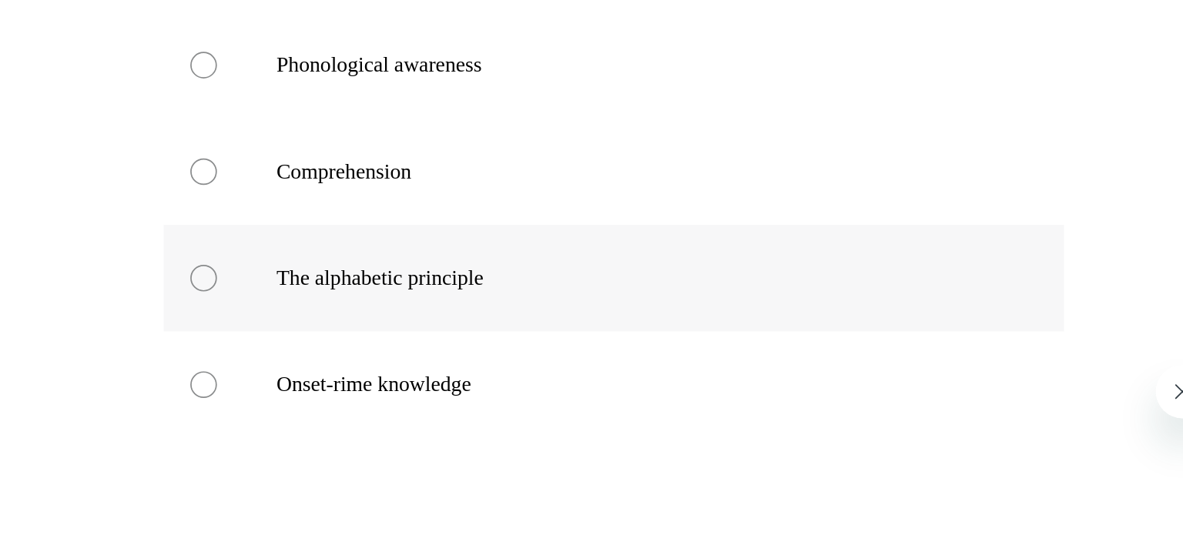
radio input "true"
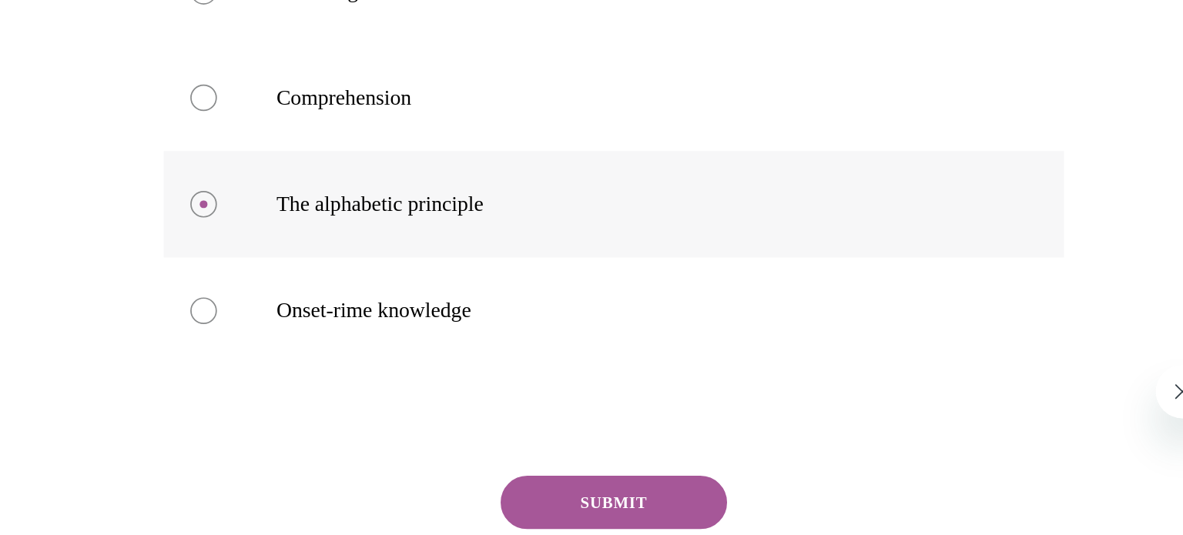
scroll to position [191, 0]
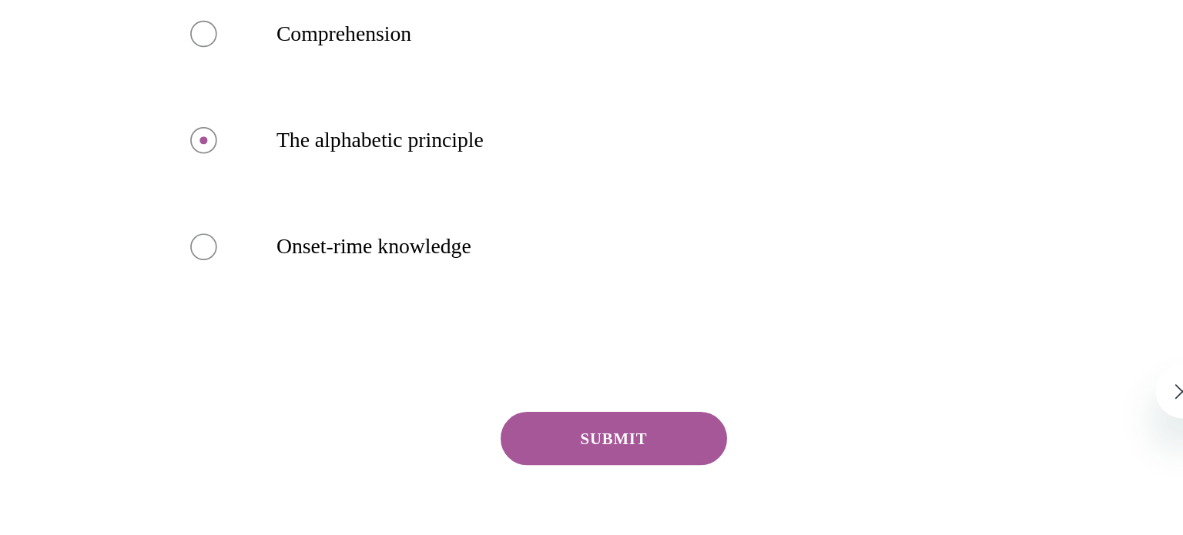
click at [81, 113] on button "SUBMIT" at bounding box center [104, 114] width 131 height 31
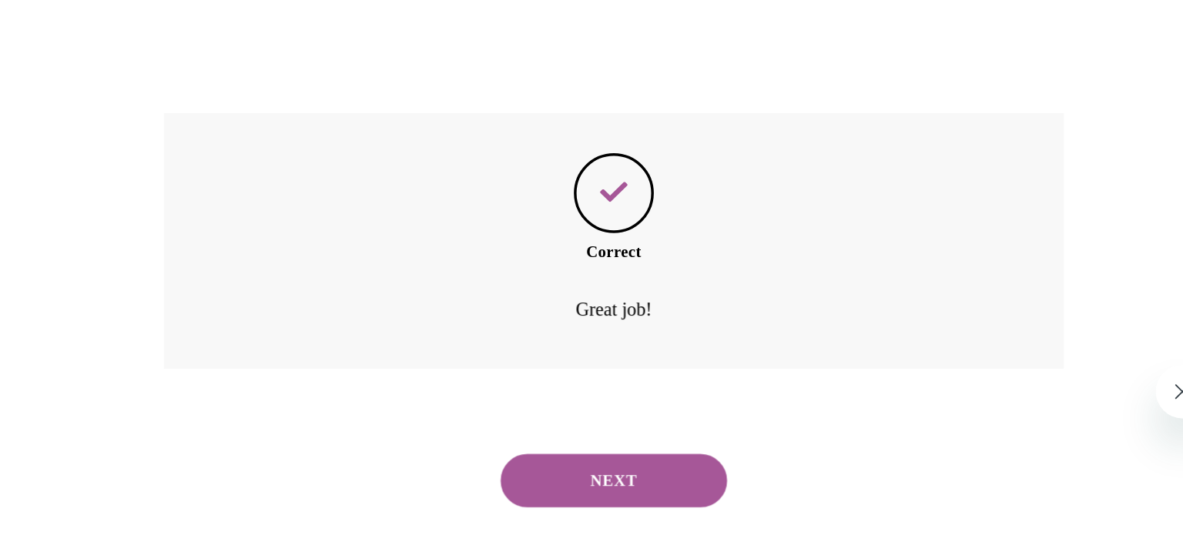
scroll to position [400, 0]
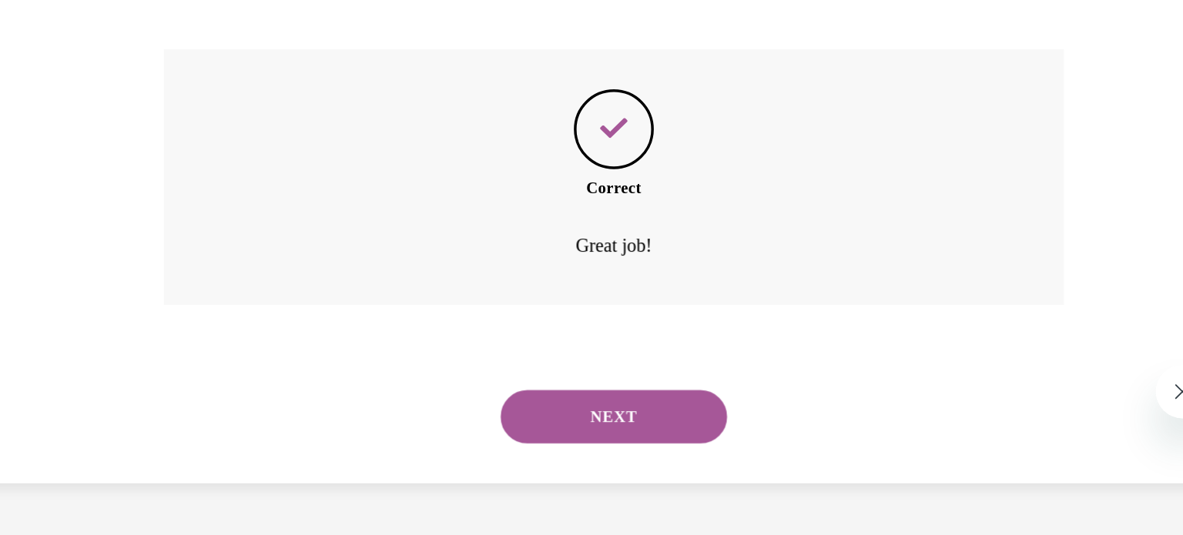
click at [95, 109] on button "NEXT" at bounding box center [104, 102] width 131 height 31
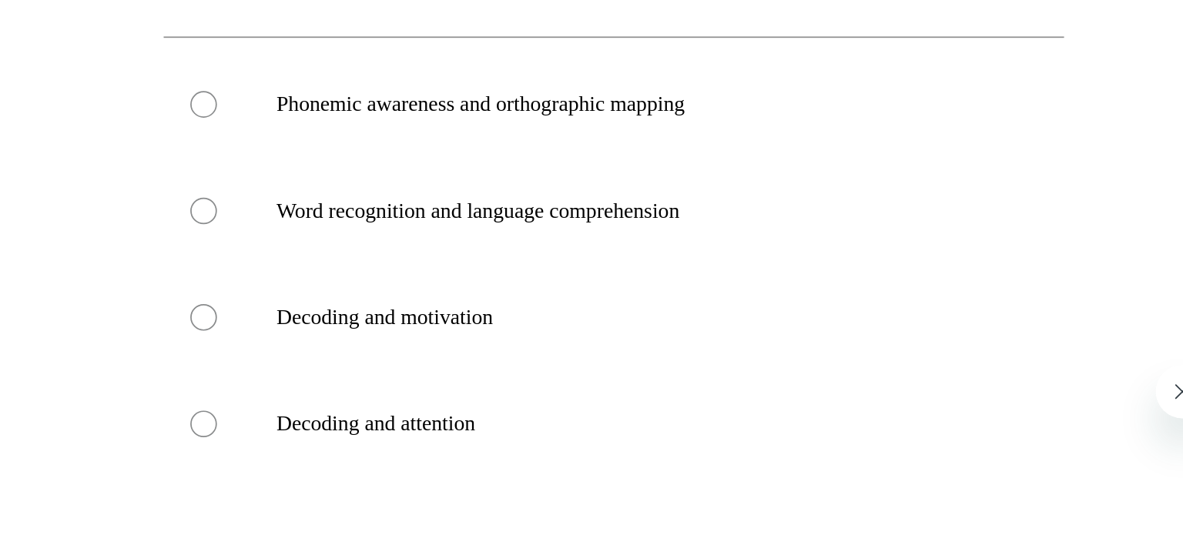
scroll to position [97, 0]
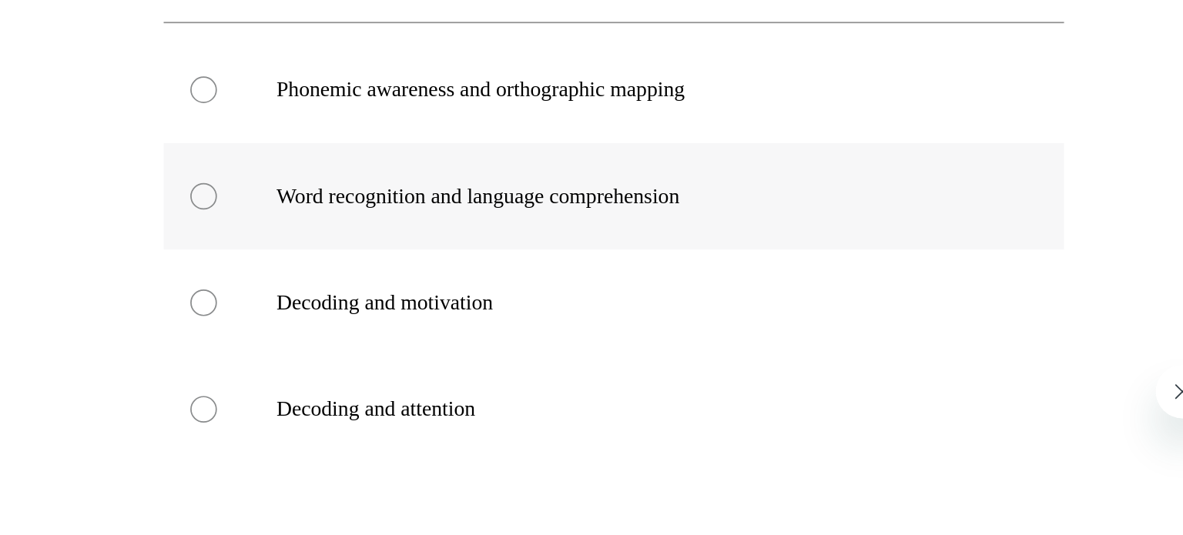
radio input "true"
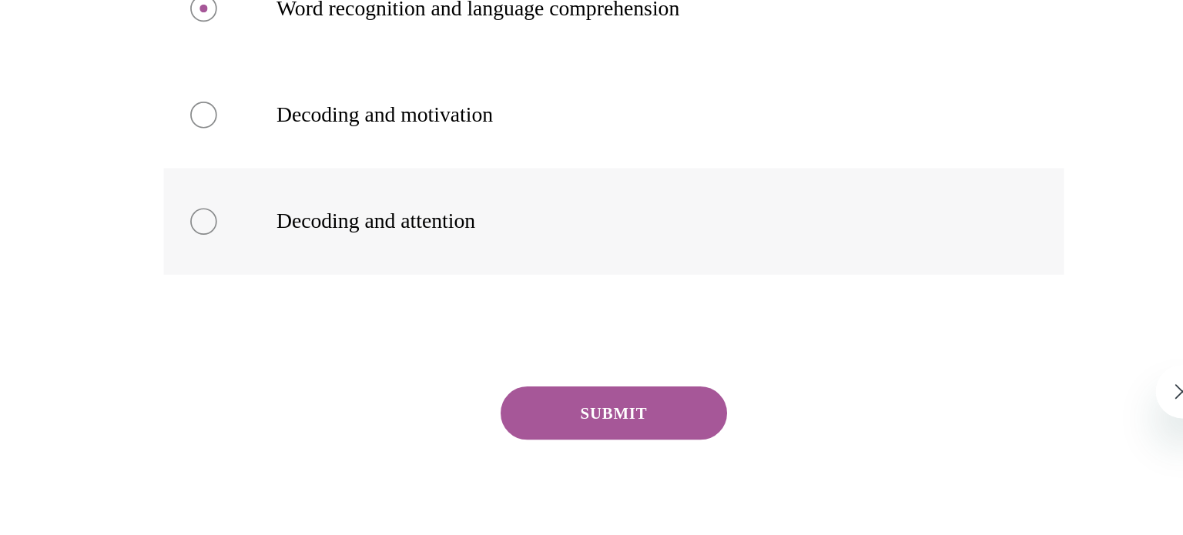
scroll to position [212, 0]
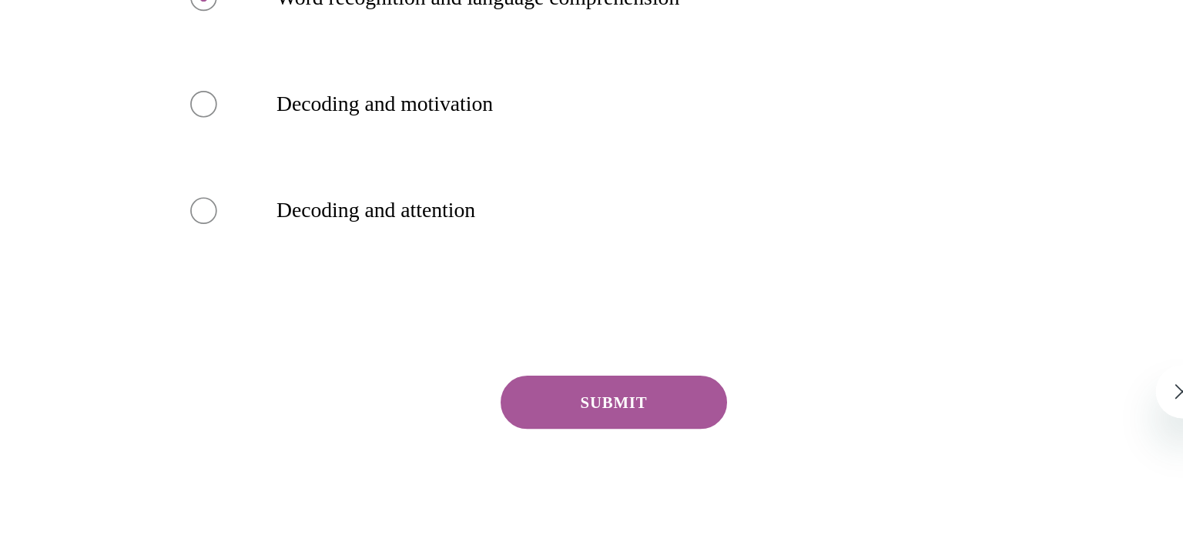
click at [79, 97] on button "SUBMIT" at bounding box center [104, 94] width 131 height 31
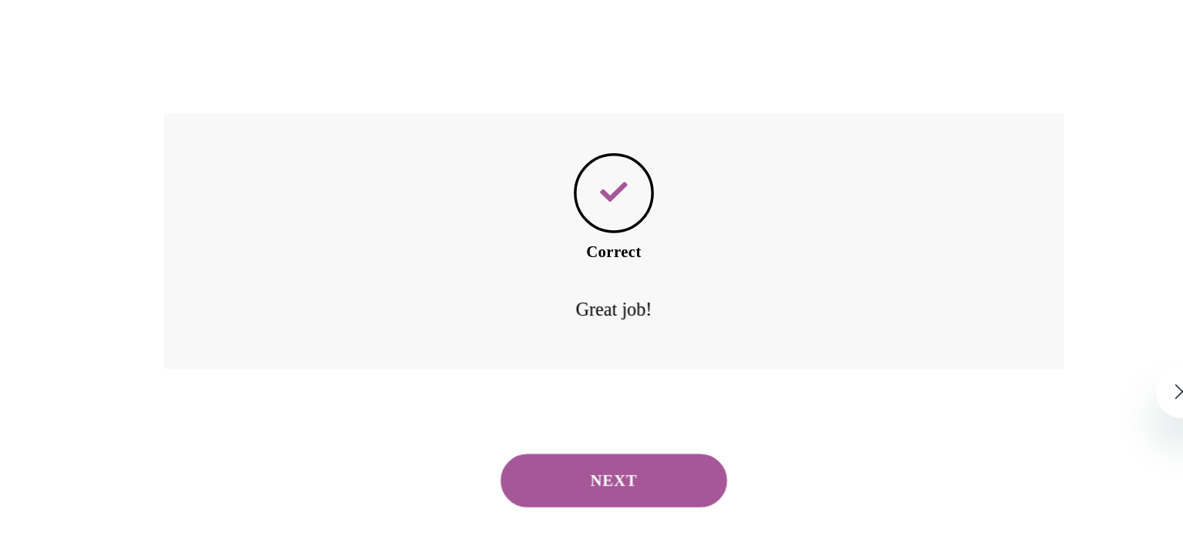
scroll to position [400, 0]
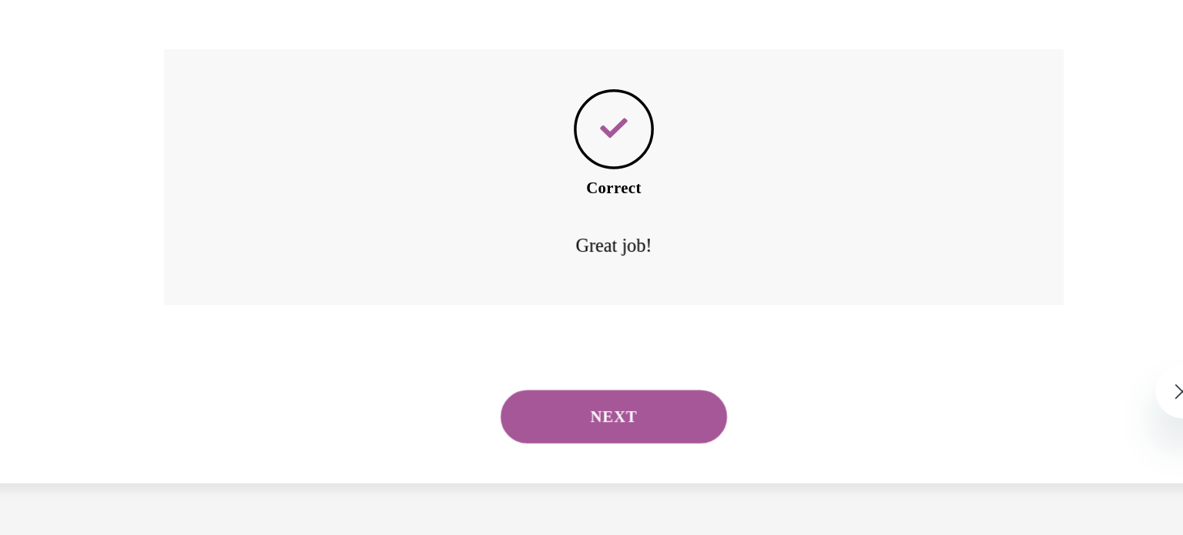
click at [84, 112] on button "NEXT" at bounding box center [104, 102] width 131 height 31
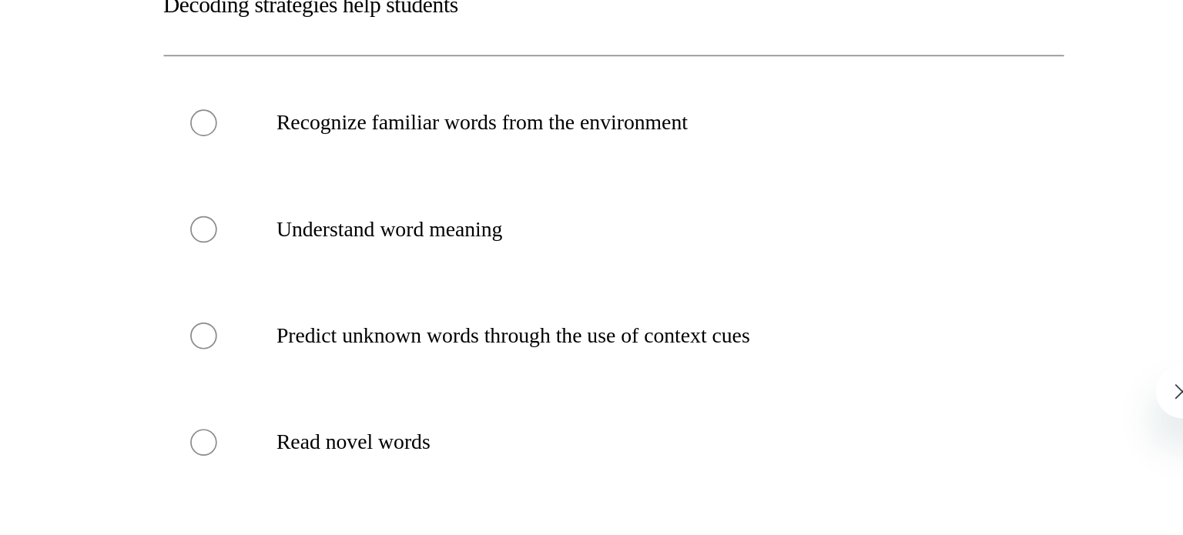
scroll to position [110, 0]
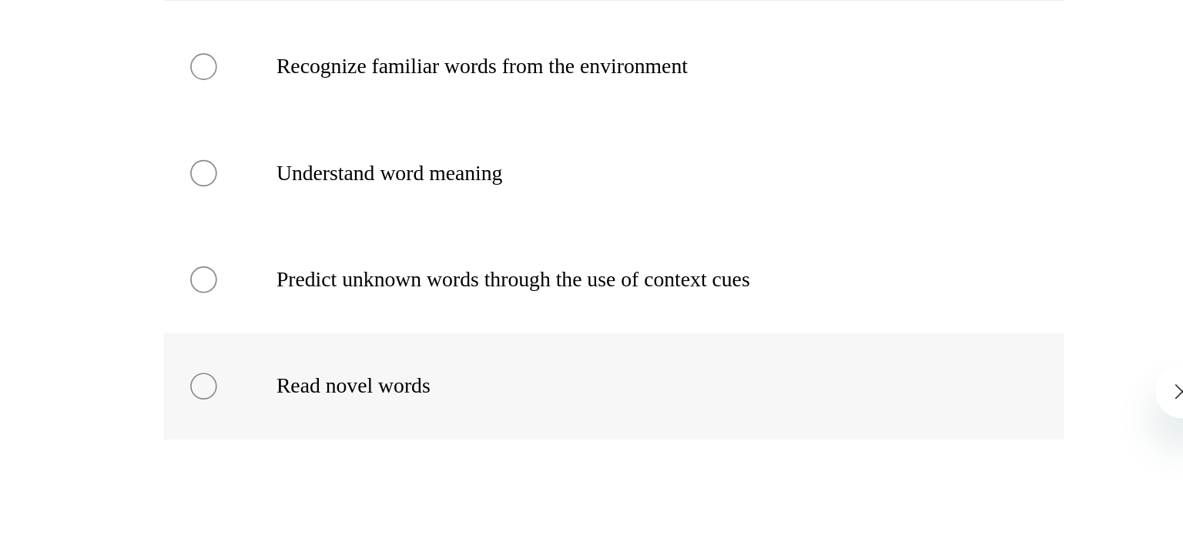
radio input "true"
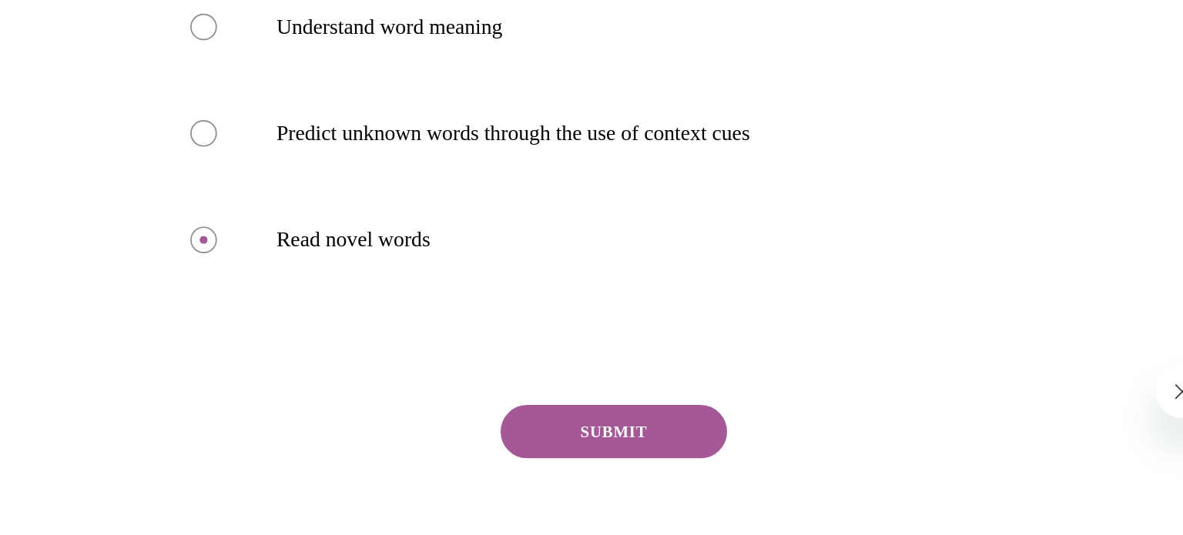
click at [88, 112] on button "SUBMIT" at bounding box center [104, 110] width 131 height 31
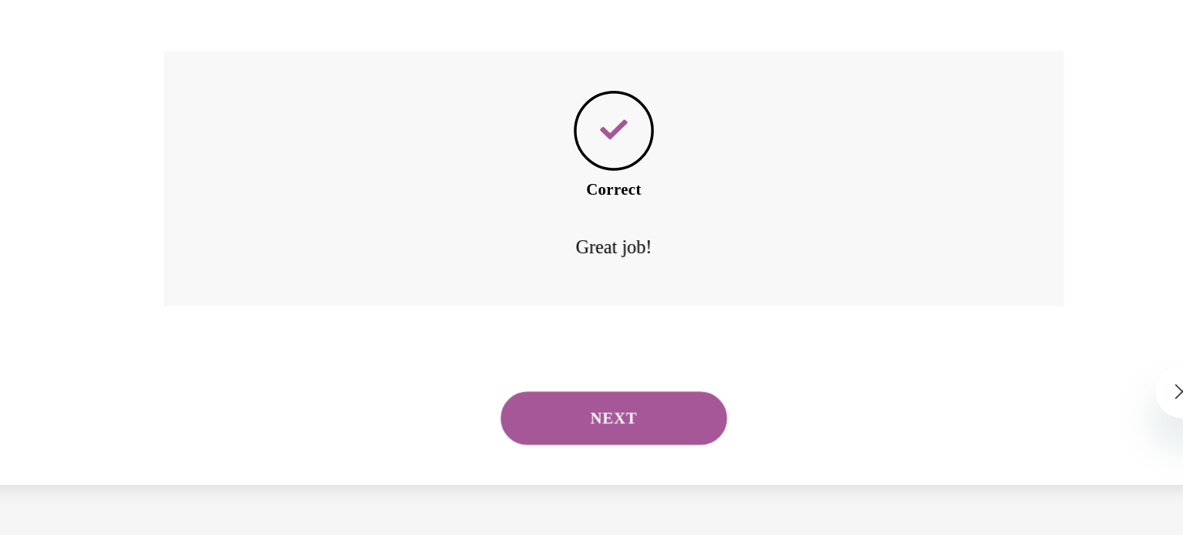
scroll to position [400, 0]
click at [89, 111] on button "NEXT" at bounding box center [104, 102] width 131 height 31
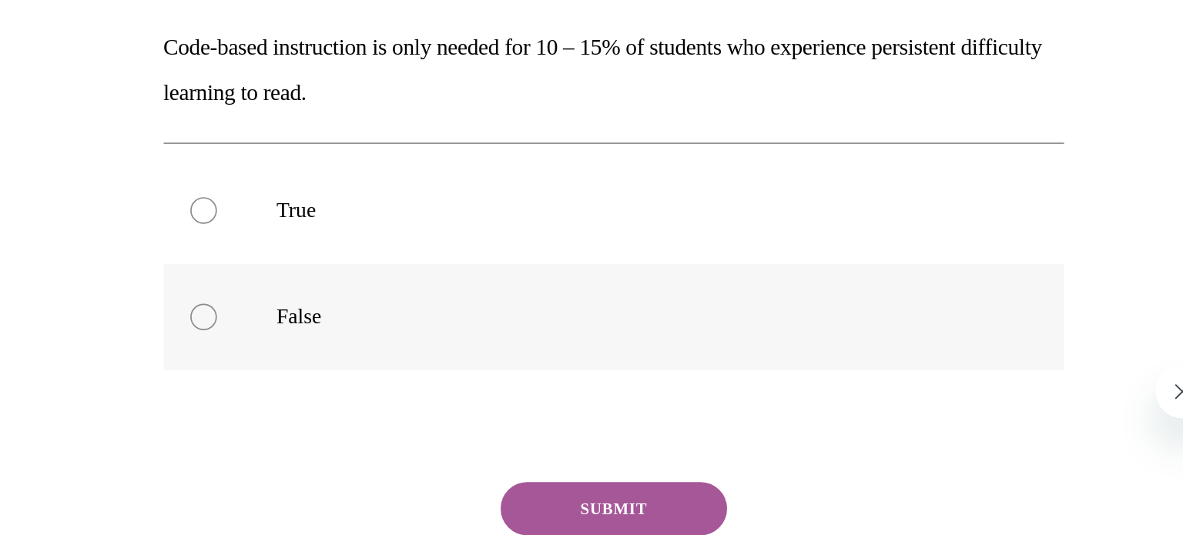
scroll to position [49, 0]
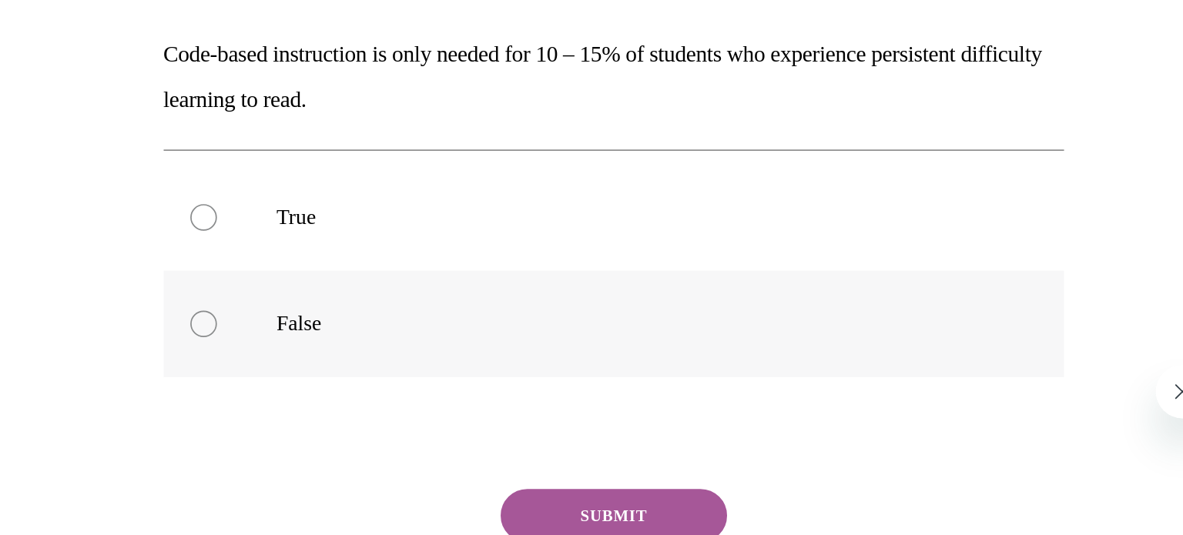
radio input "true"
click at [109, 149] on button "SUBMIT" at bounding box center [104, 159] width 131 height 31
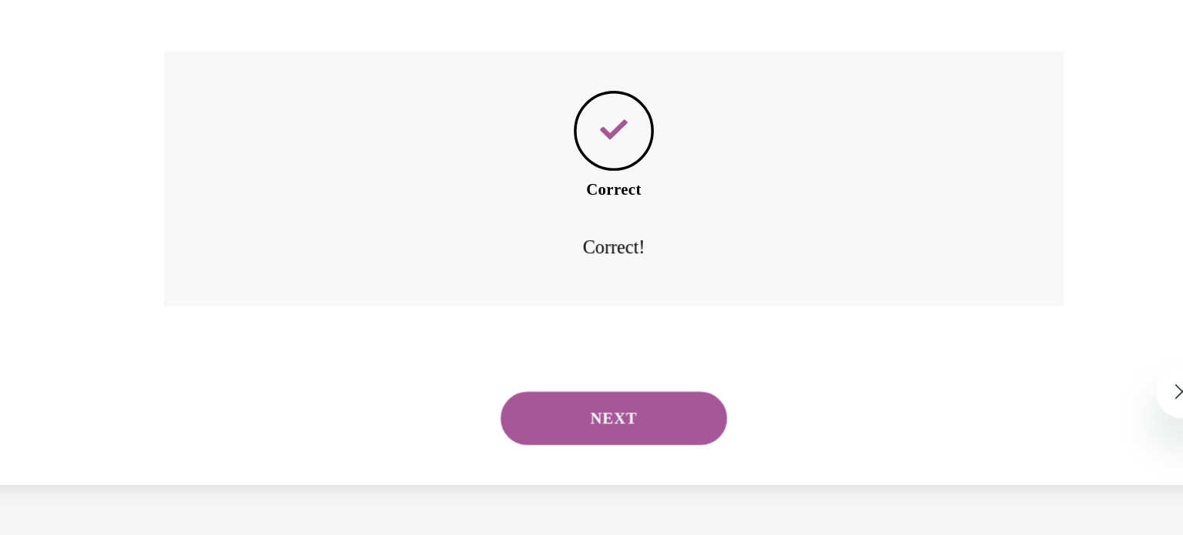
scroll to position [303, 0]
click at [102, 87] on button "NEXT" at bounding box center [104, 102] width 131 height 31
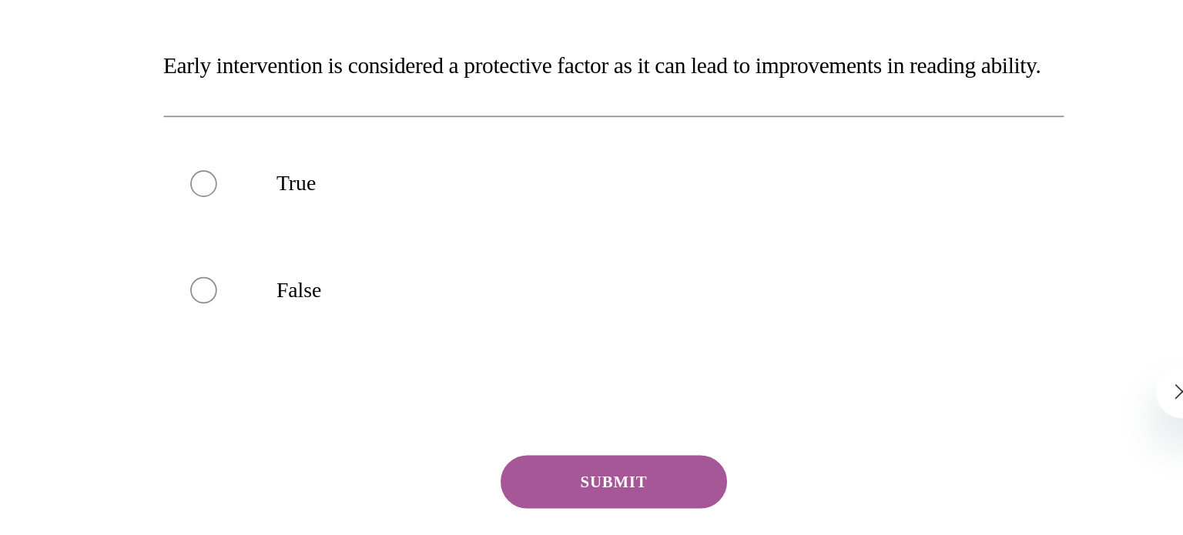
scroll to position [28, 0]
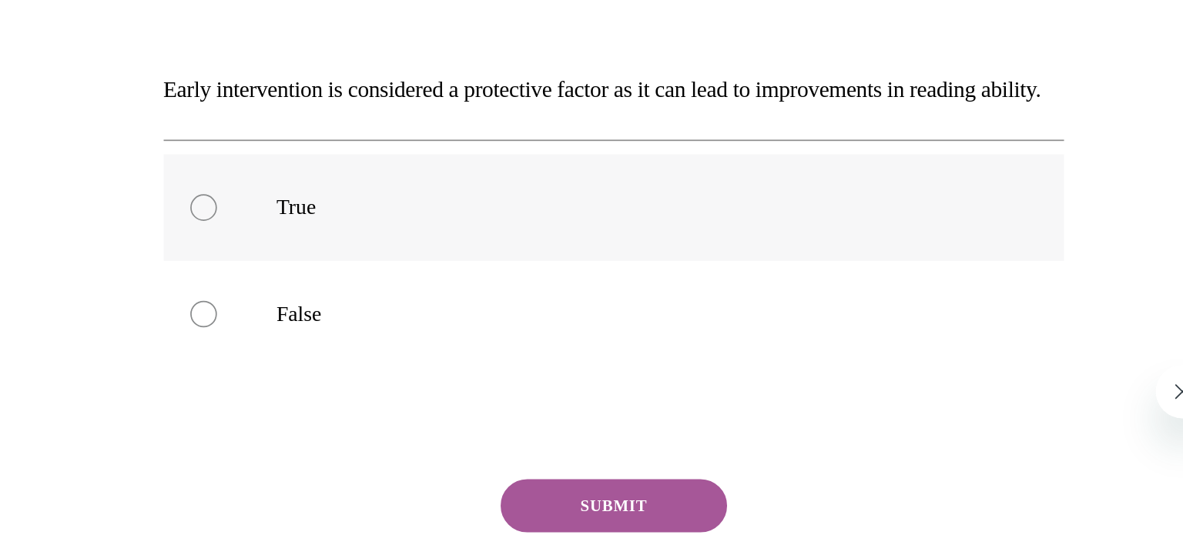
radio input "true"
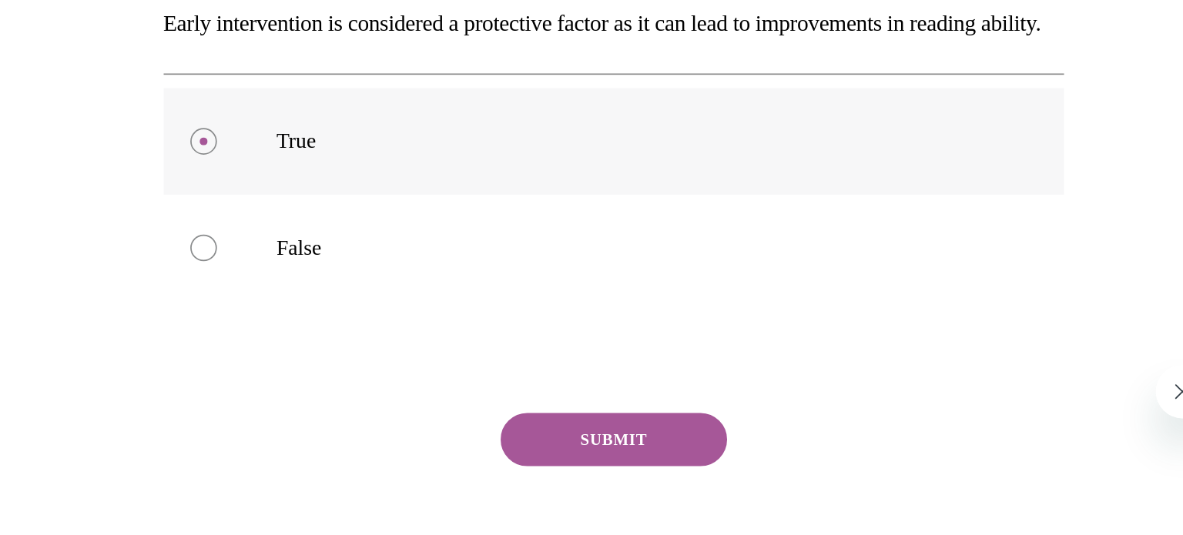
scroll to position [72, 0]
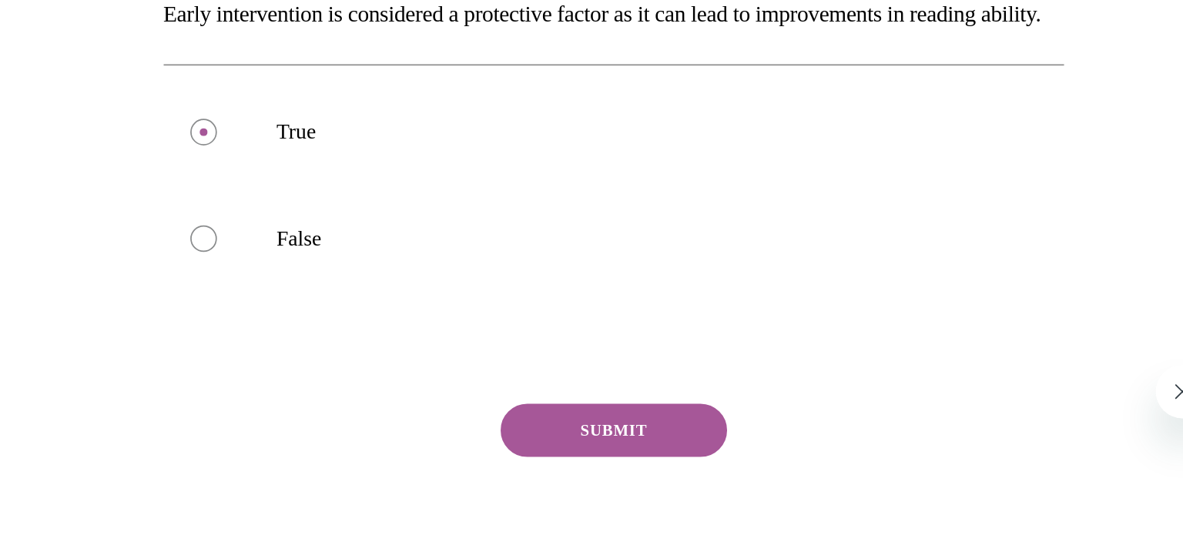
click at [89, 126] on button "SUBMIT" at bounding box center [104, 110] width 131 height 31
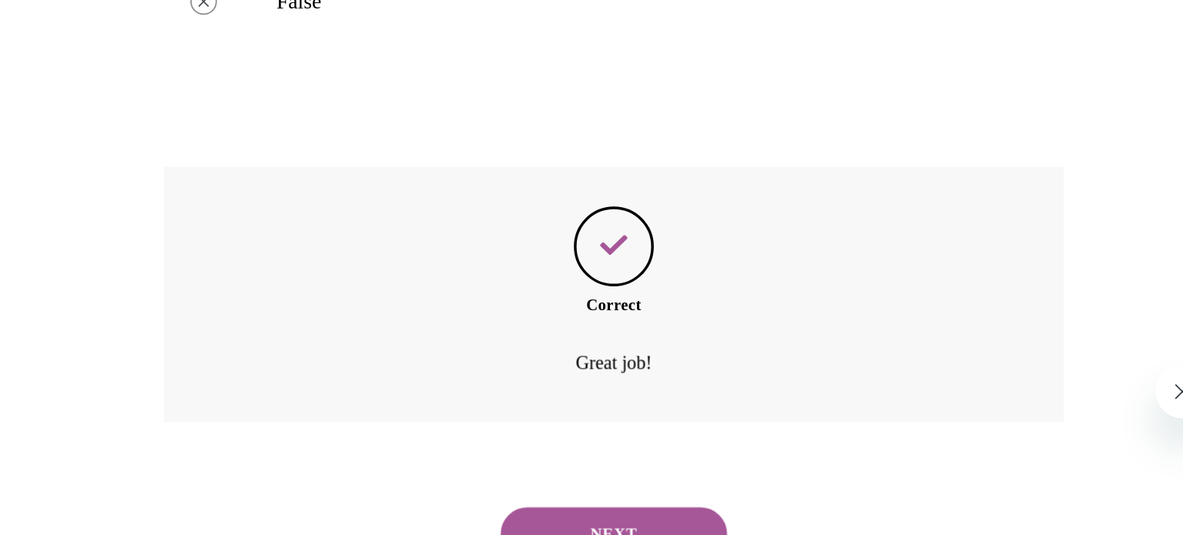
scroll to position [303, 0]
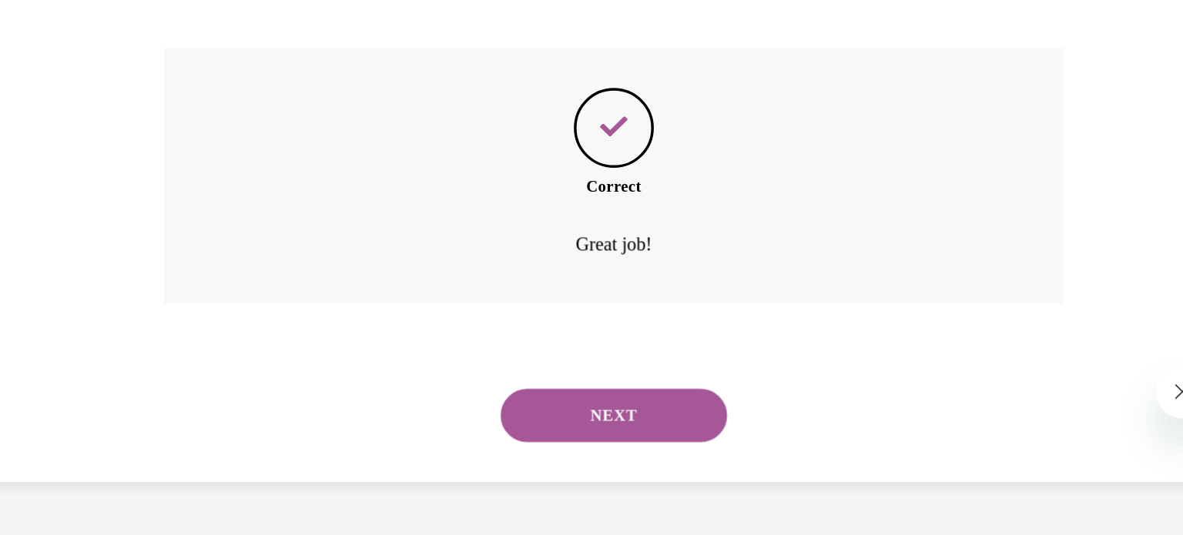
click at [91, 111] on button "NEXT" at bounding box center [104, 101] width 131 height 31
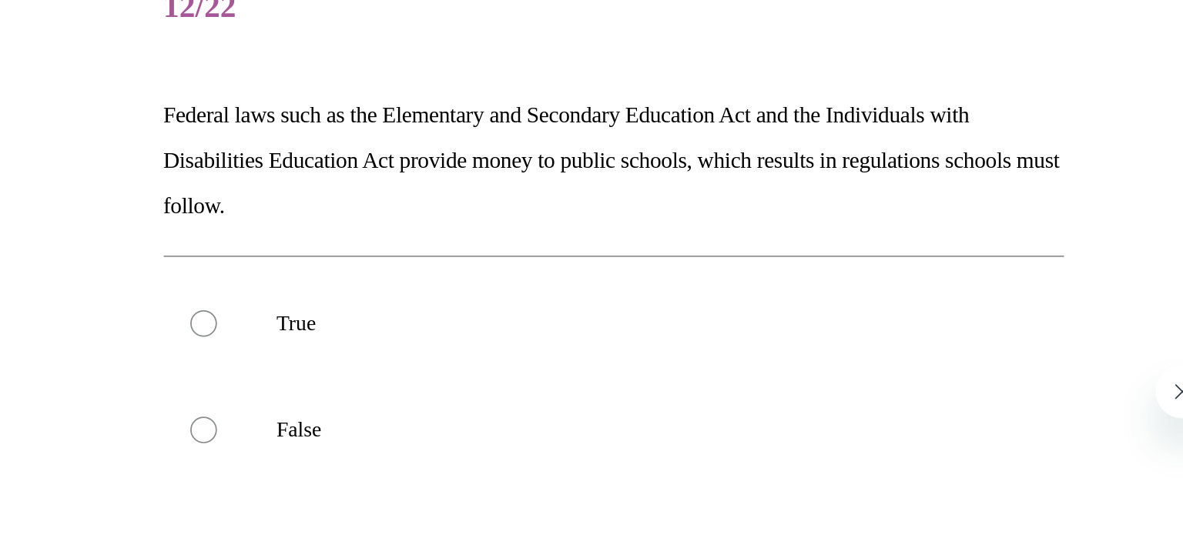
scroll to position [12, 0]
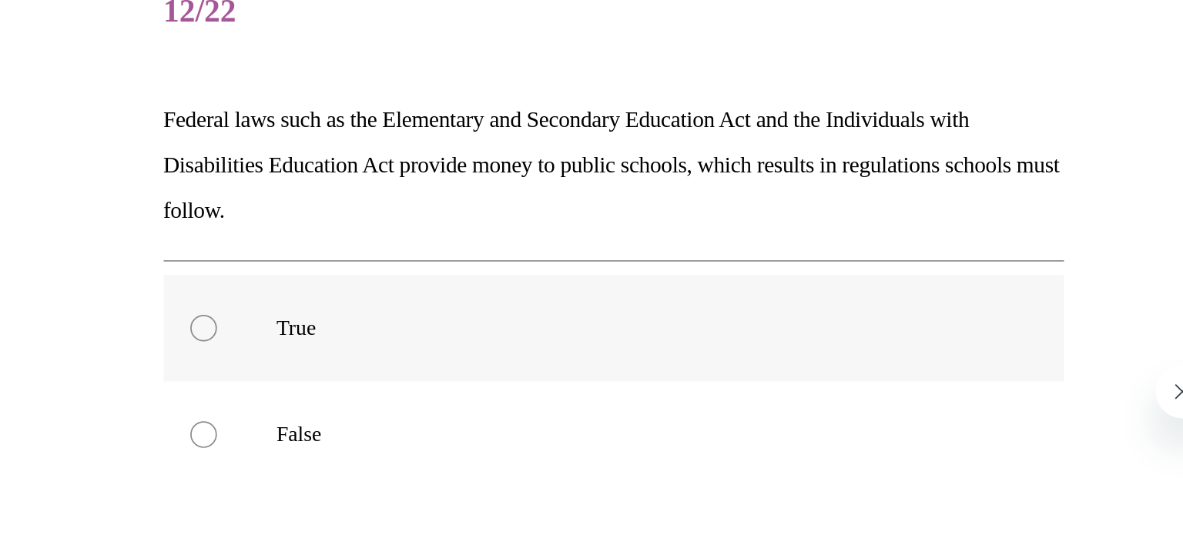
radio input "true"
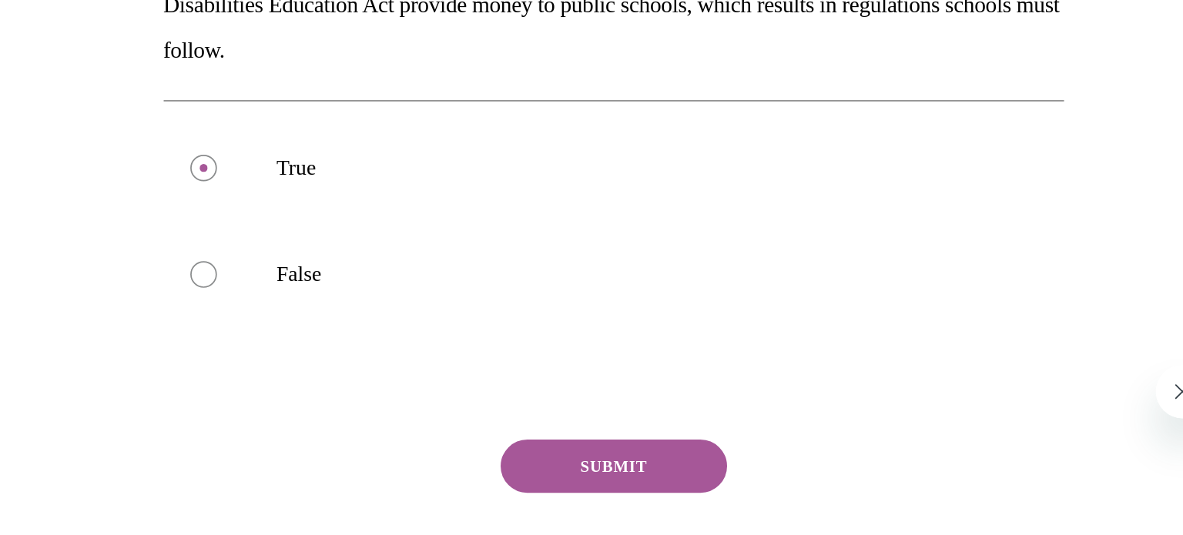
scroll to position [106, 0]
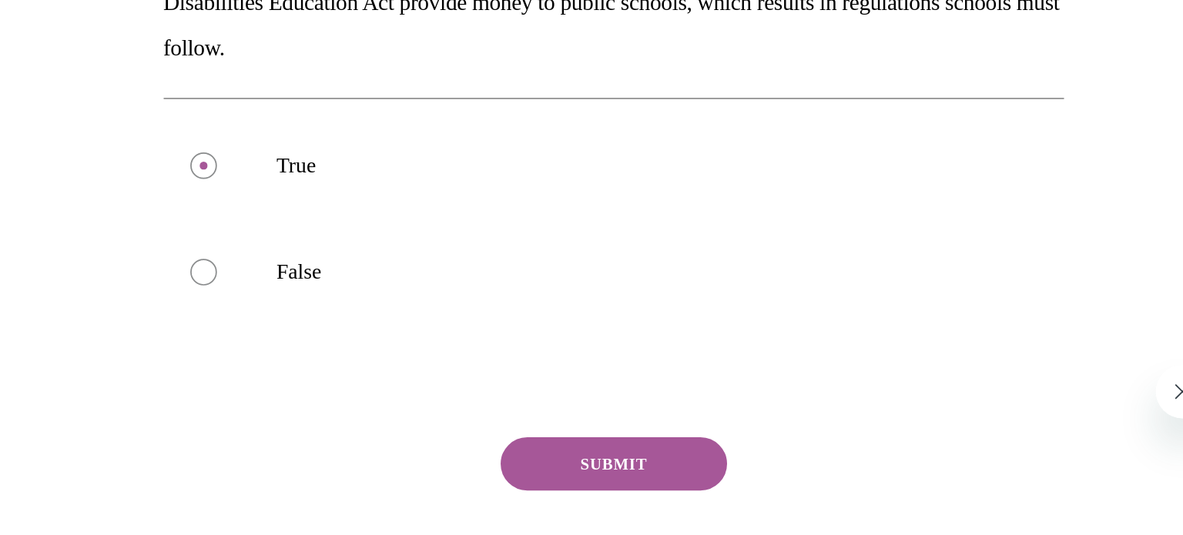
click at [113, 136] on button "SUBMIT" at bounding box center [104, 129] width 131 height 31
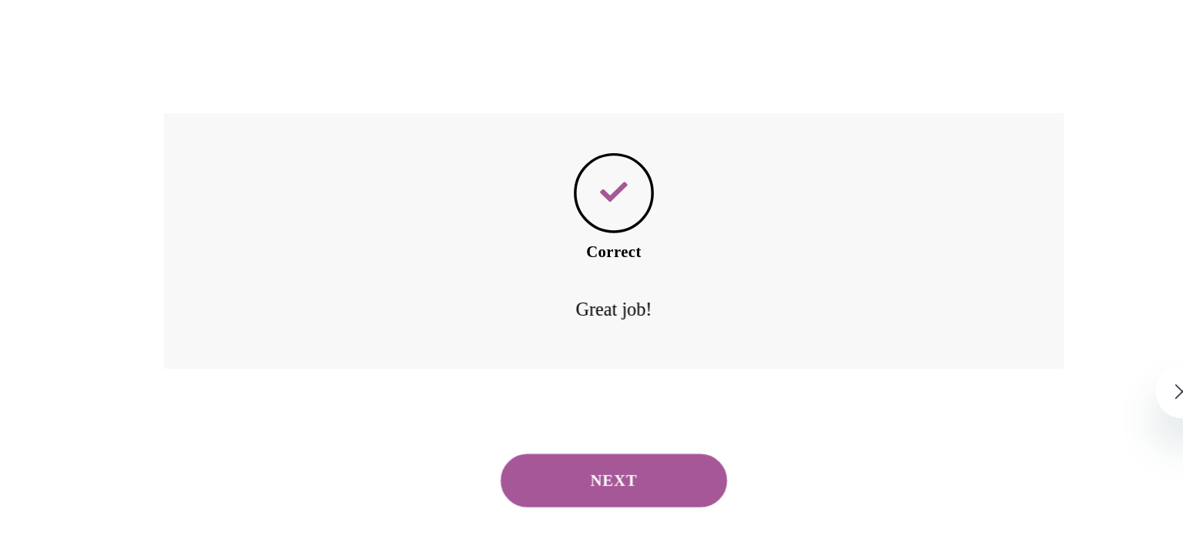
scroll to position [330, 0]
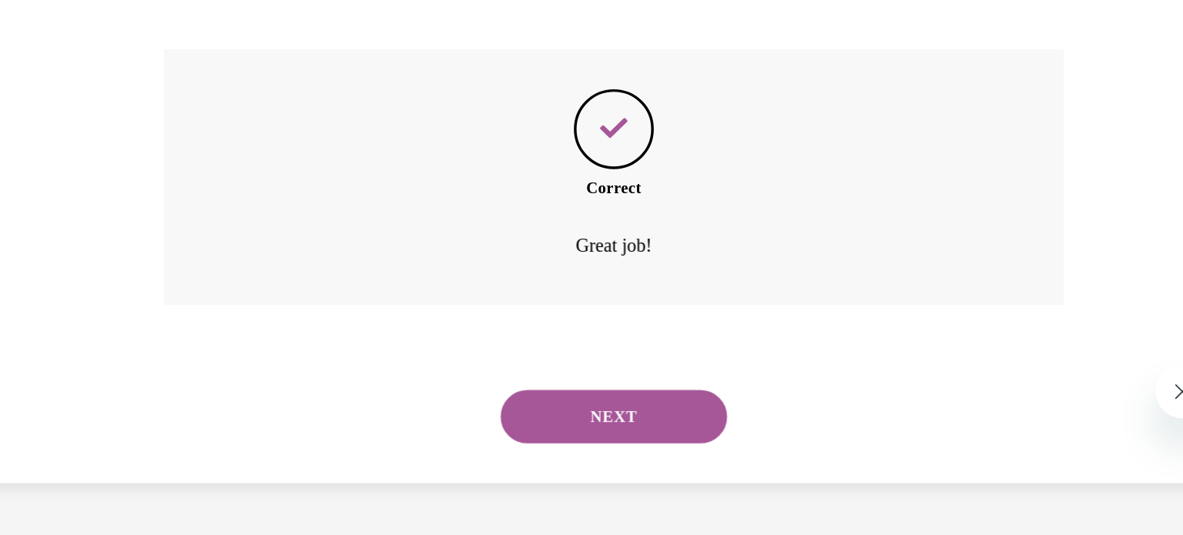
click at [108, 110] on button "NEXT" at bounding box center [104, 102] width 131 height 31
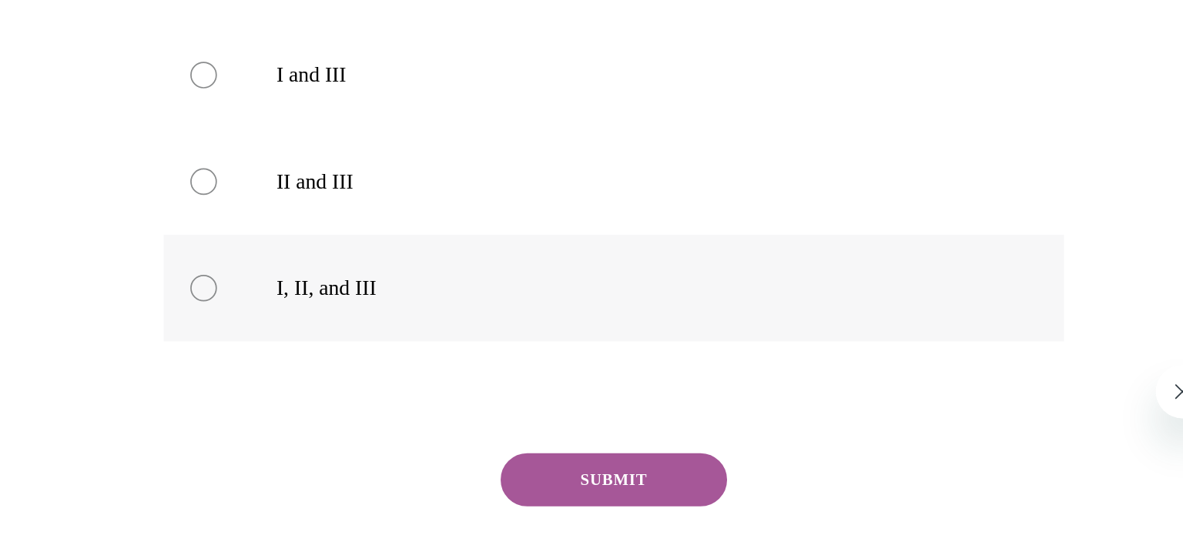
scroll to position [353, 0]
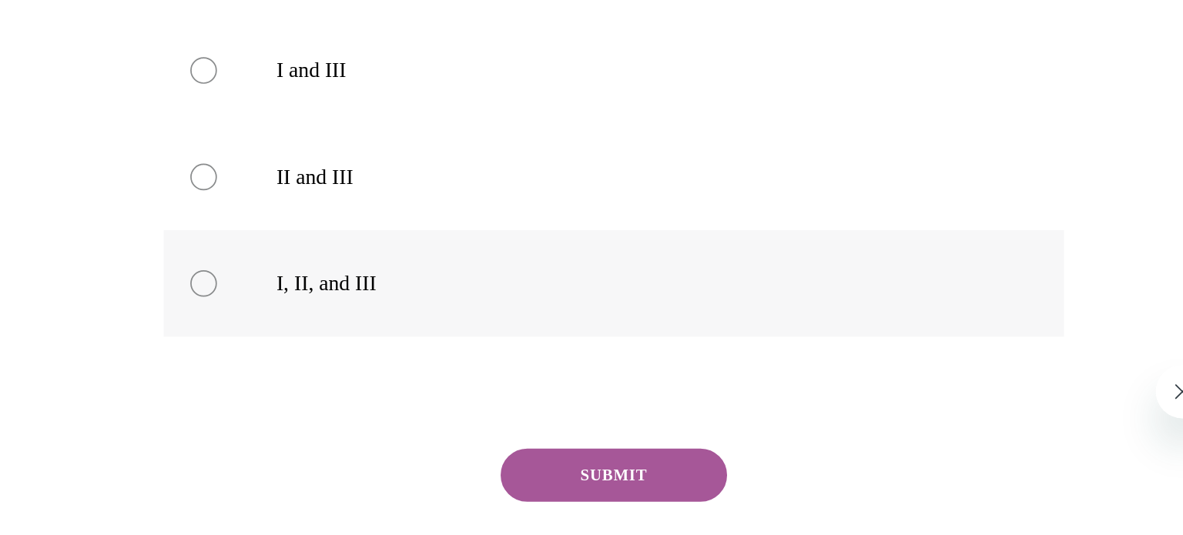
radio input "true"
click at [111, 140] on button "SUBMIT" at bounding box center [104, 136] width 131 height 31
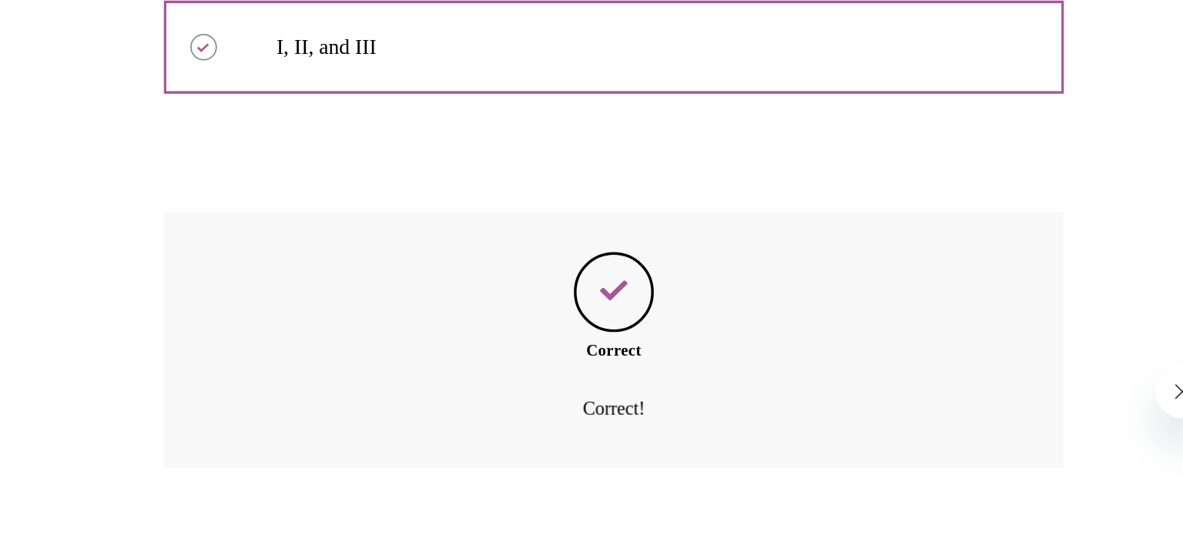
scroll to position [584, 0]
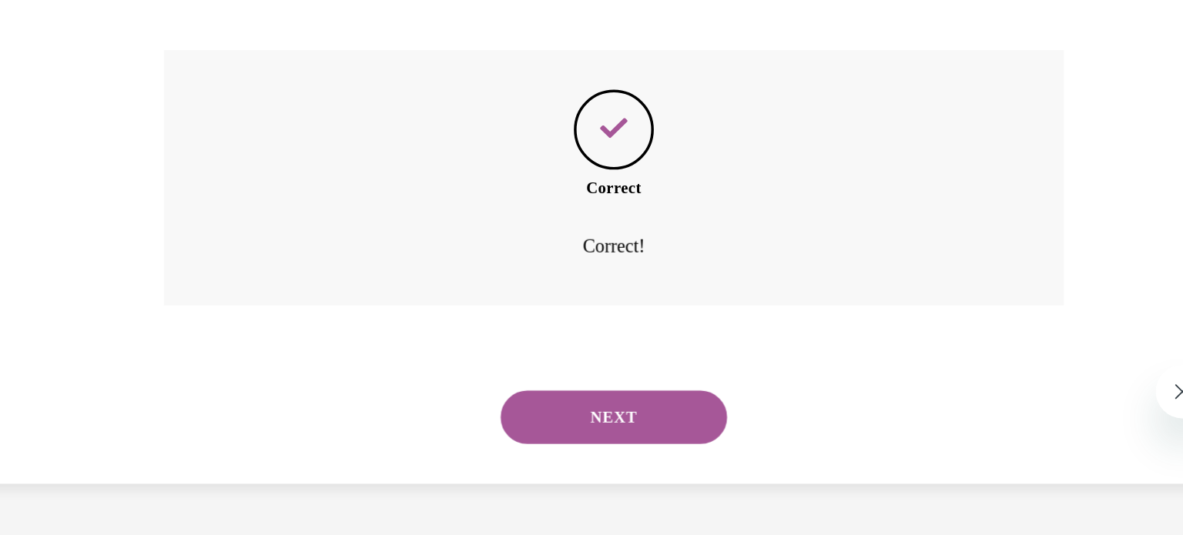
click at [104, 97] on button "NEXT" at bounding box center [104, 102] width 131 height 31
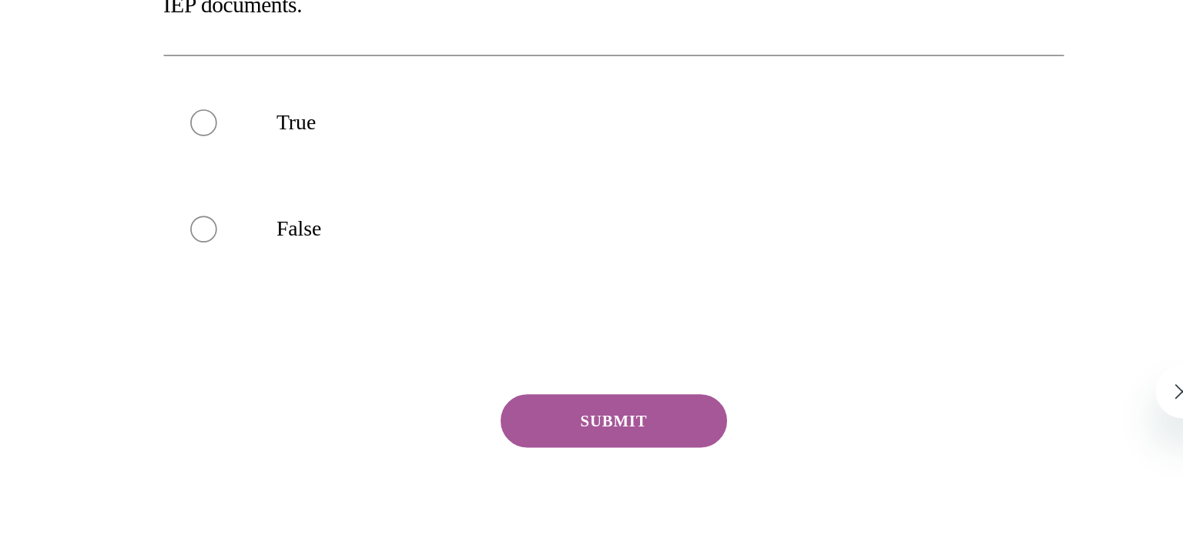
scroll to position [69, 0]
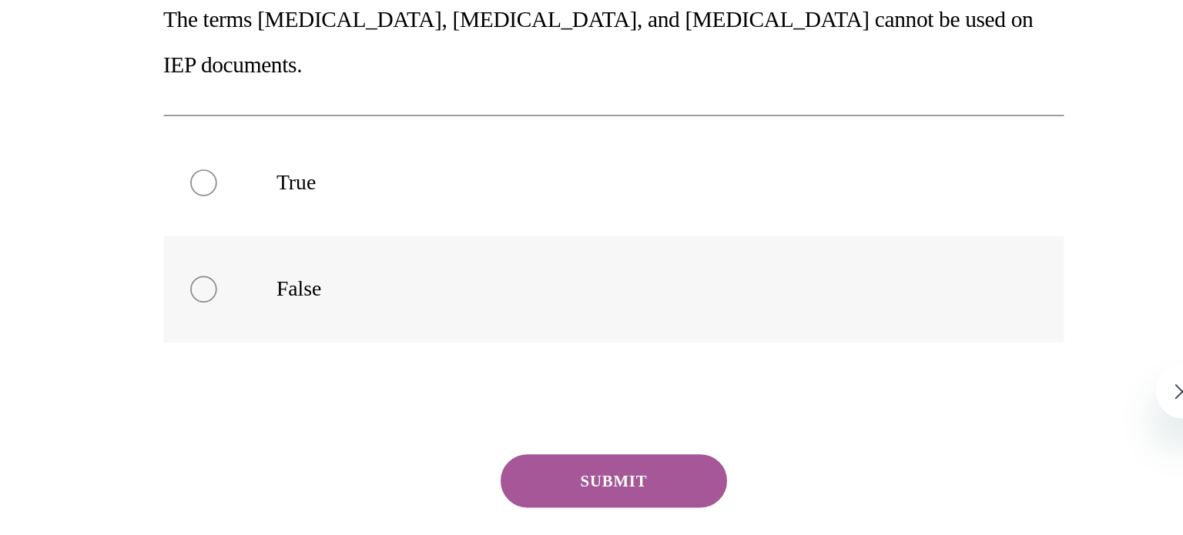
radio input "true"
click at [105, 124] on button "SUBMIT" at bounding box center [104, 139] width 131 height 31
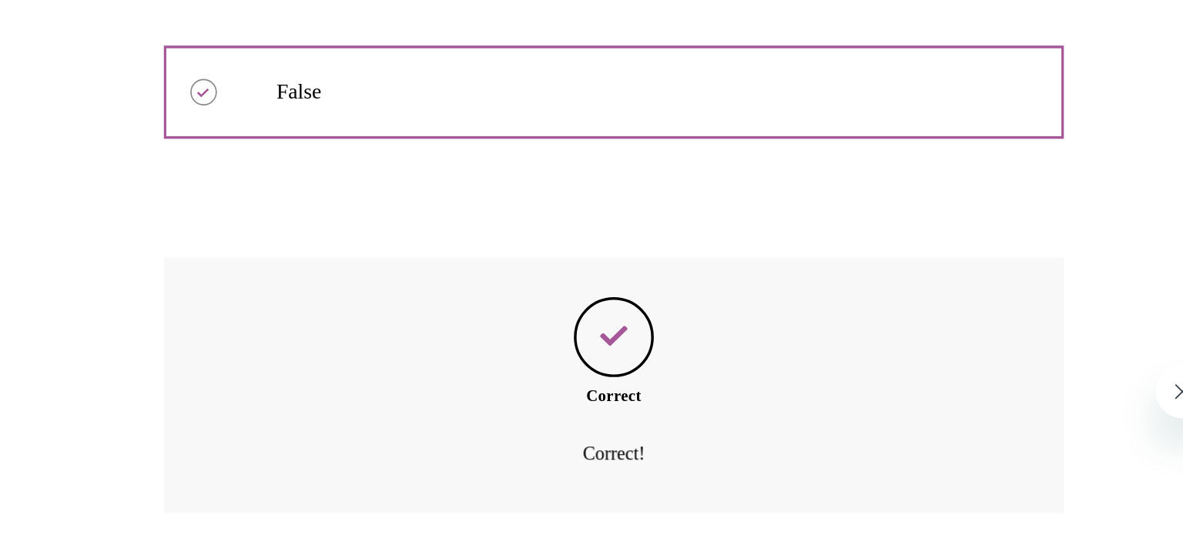
scroll to position [277, 0]
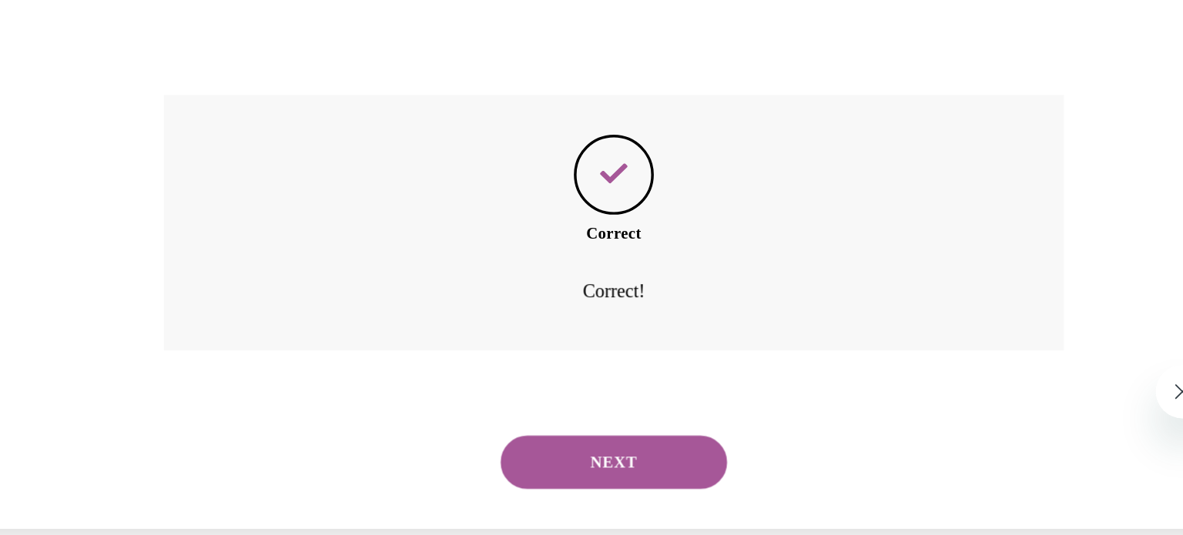
click at [105, 113] on button "NEXT" at bounding box center [104, 128] width 131 height 31
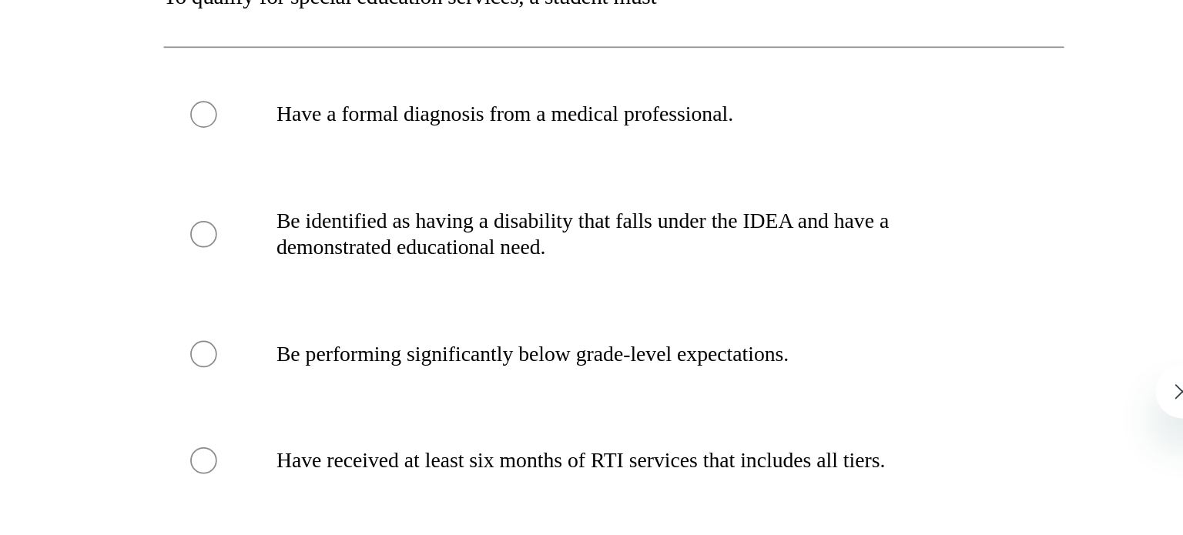
scroll to position [84, 0]
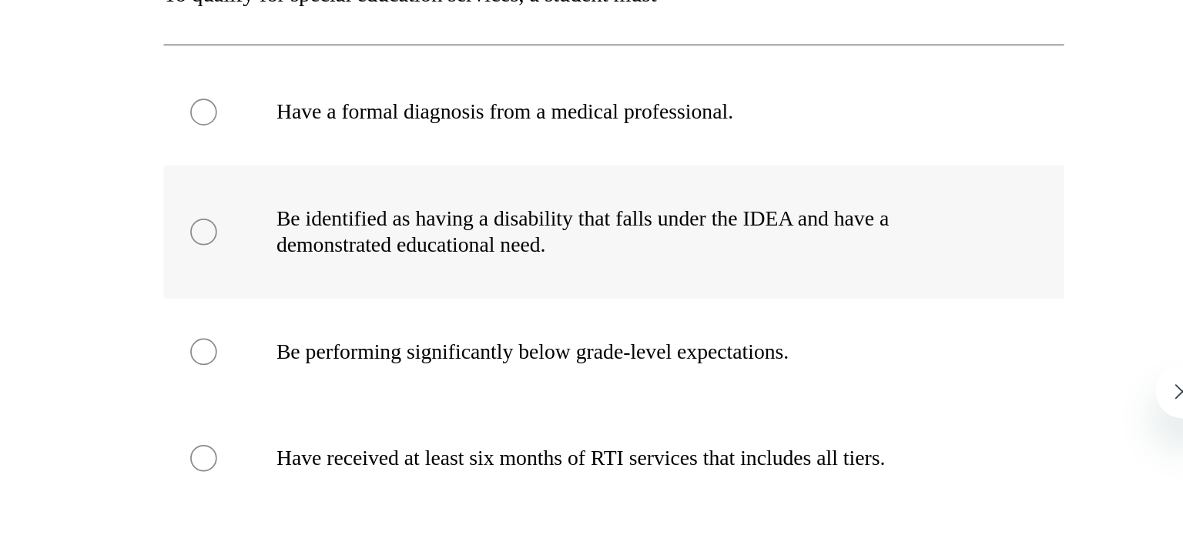
radio input "true"
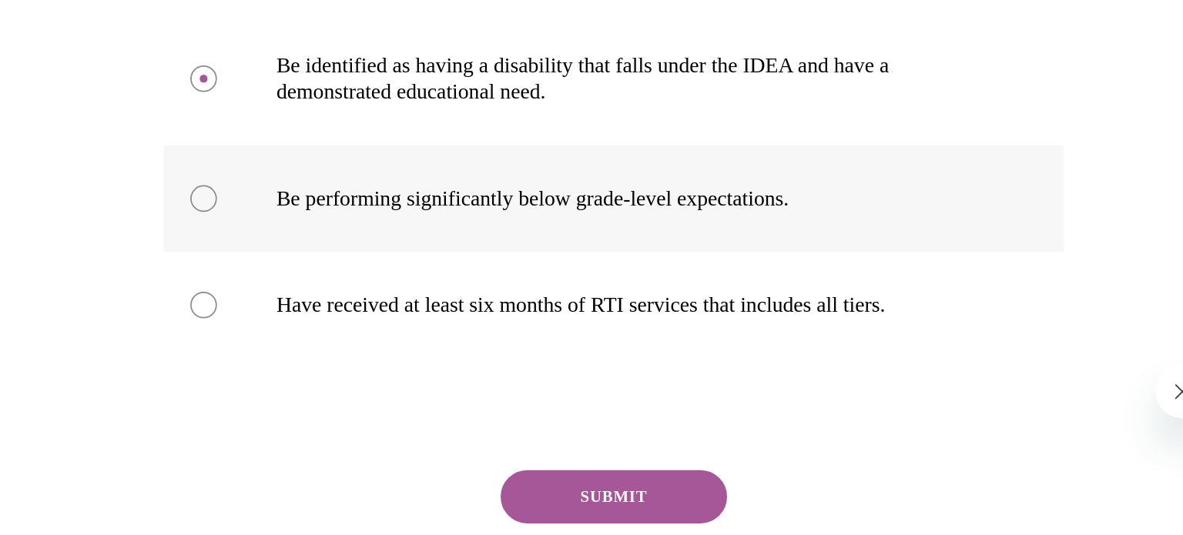
scroll to position [176, 0]
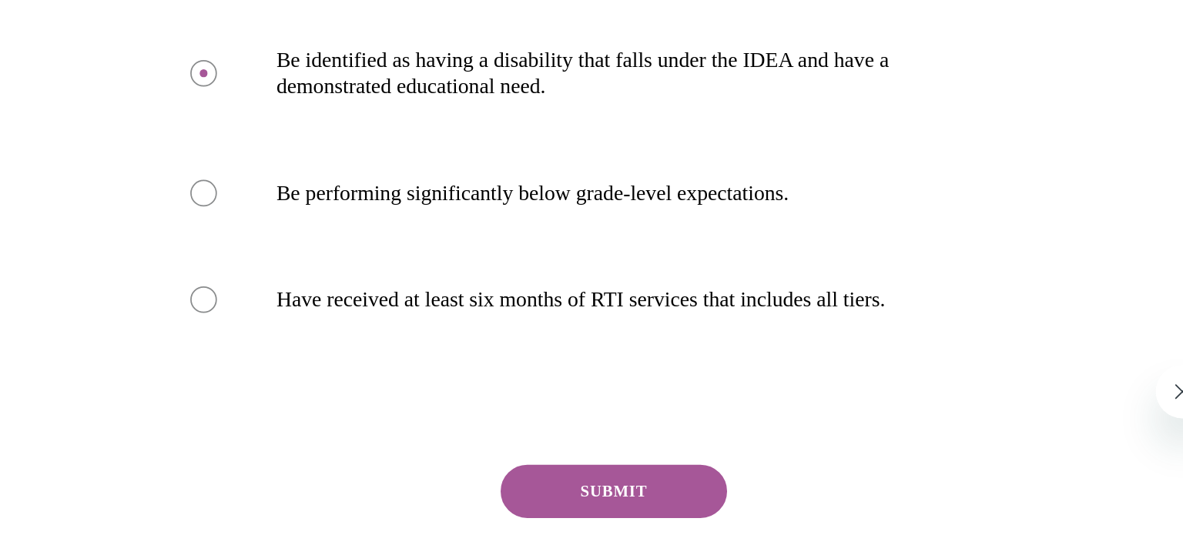
click at [119, 146] on button "SUBMIT" at bounding box center [104, 145] width 131 height 31
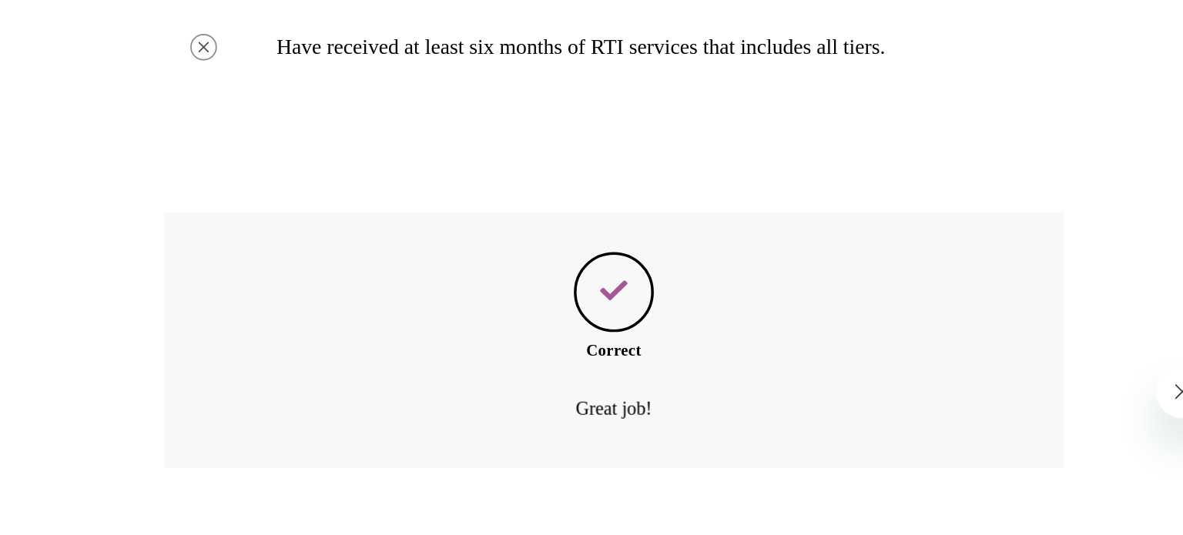
scroll to position [416, 0]
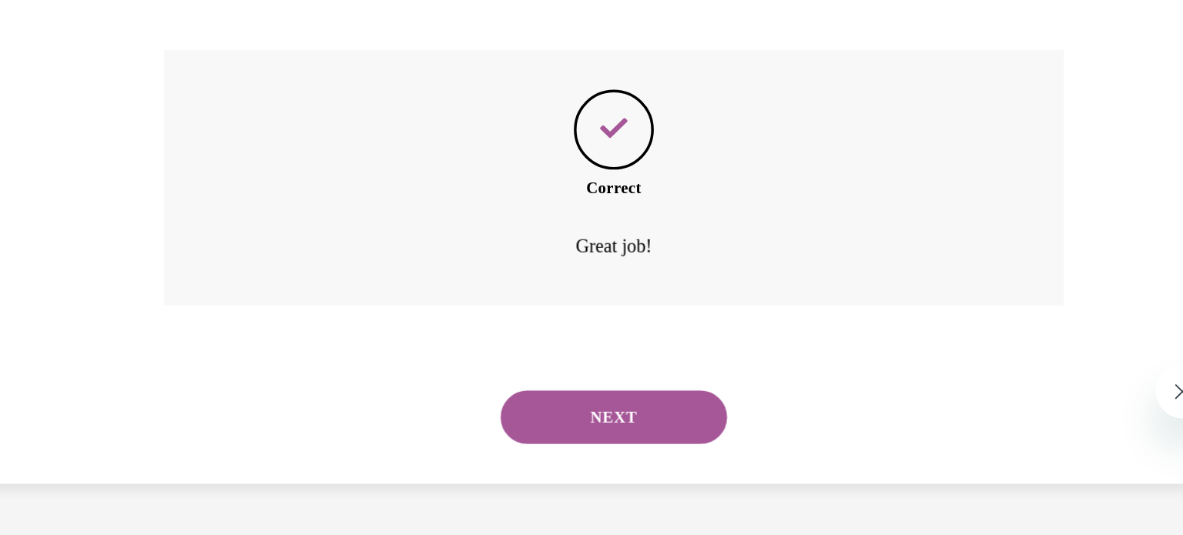
click at [112, 110] on button "NEXT" at bounding box center [104, 102] width 131 height 31
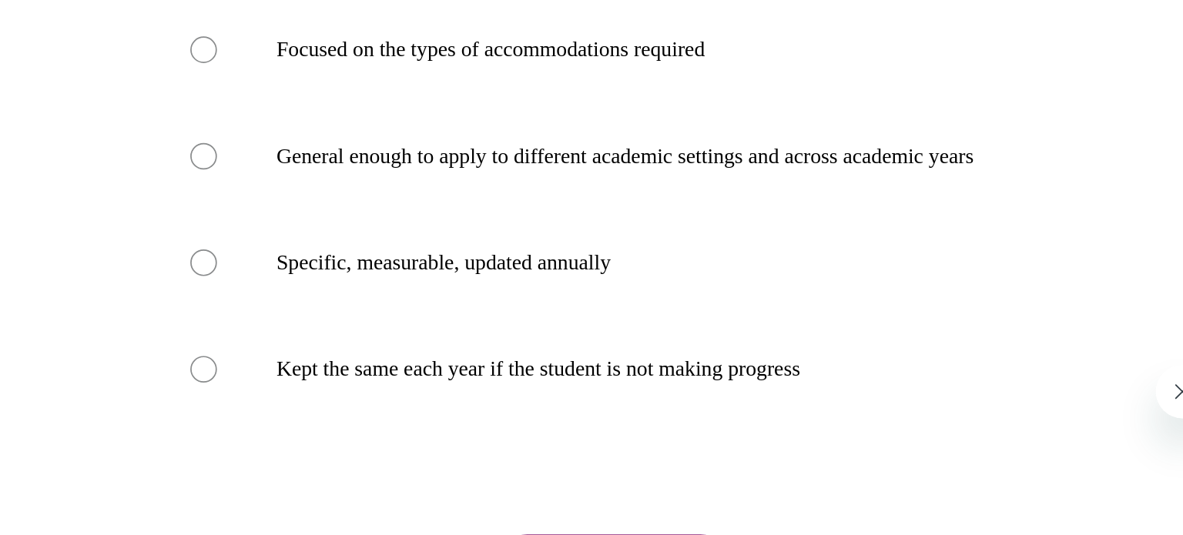
scroll to position [111, 0]
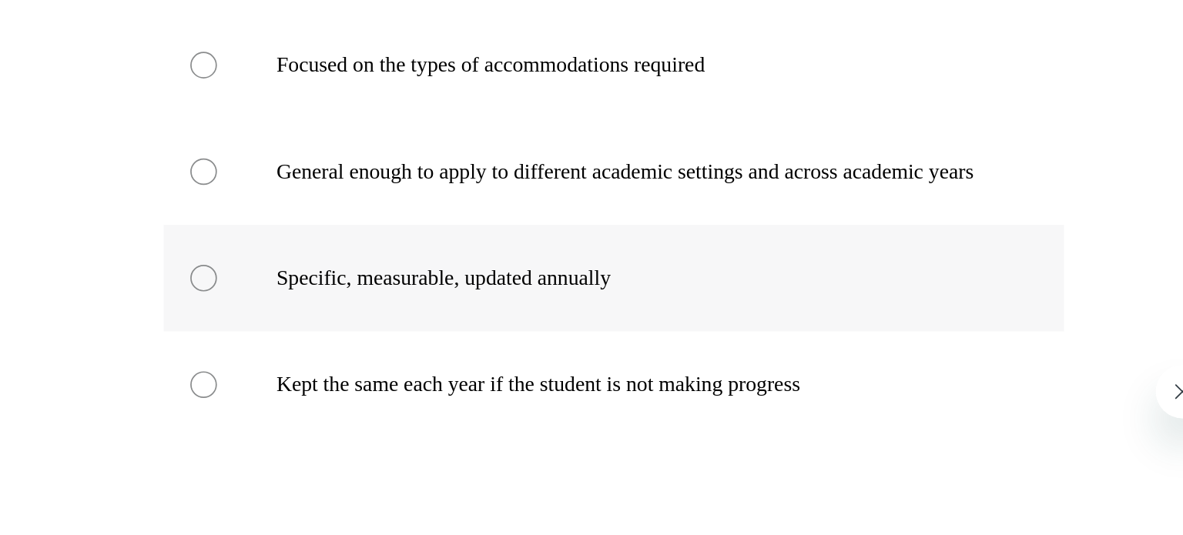
radio input "true"
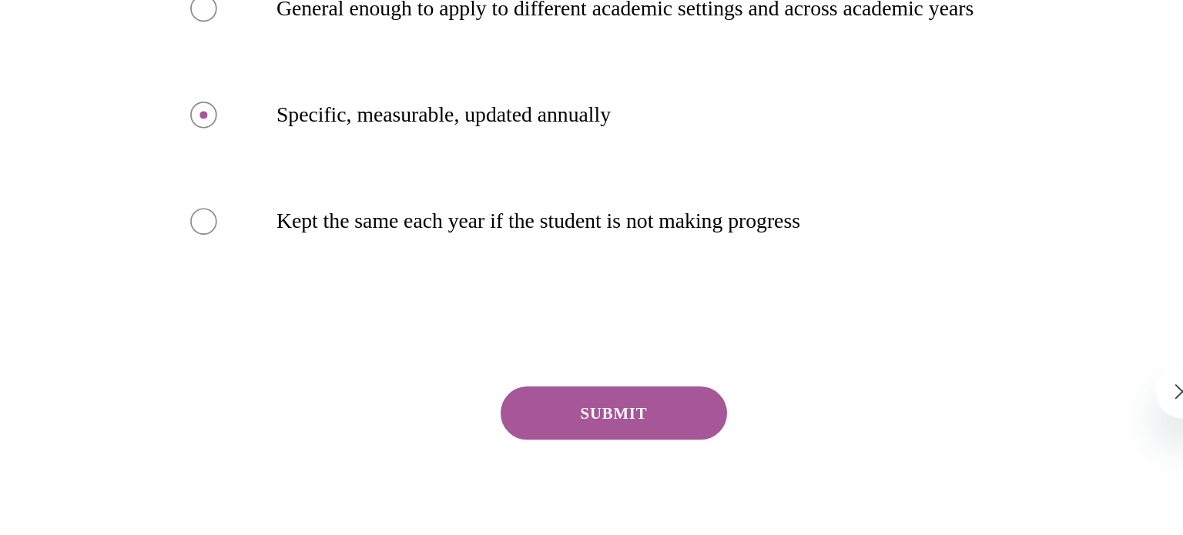
click at [74, 110] on button "SUBMIT" at bounding box center [104, 100] width 131 height 31
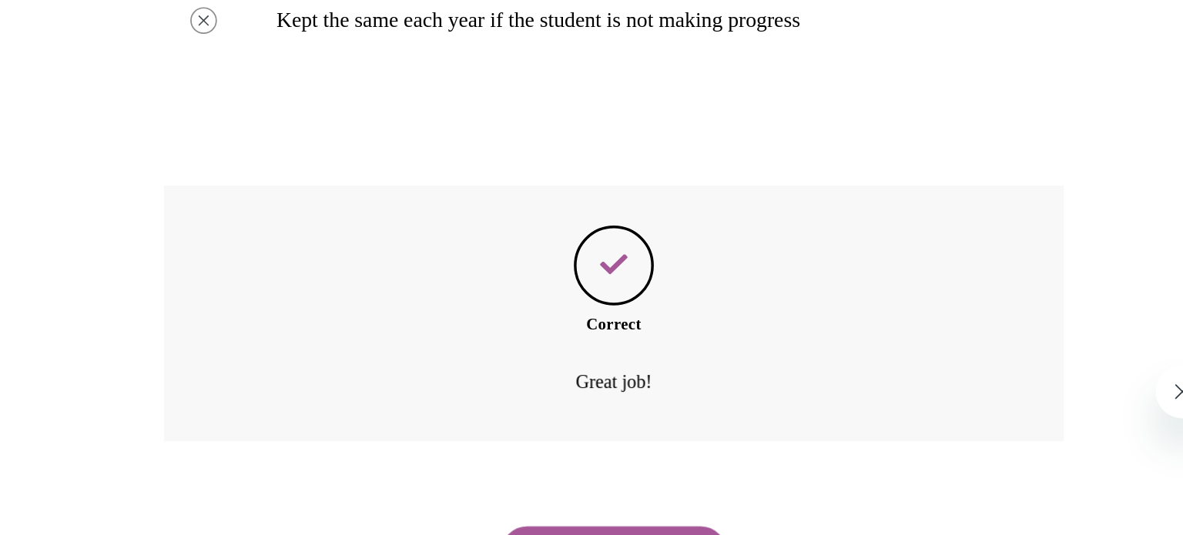
scroll to position [416, 0]
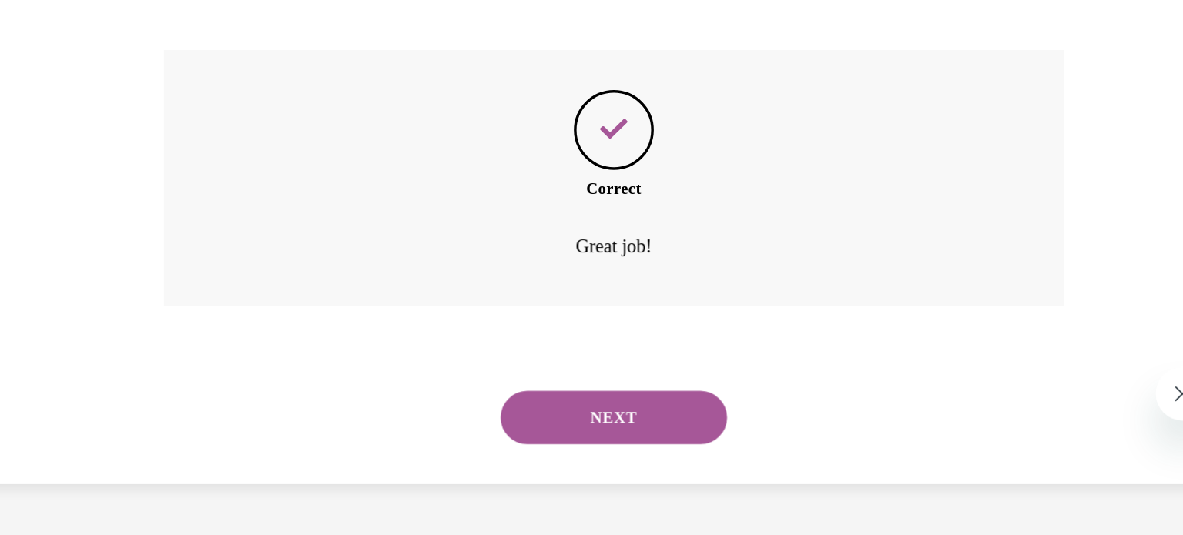
click at [82, 98] on button "NEXT" at bounding box center [104, 104] width 131 height 31
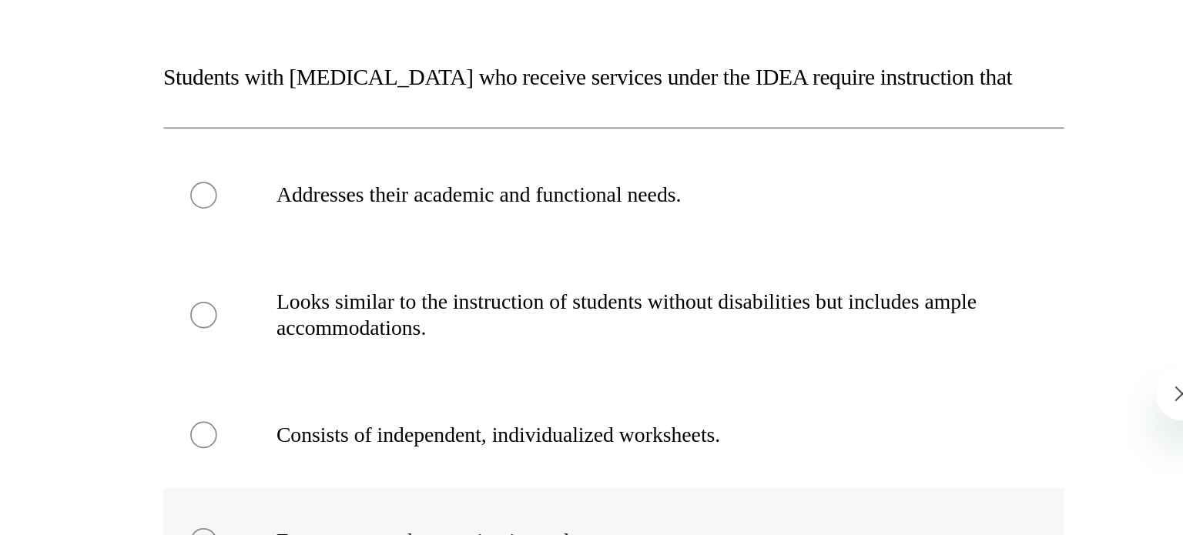
scroll to position [35, 0]
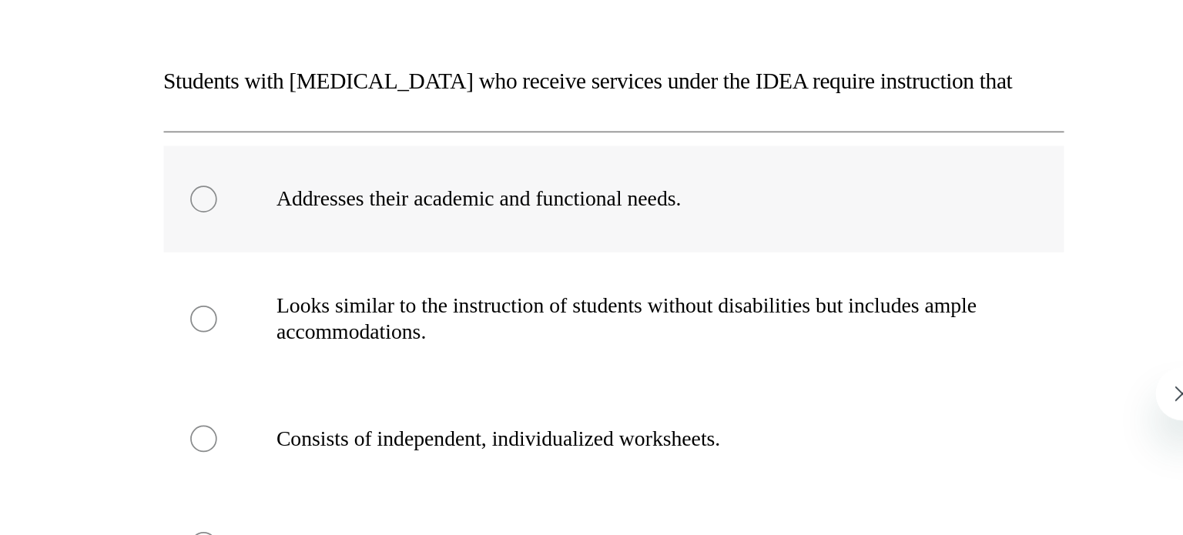
radio input "true"
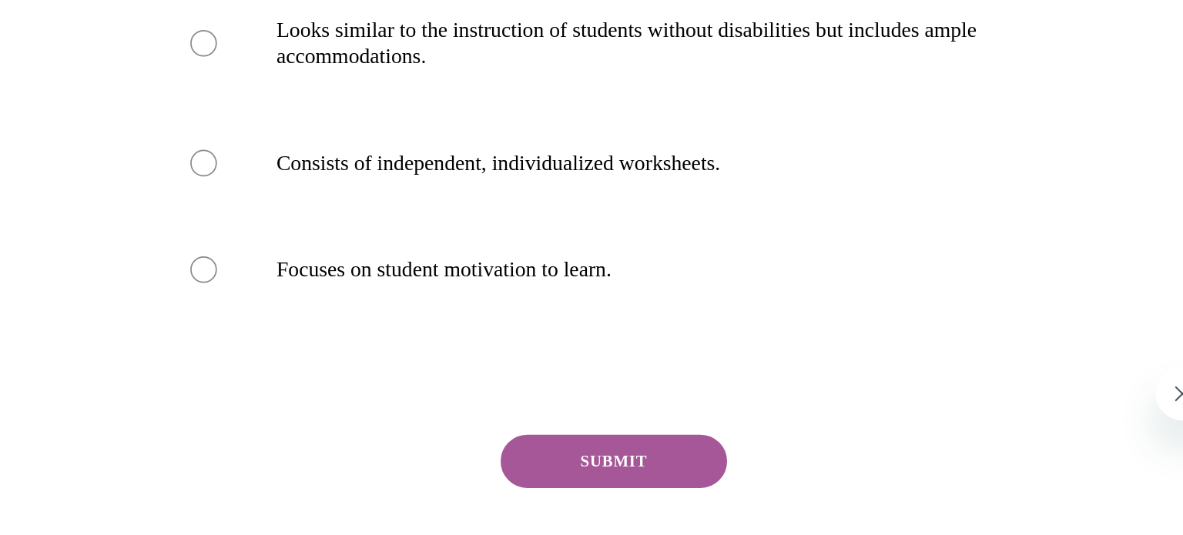
click at [153, 119] on button "SUBMIT" at bounding box center [104, 129] width 131 height 31
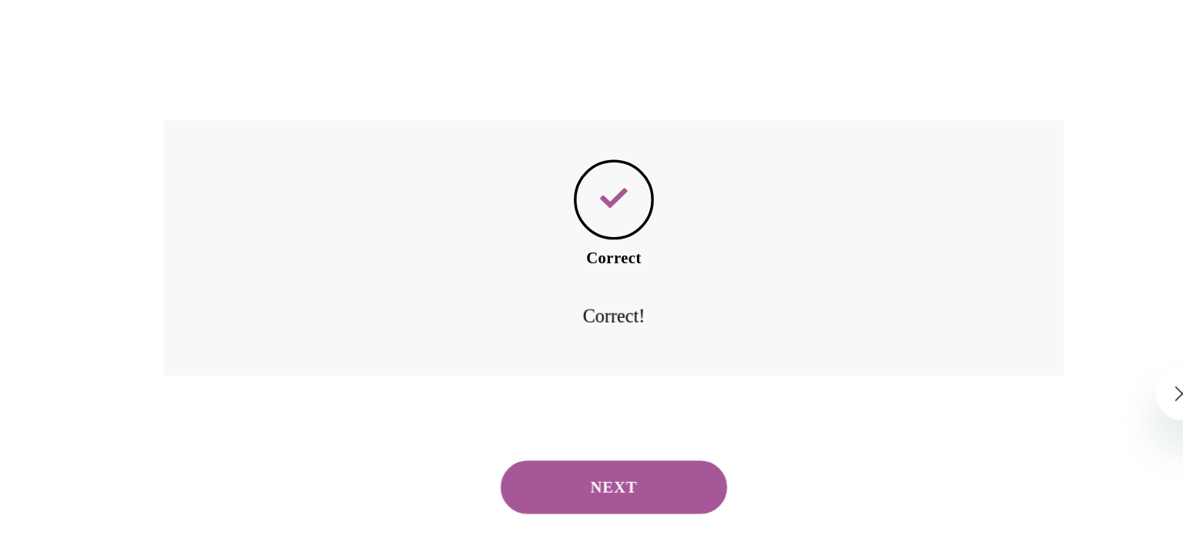
scroll to position [416, 0]
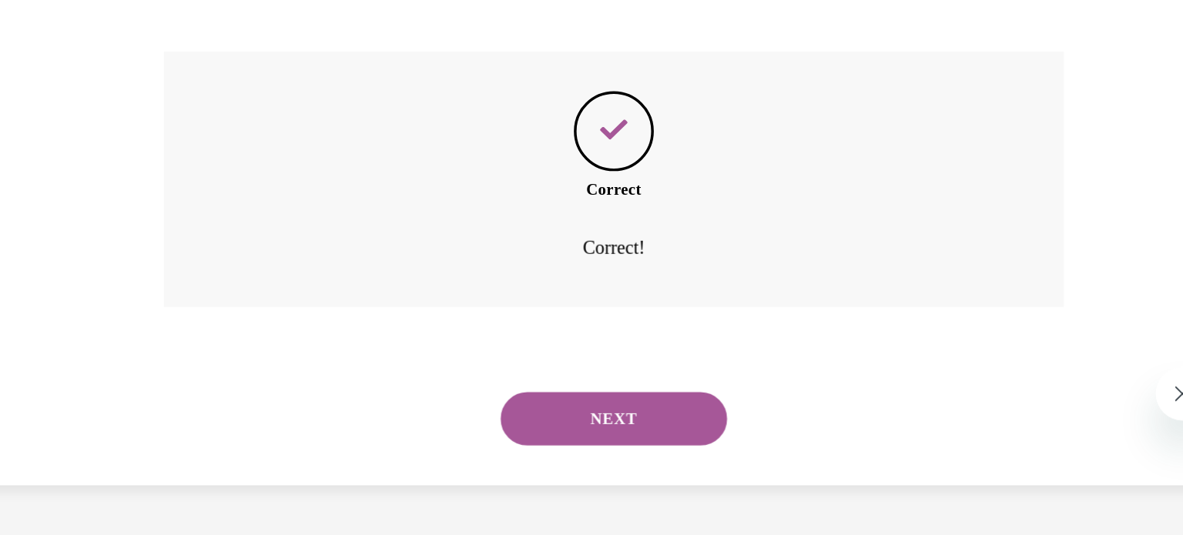
click at [153, 119] on button "NEXT" at bounding box center [104, 104] width 131 height 31
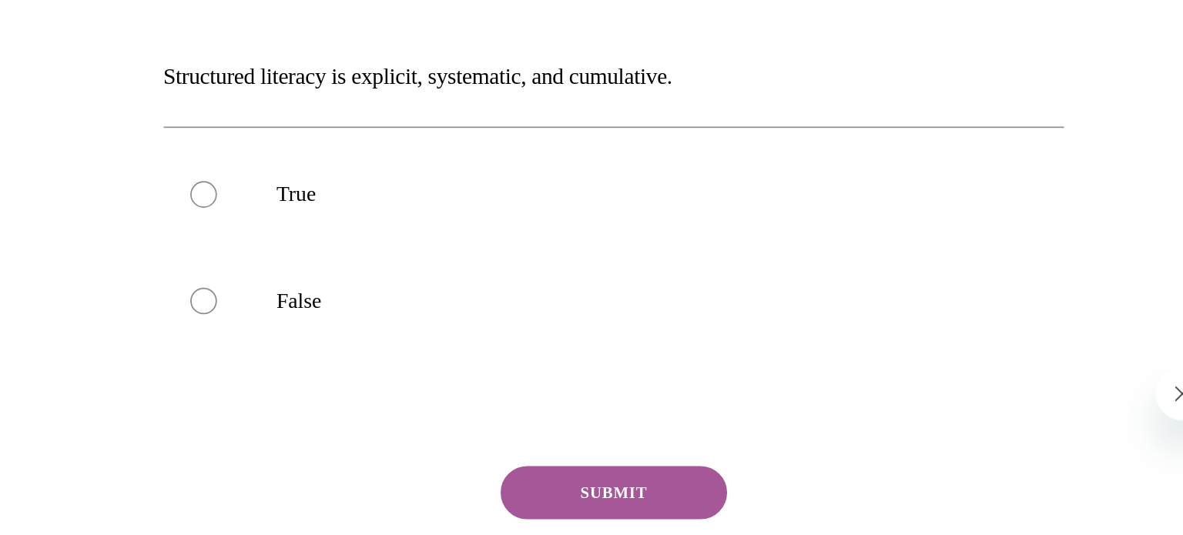
scroll to position [0, 0]
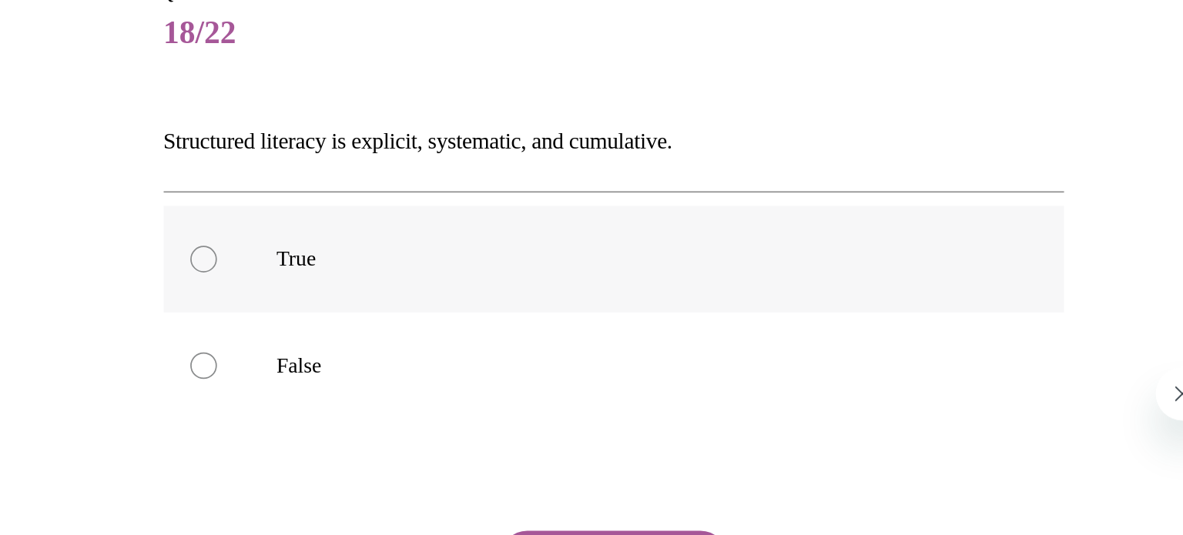
radio input "true"
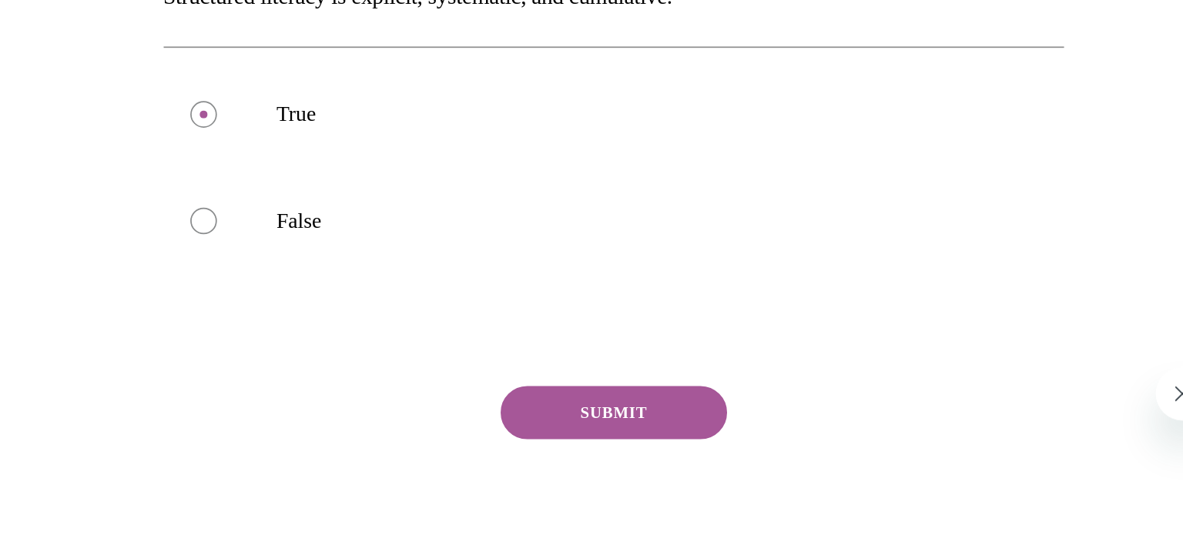
click at [103, 108] on button "SUBMIT" at bounding box center [104, 100] width 131 height 31
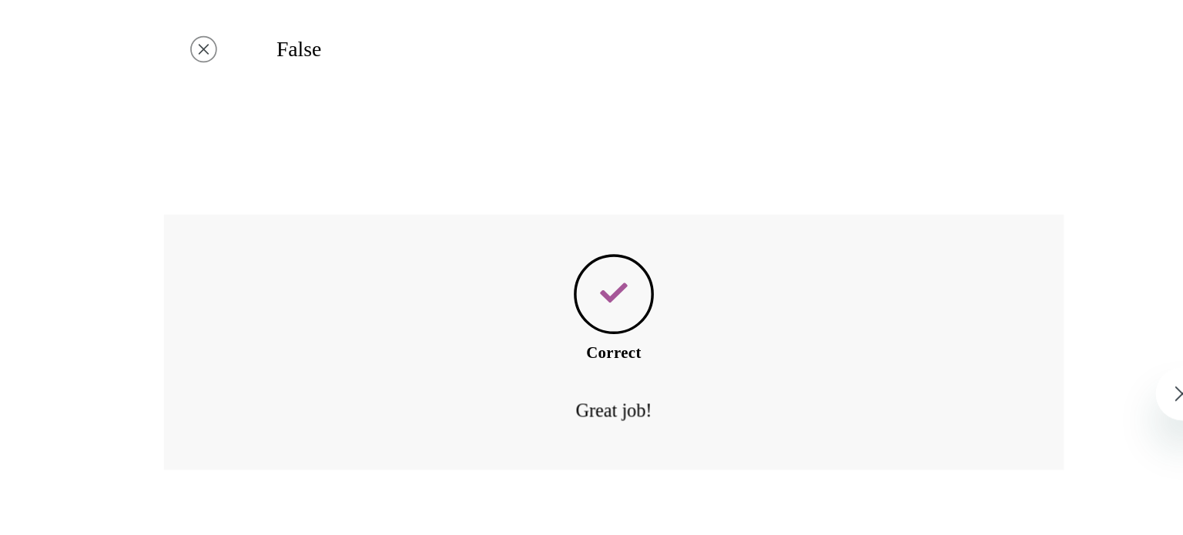
scroll to position [277, 0]
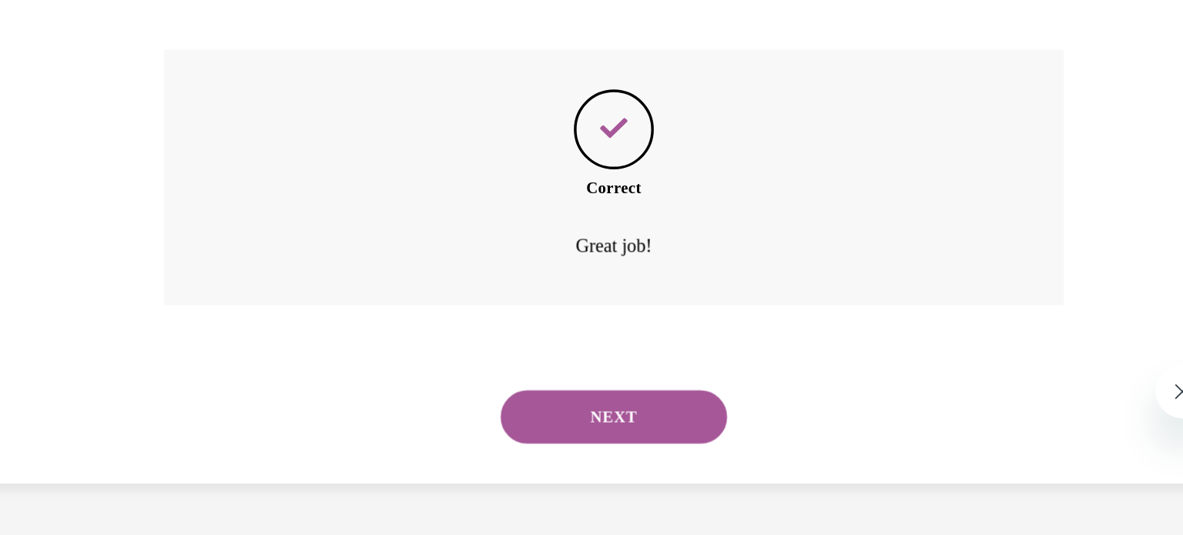
click at [103, 95] on button "NEXT" at bounding box center [104, 102] width 131 height 31
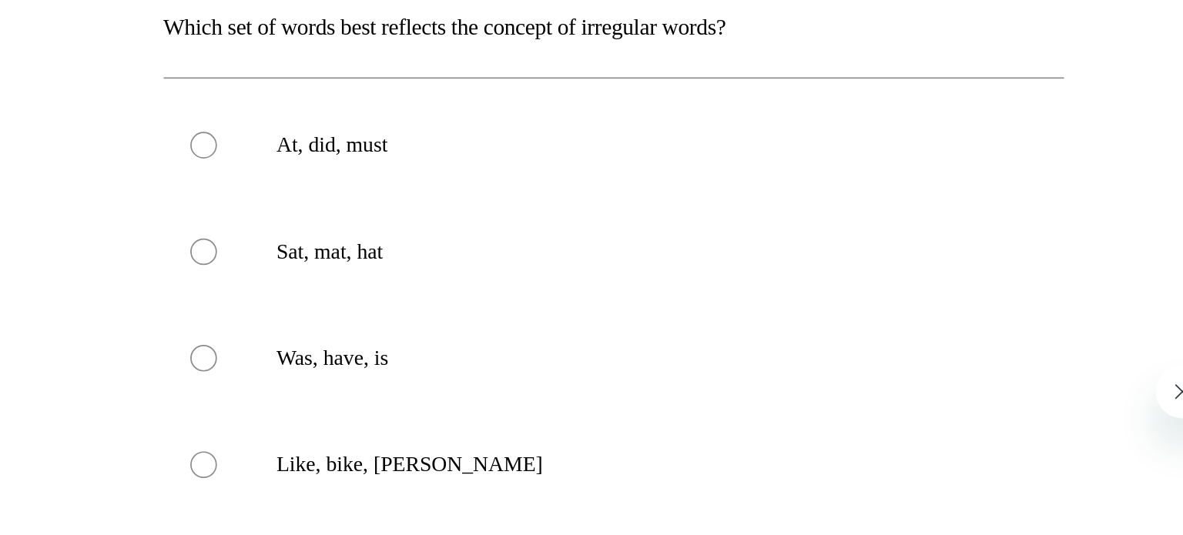
scroll to position [67, 0]
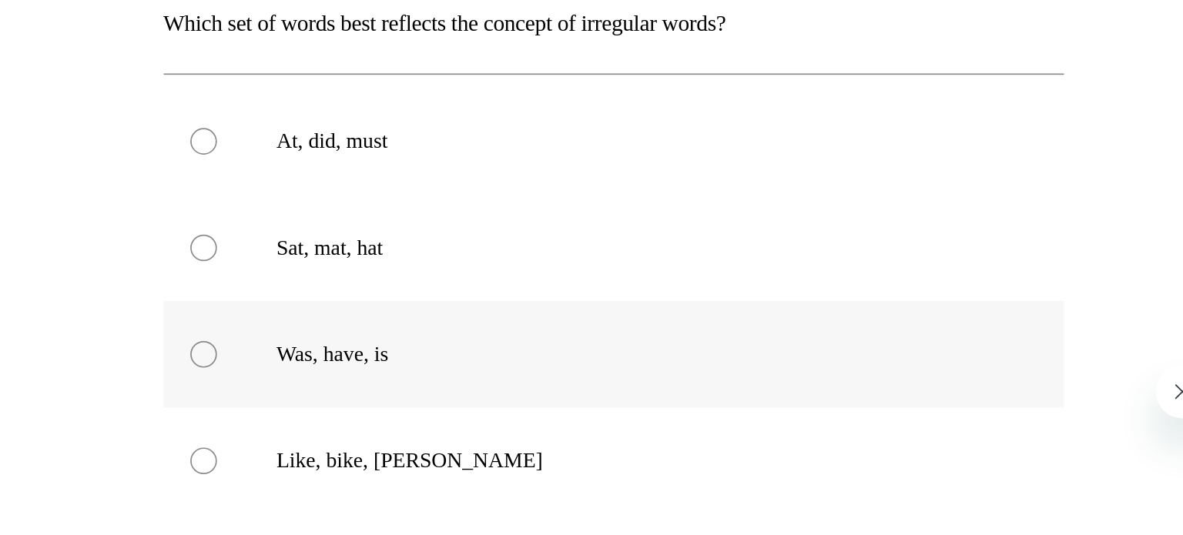
radio input "true"
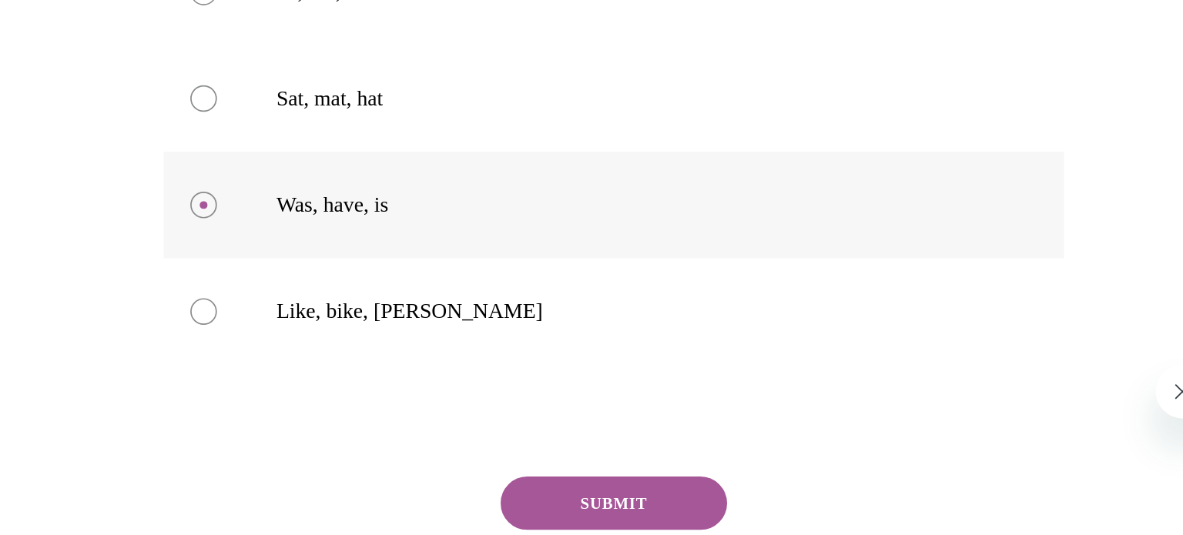
scroll to position [166, 0]
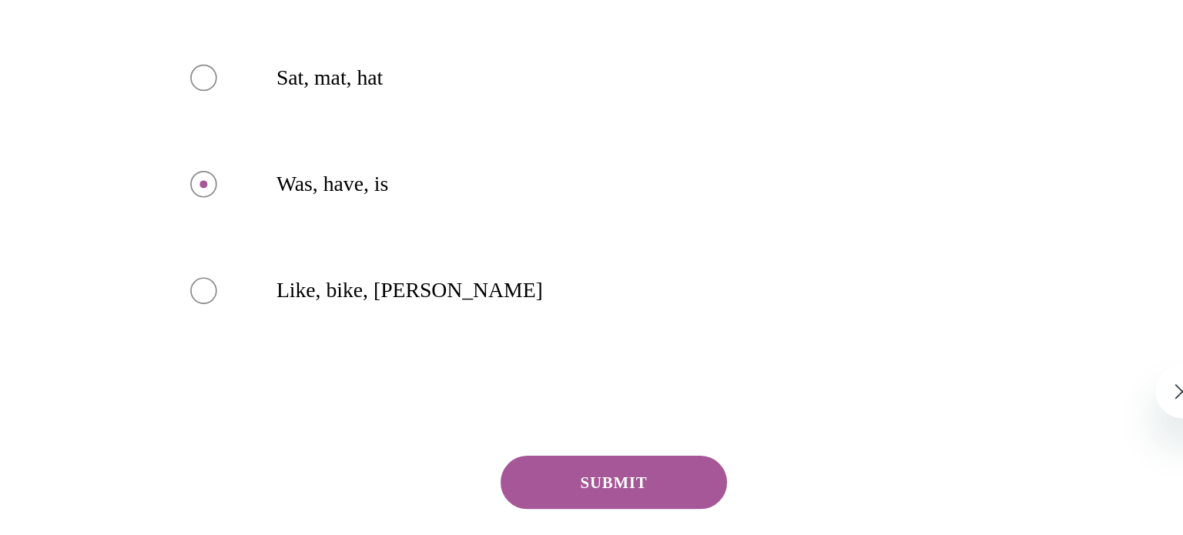
click at [70, 146] on button "SUBMIT" at bounding box center [104, 140] width 131 height 31
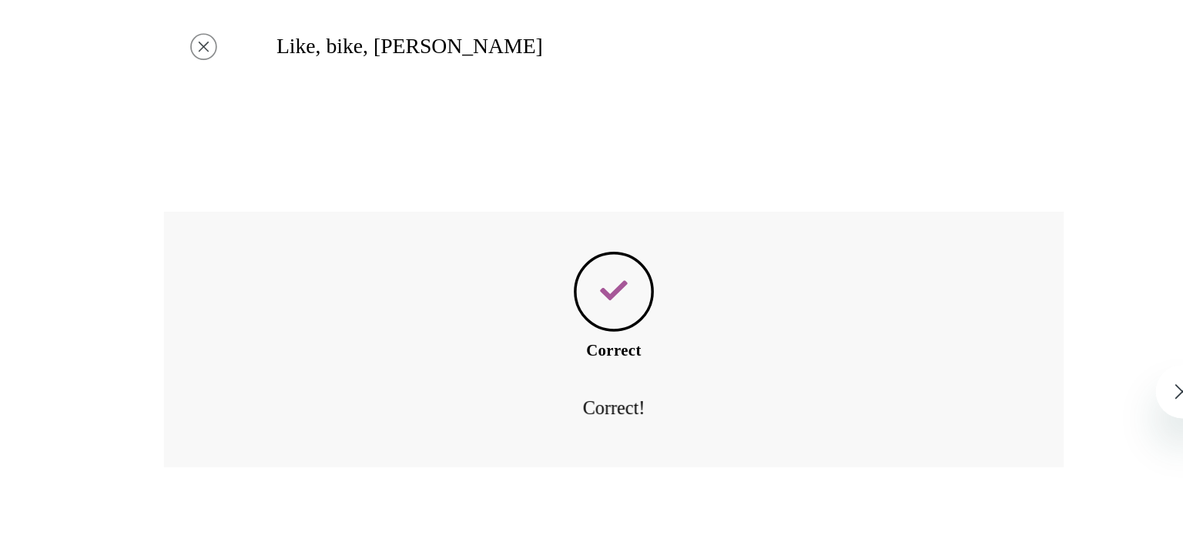
scroll to position [400, 0]
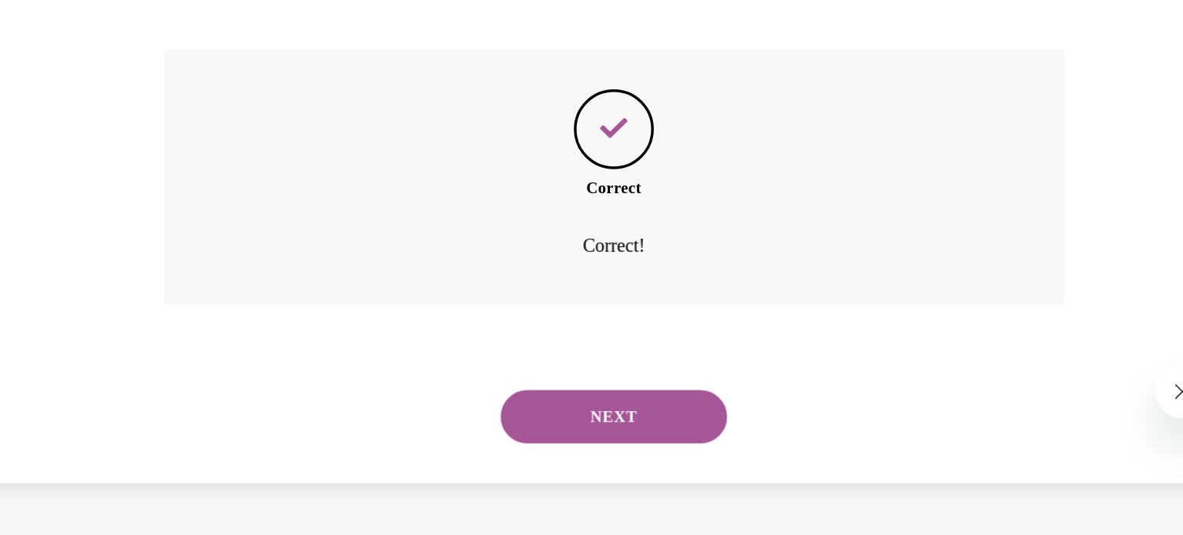
click at [82, 105] on button "NEXT" at bounding box center [104, 102] width 131 height 31
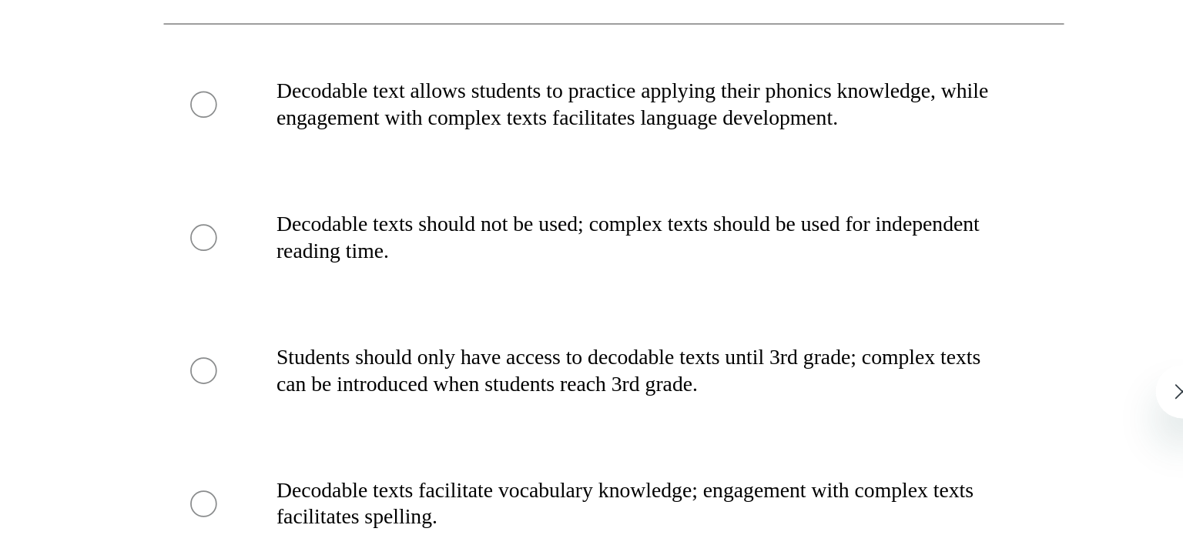
scroll to position [109, 0]
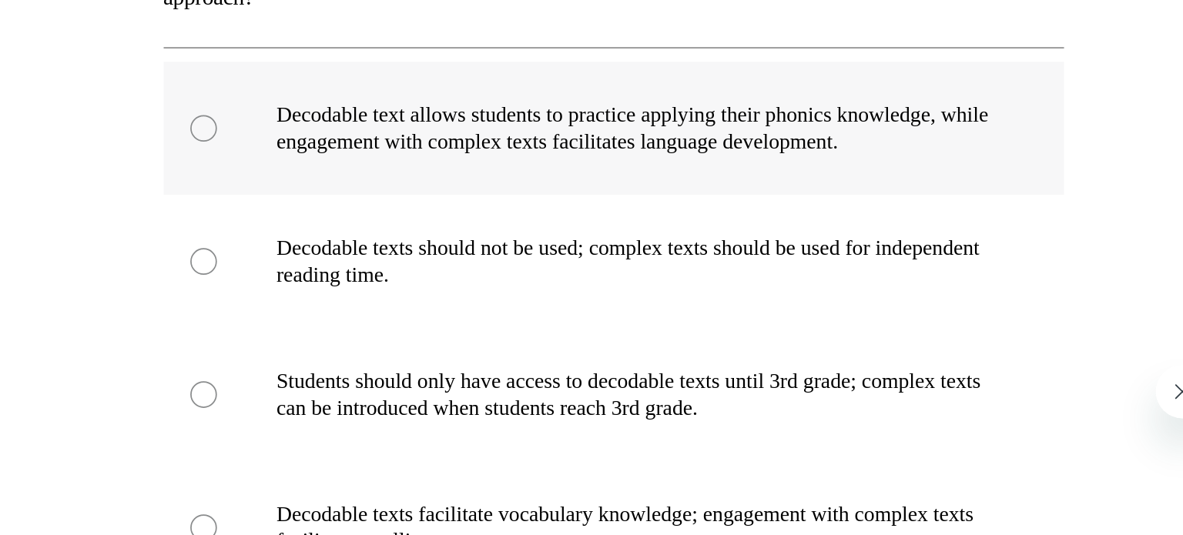
radio input "true"
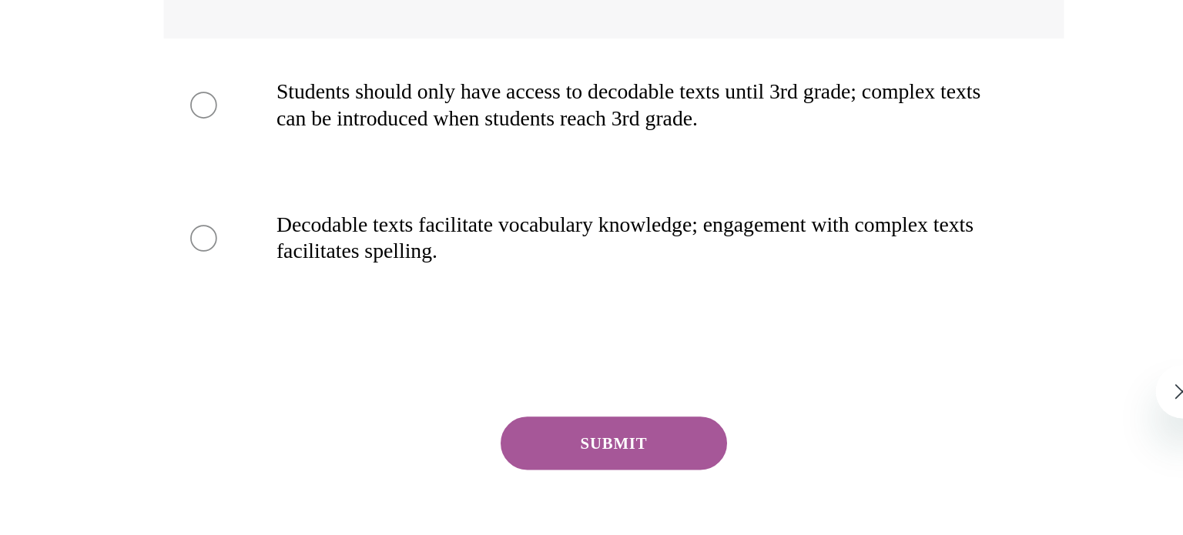
scroll to position [305, 0]
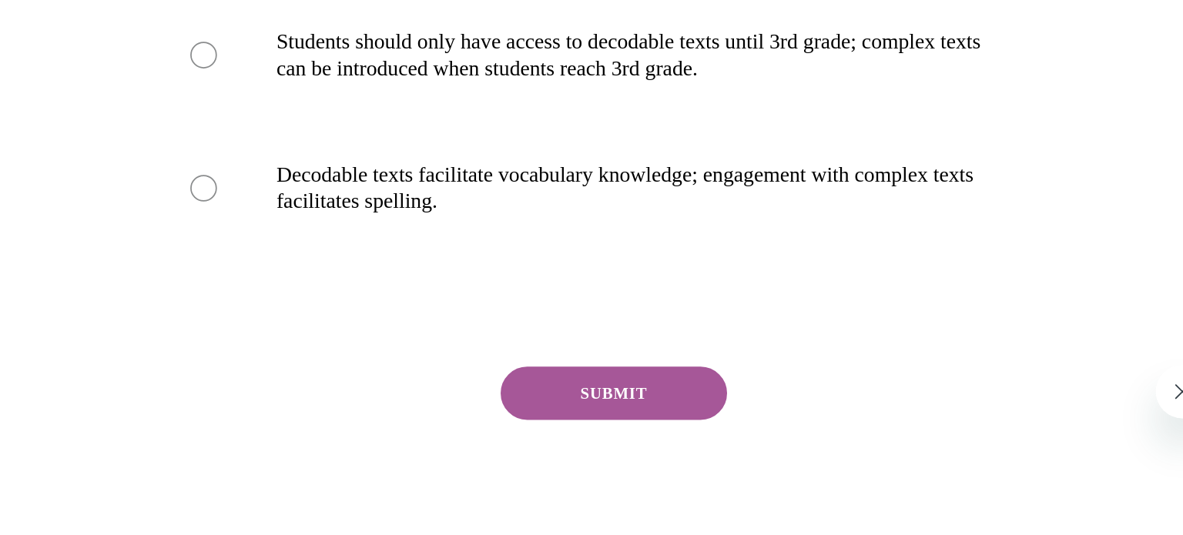
click at [109, 82] on button "SUBMIT" at bounding box center [104, 88] width 131 height 31
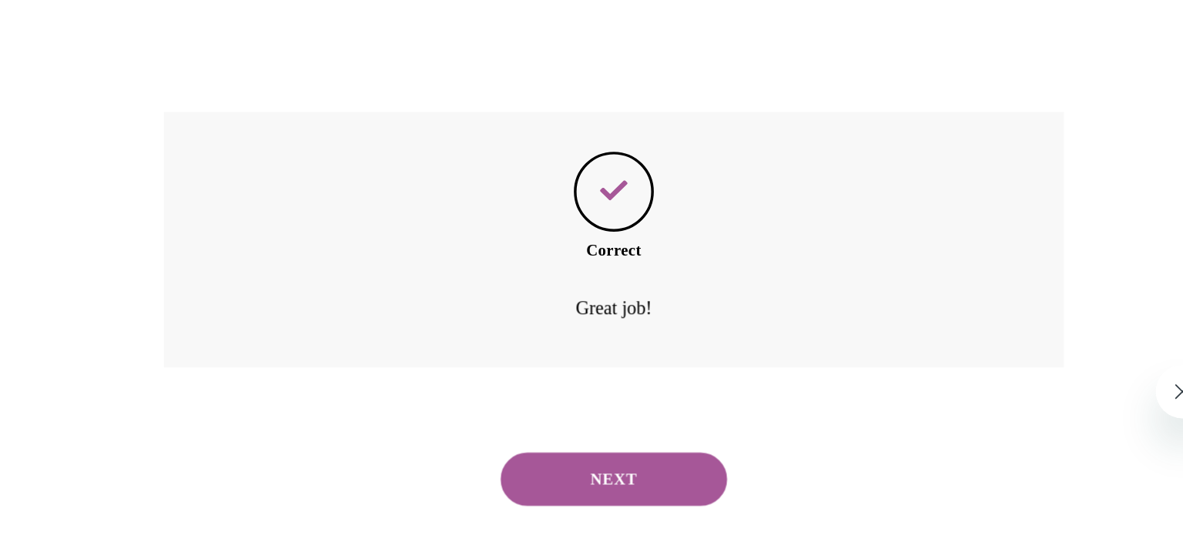
scroll to position [488, 0]
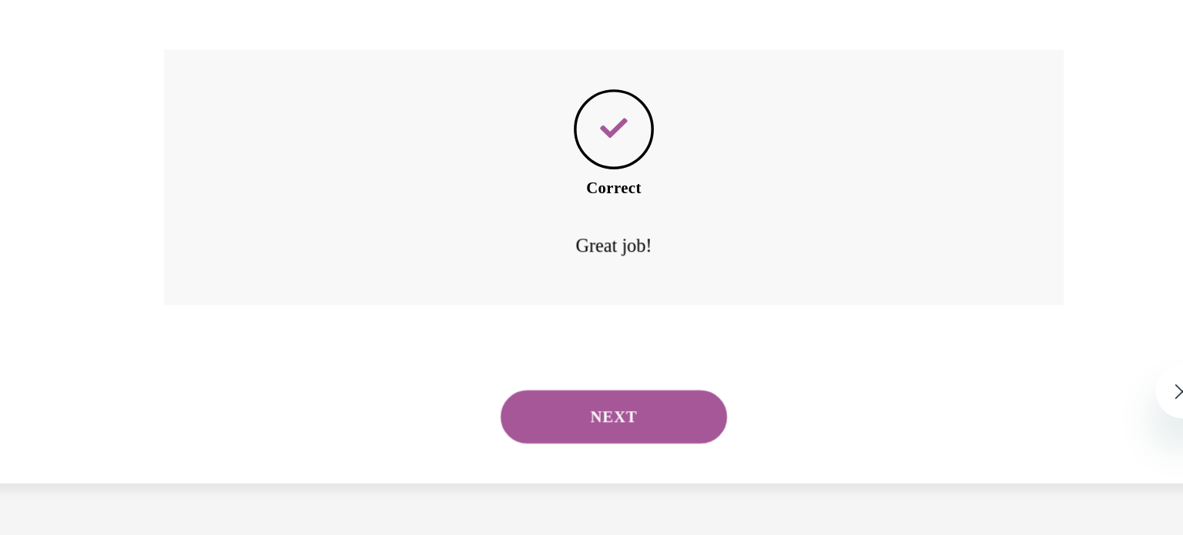
click at [109, 92] on button "NEXT" at bounding box center [104, 102] width 131 height 31
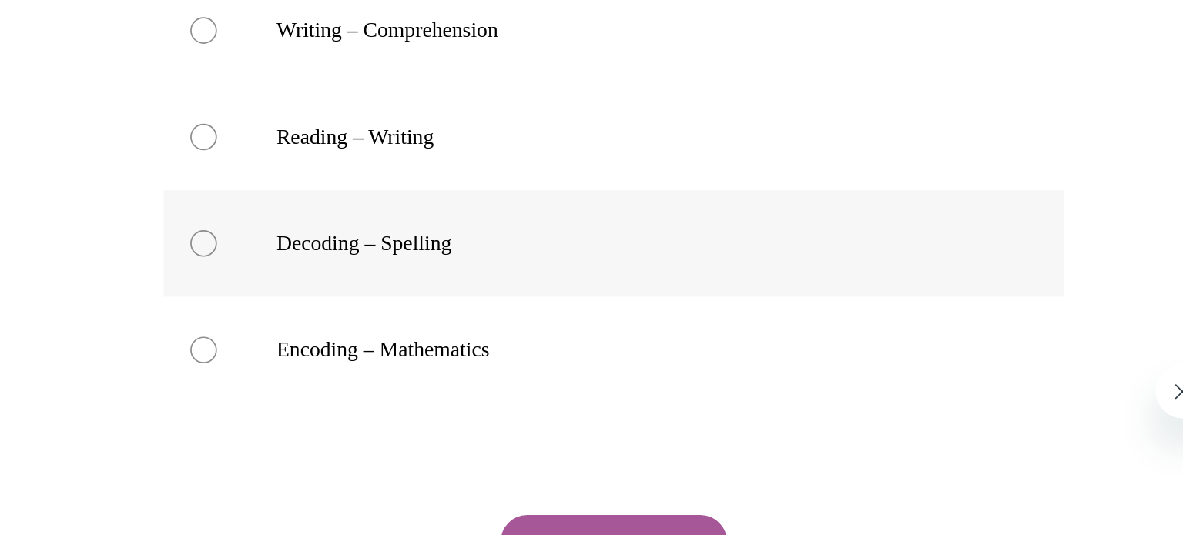
scroll to position [136, 0]
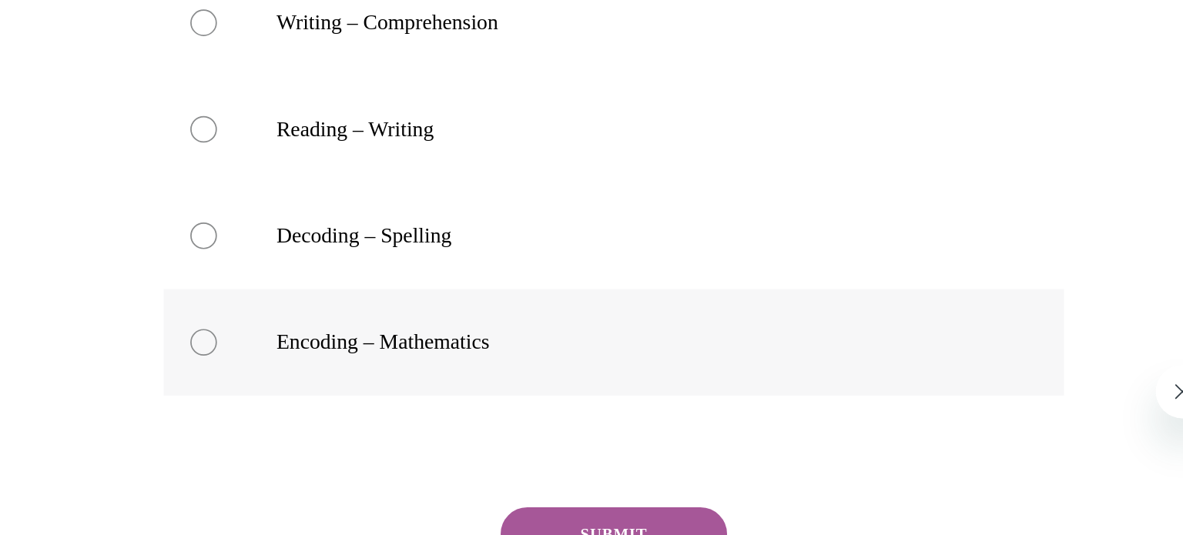
radio input "true"
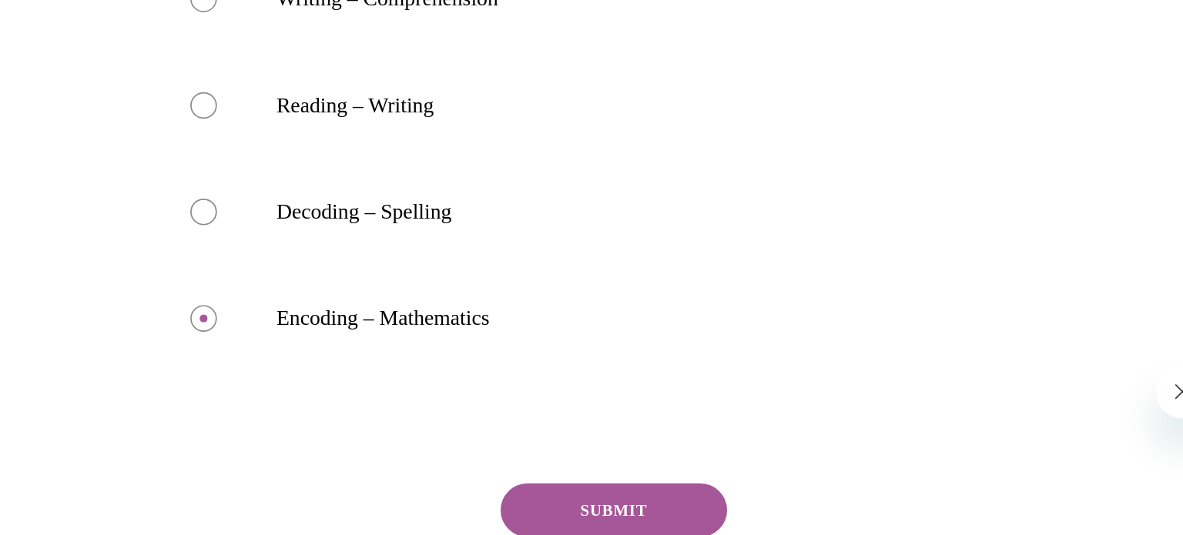
scroll to position [150, 0]
click at [105, 157] on button "SUBMIT" at bounding box center [104, 155] width 131 height 31
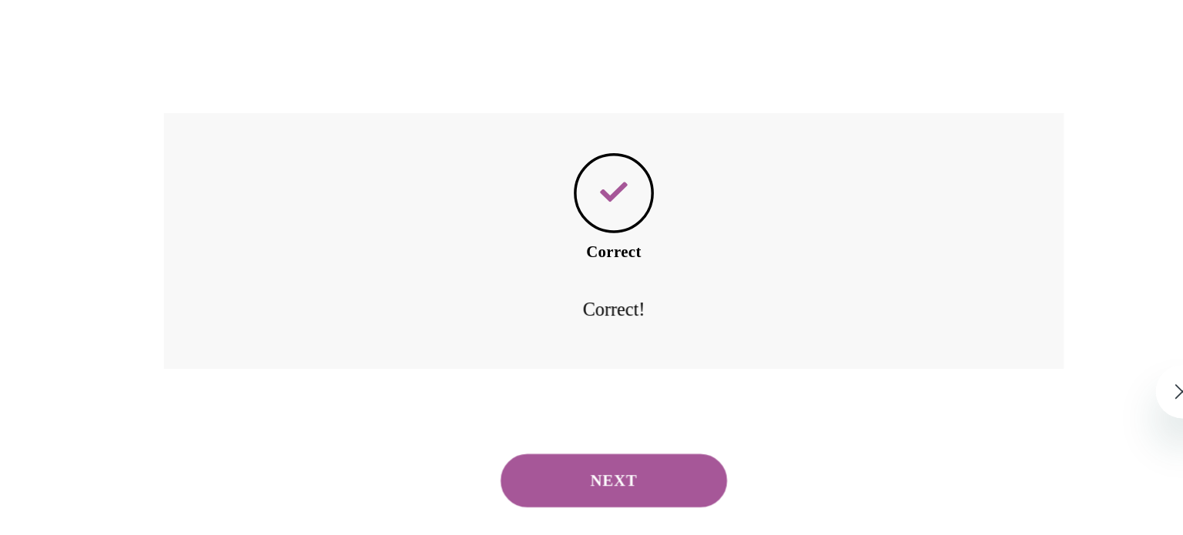
scroll to position [400, 0]
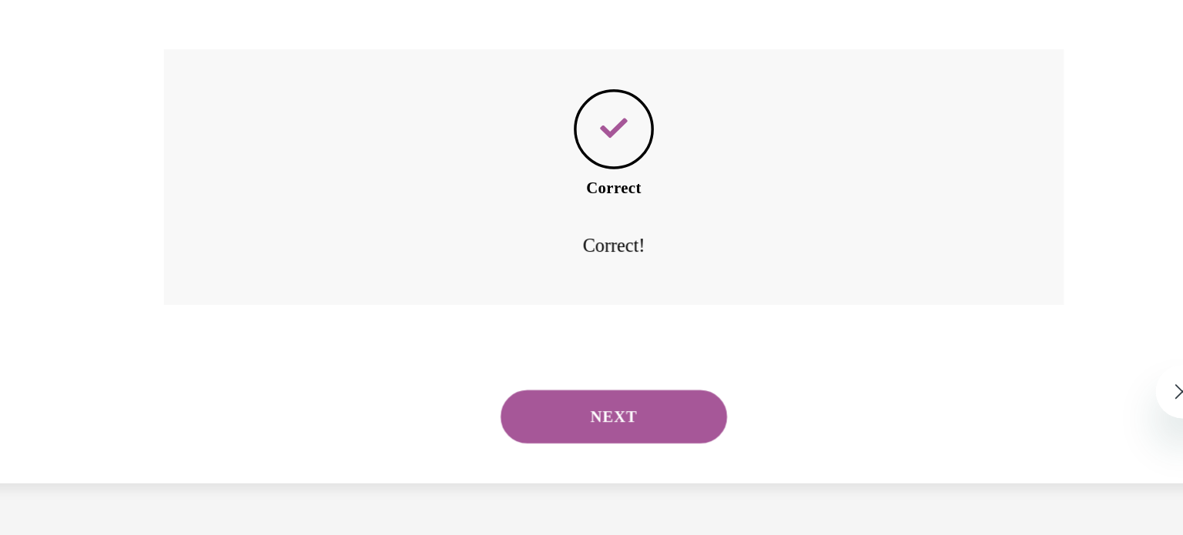
click at [89, 103] on button "NEXT" at bounding box center [104, 102] width 131 height 31
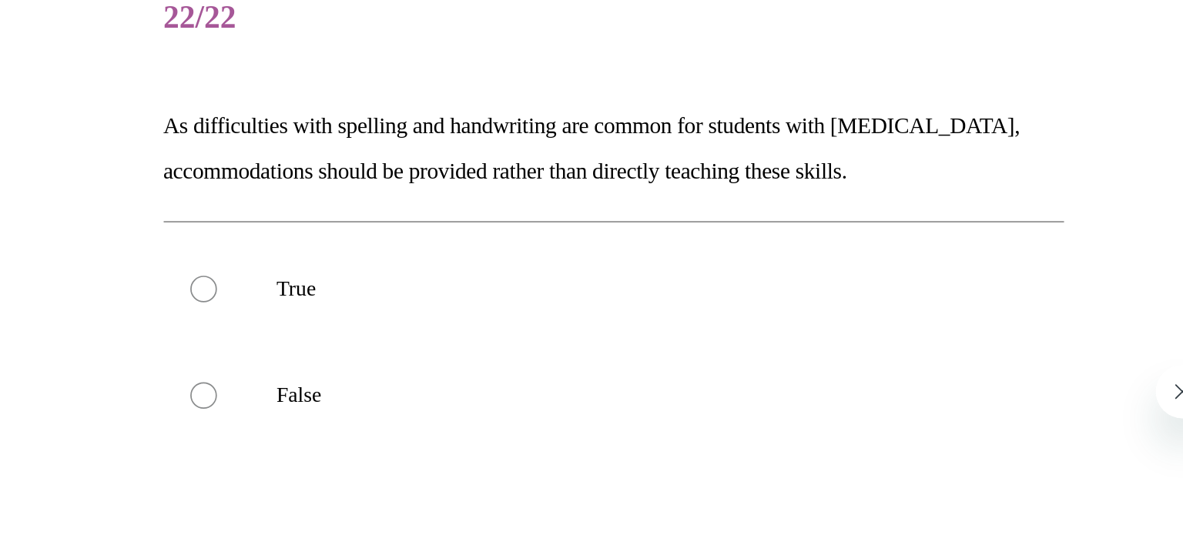
scroll to position [7, 0]
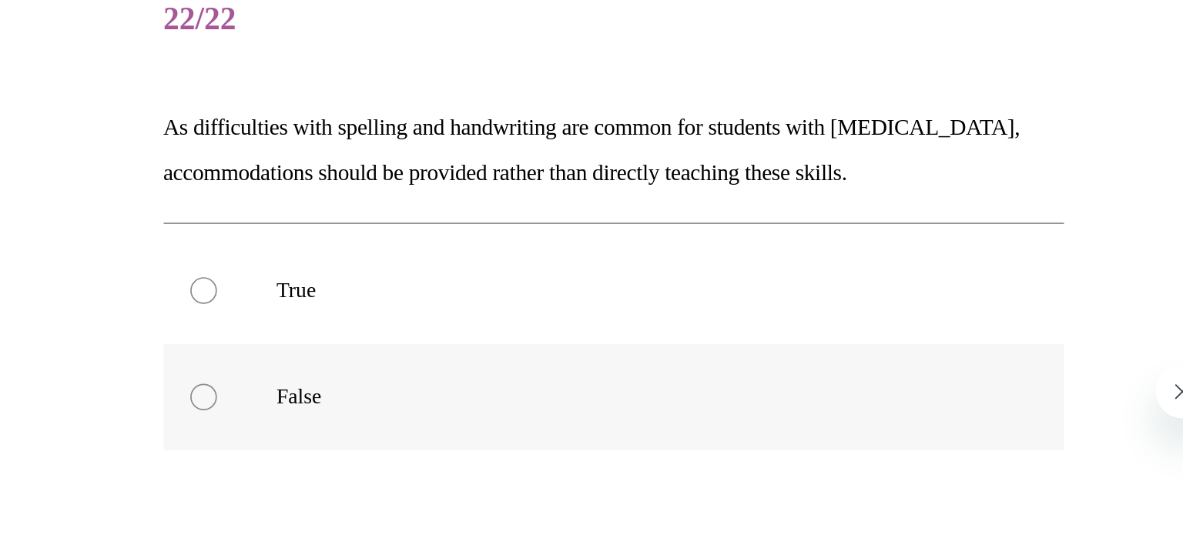
radio input "true"
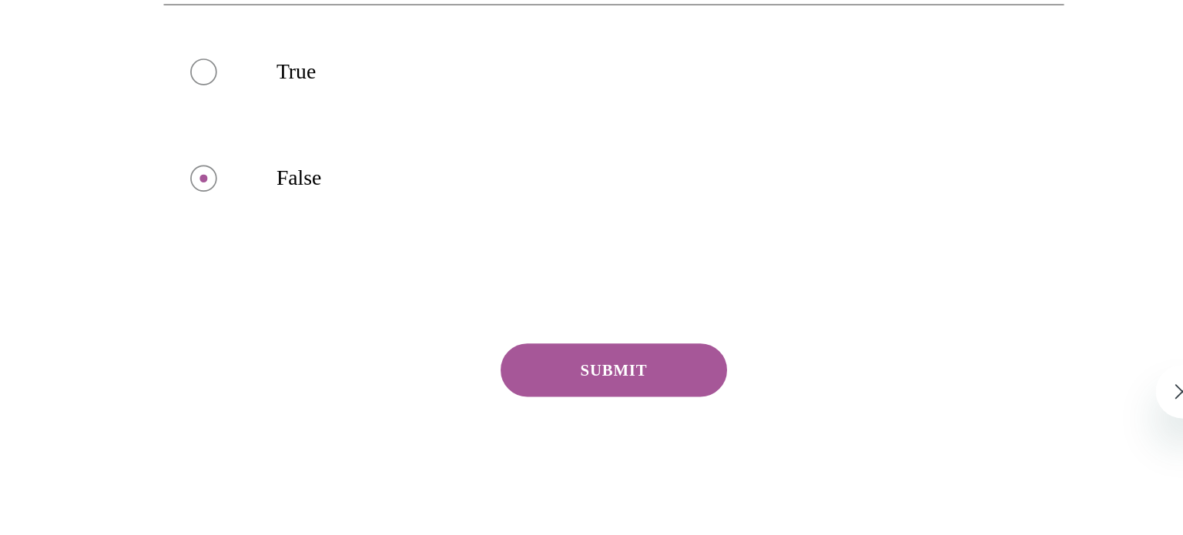
click at [105, 69] on button "SUBMIT" at bounding box center [104, 75] width 131 height 31
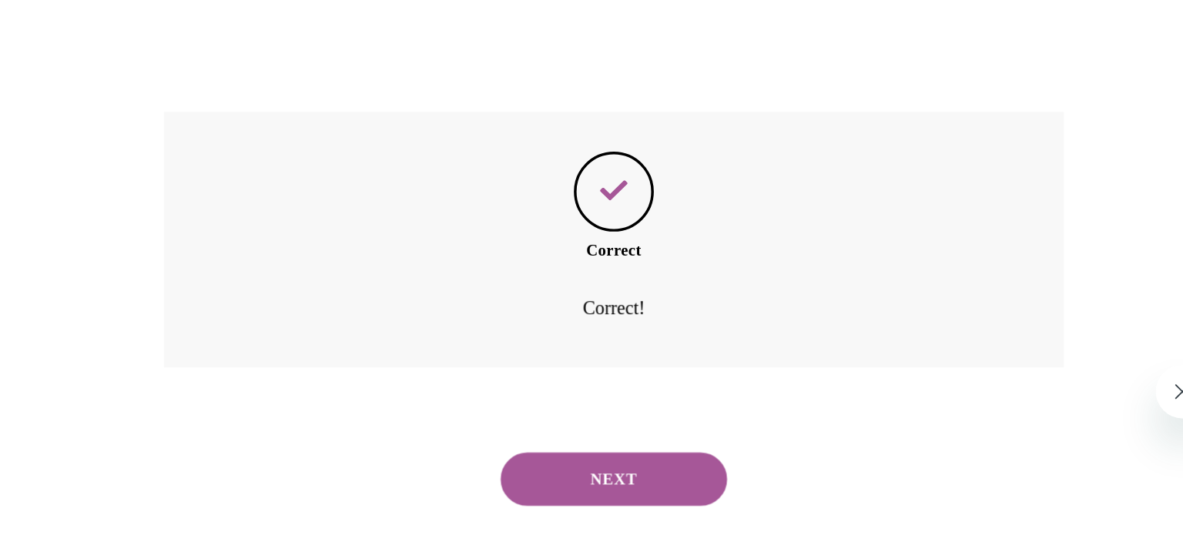
scroll to position [303, 0]
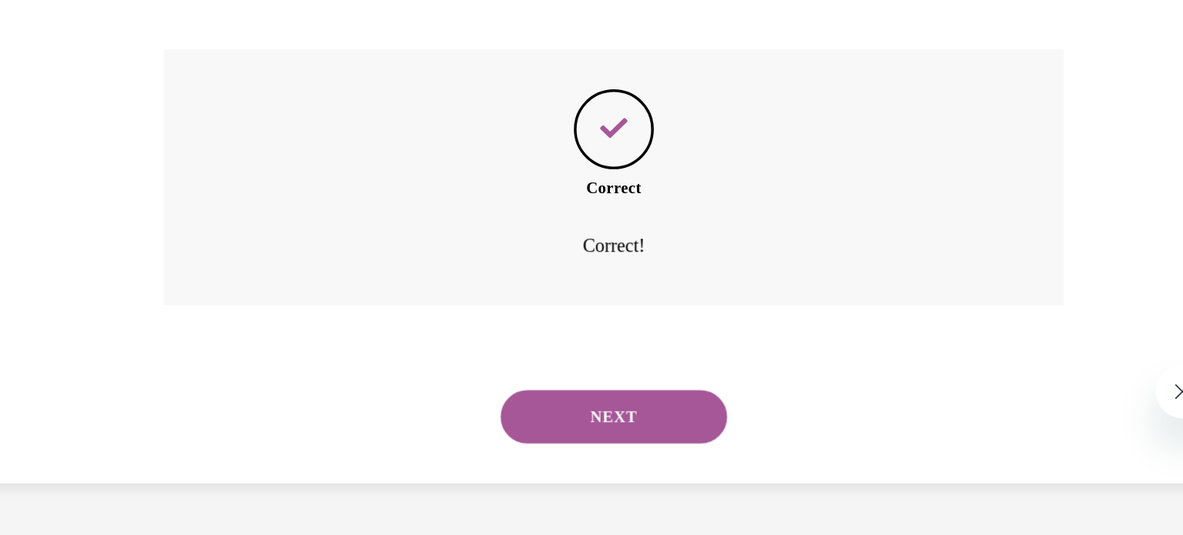
click at [104, 100] on button "NEXT" at bounding box center [104, 102] width 131 height 31
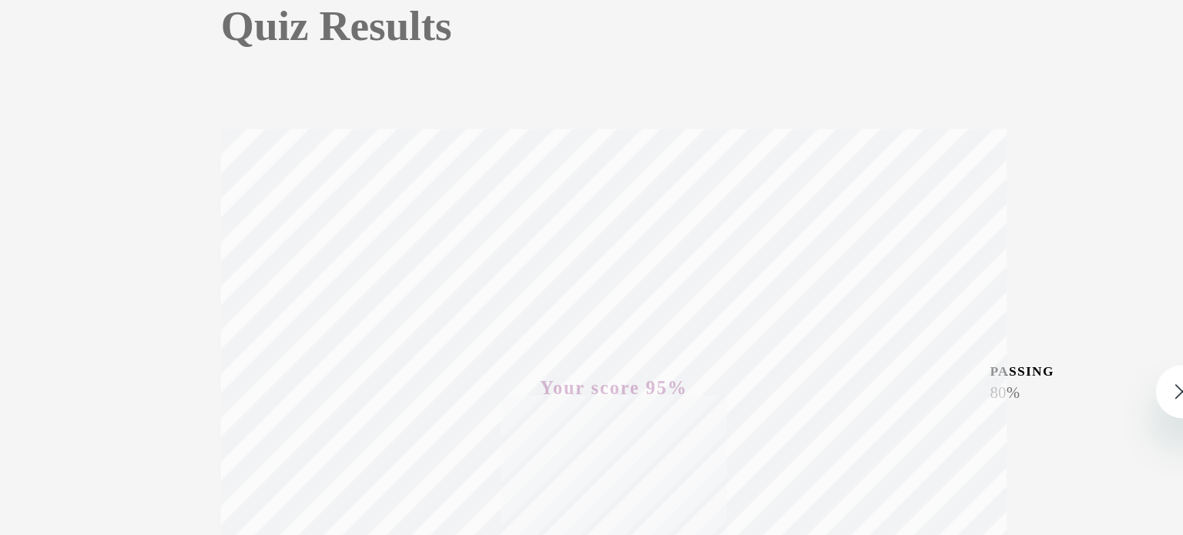
scroll to position [854, 0]
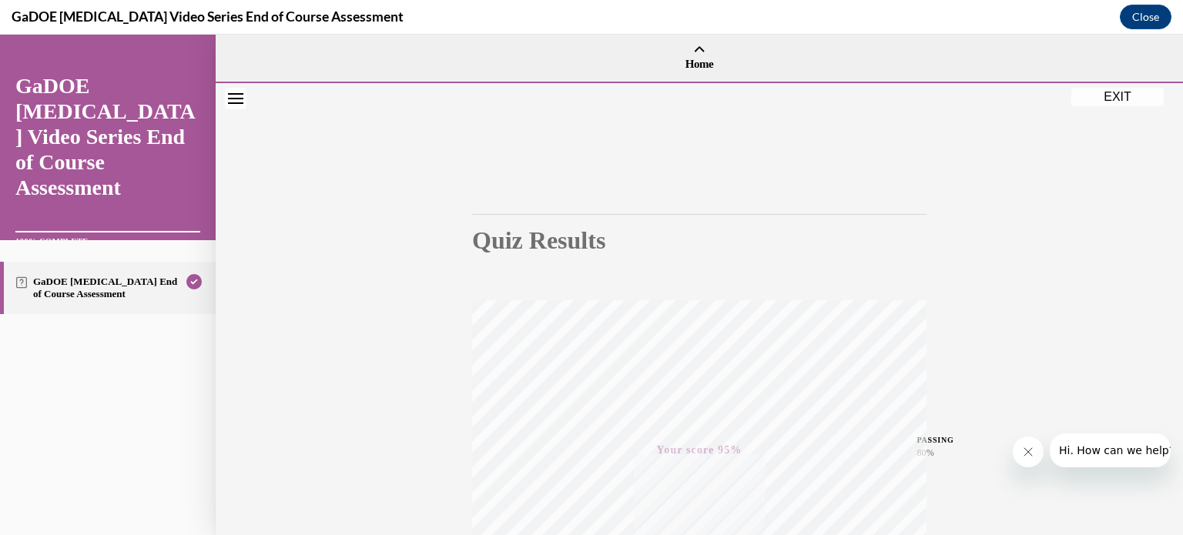
click at [1112, 96] on button "EXIT" at bounding box center [1117, 97] width 92 height 18
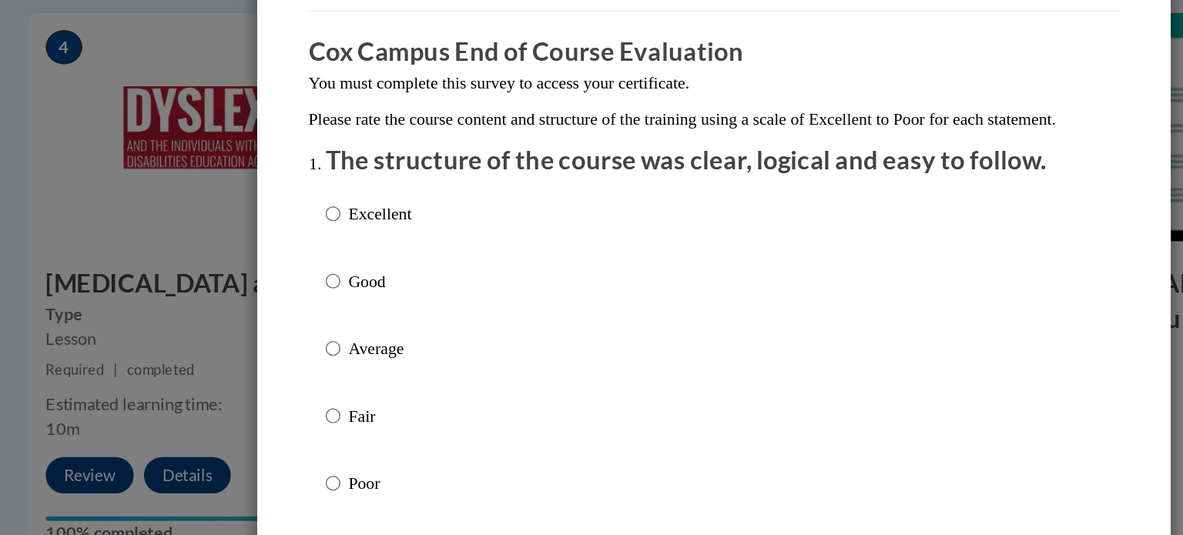
scroll to position [853, 0]
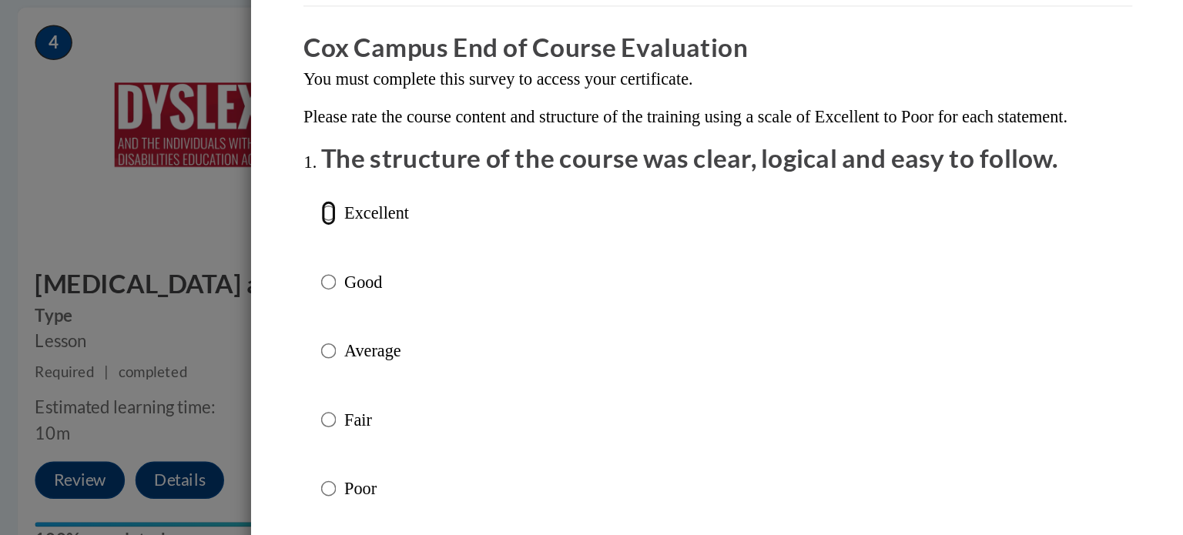
click at [333, 256] on input "Excellent" at bounding box center [335, 248] width 10 height 17
radio input "true"
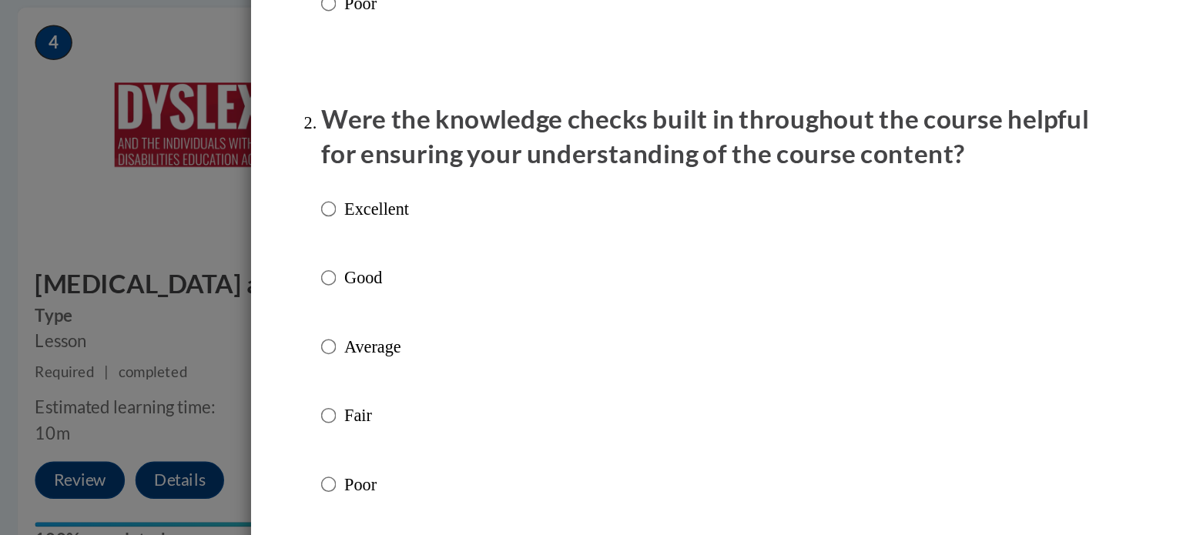
scroll to position [353, 0]
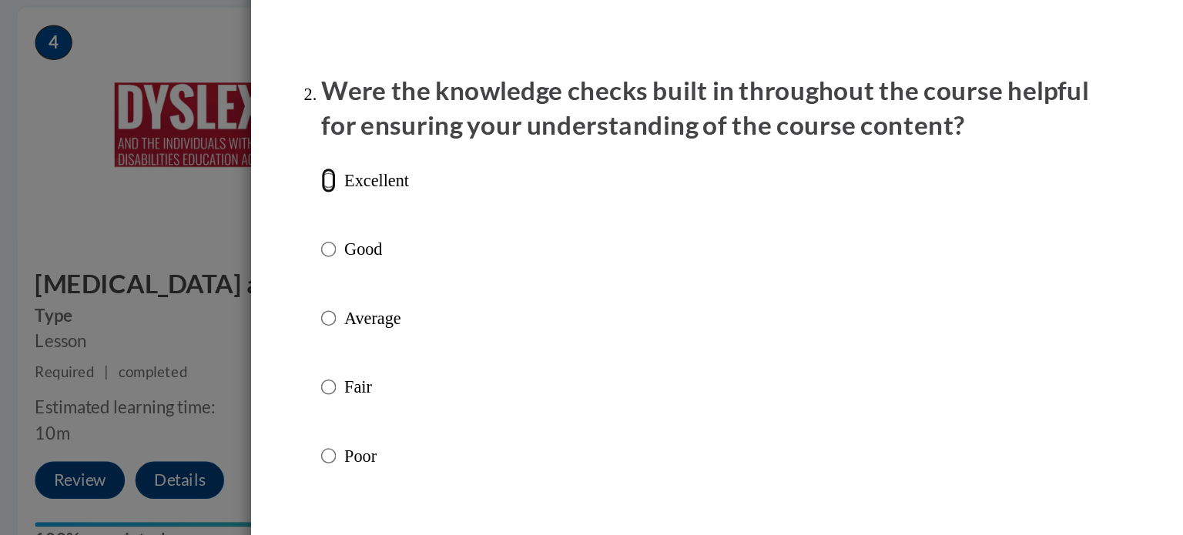
click at [333, 235] on input "Excellent" at bounding box center [335, 226] width 10 height 17
radio input "true"
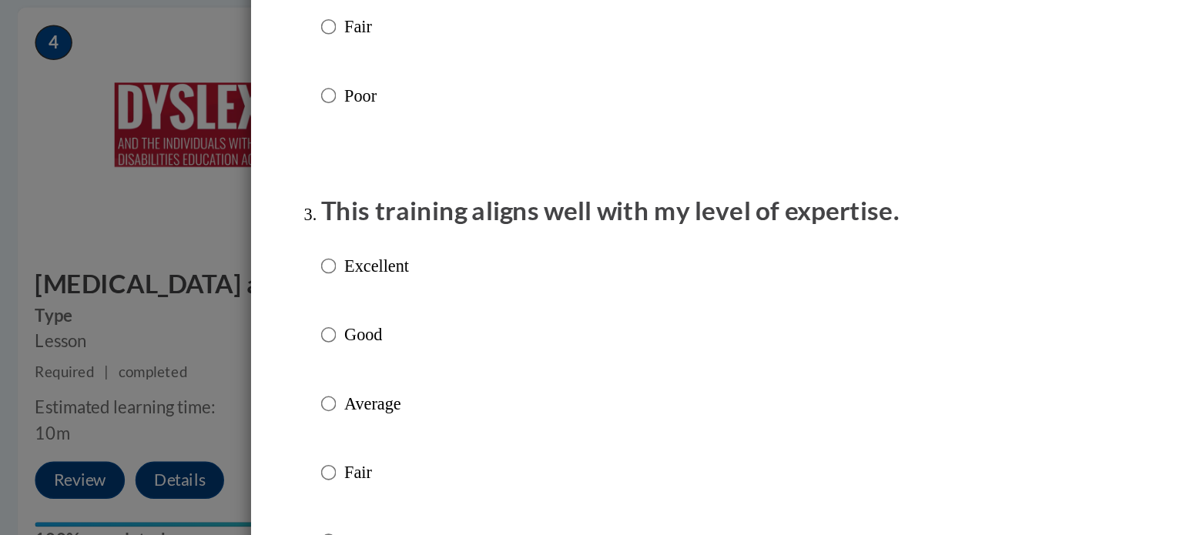
scroll to position [598, 0]
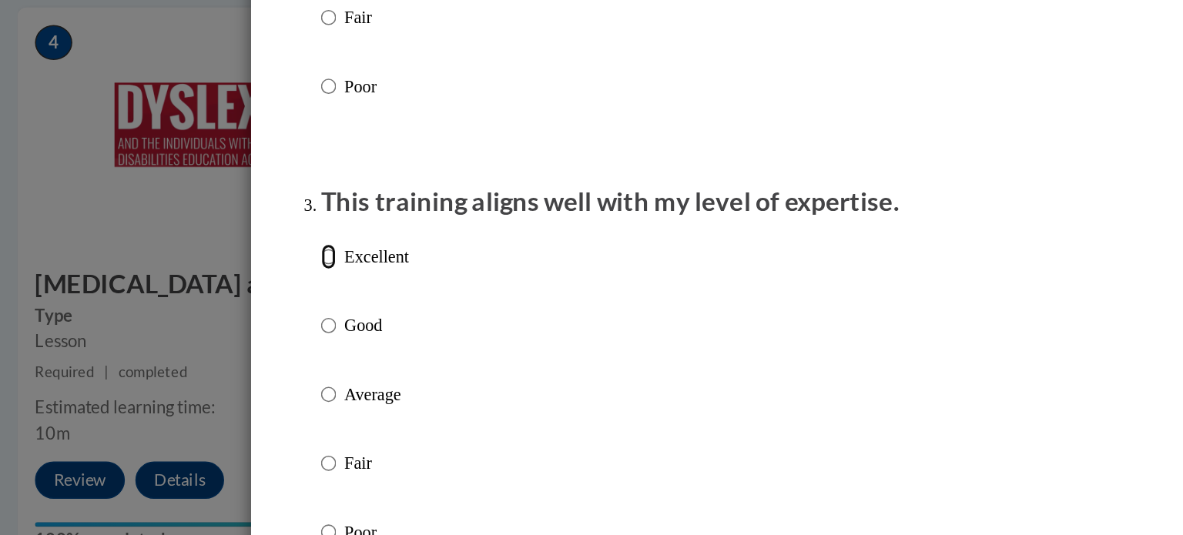
click at [336, 285] on input "Excellent" at bounding box center [335, 276] width 10 height 17
radio input "true"
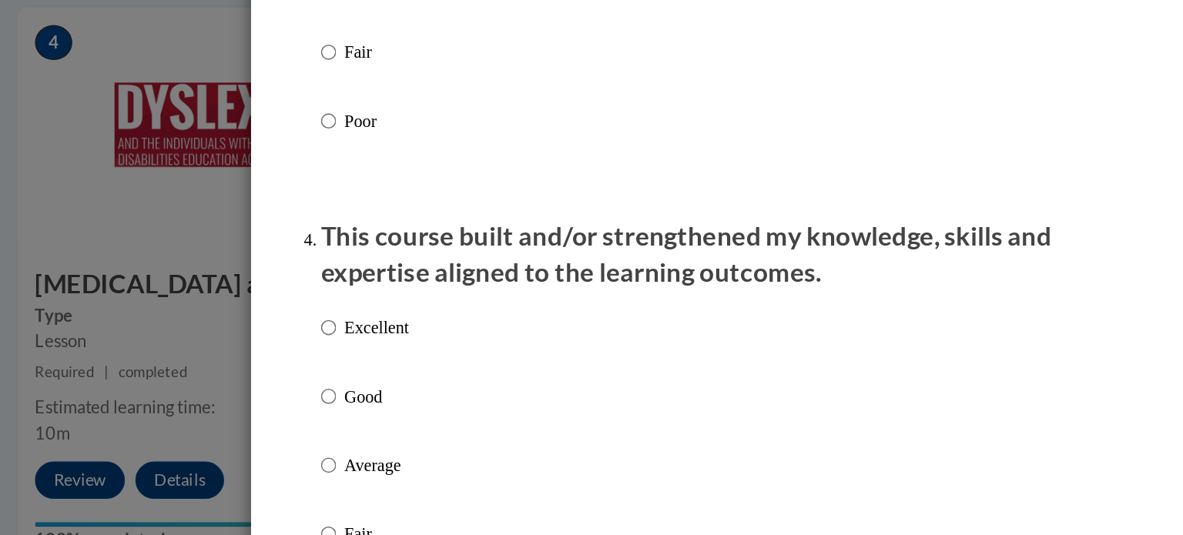
scroll to position [906, 0]
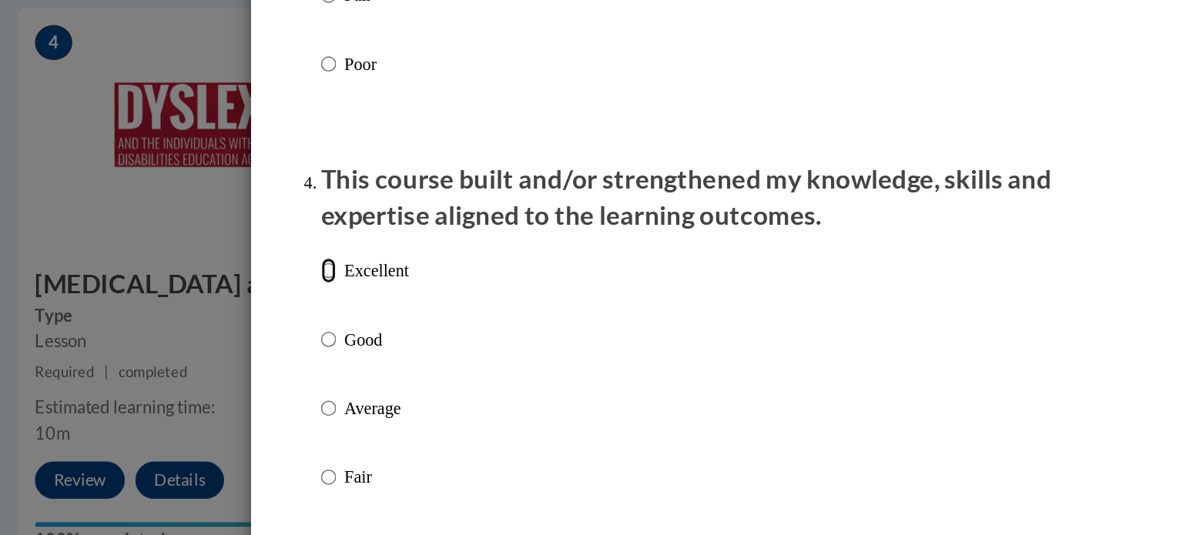
click at [331, 294] on input "Excellent" at bounding box center [335, 285] width 10 height 17
radio input "true"
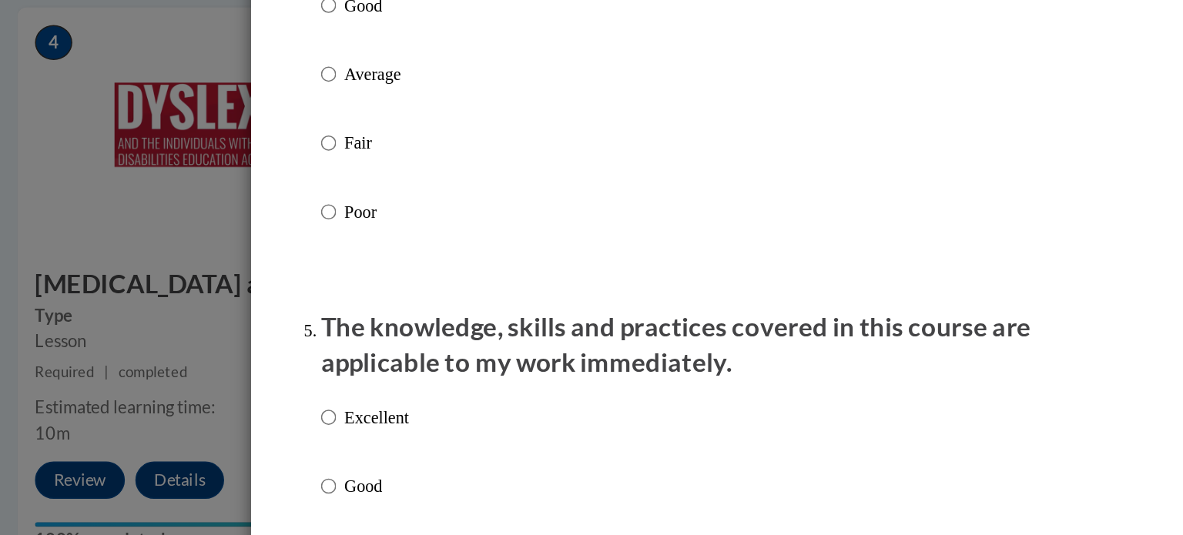
scroll to position [1200, 0]
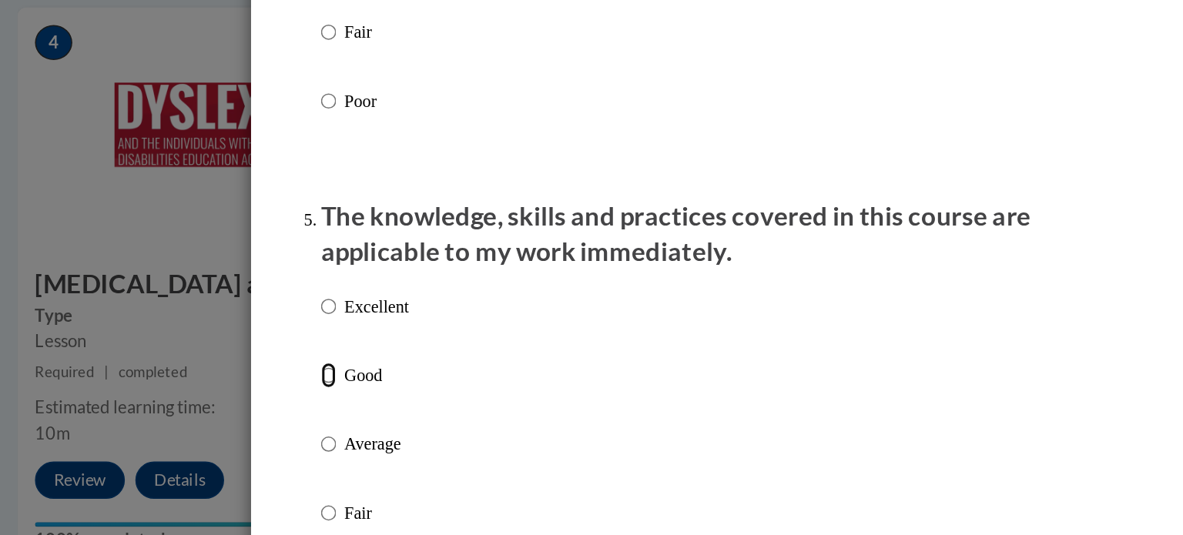
click at [334, 363] on input "Good" at bounding box center [335, 355] width 10 height 17
radio input "true"
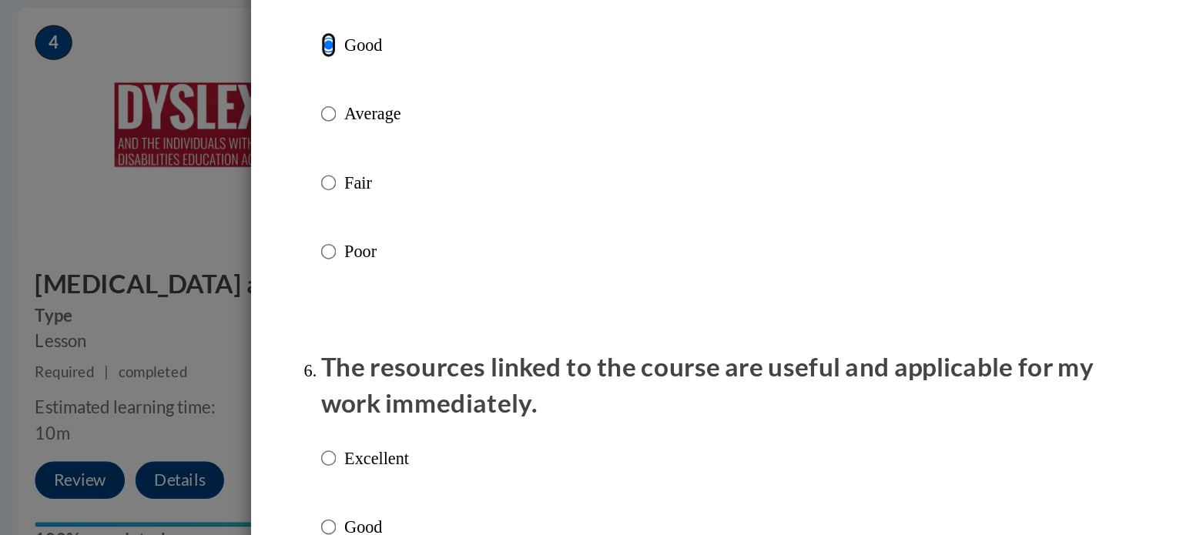
scroll to position [1492, 0]
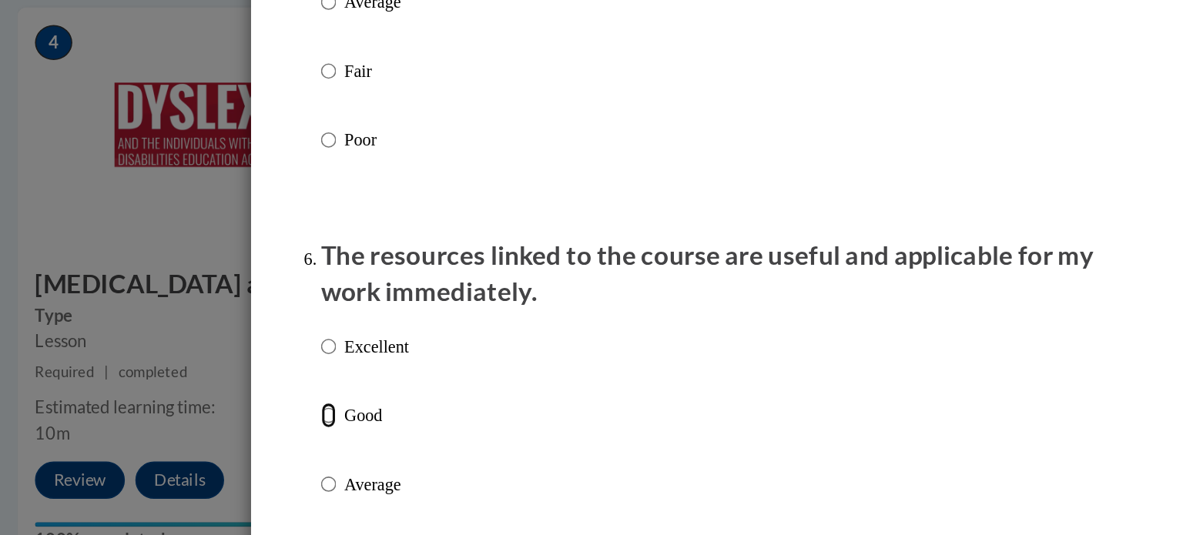
click at [333, 390] on input "Good" at bounding box center [335, 381] width 10 height 17
radio input "true"
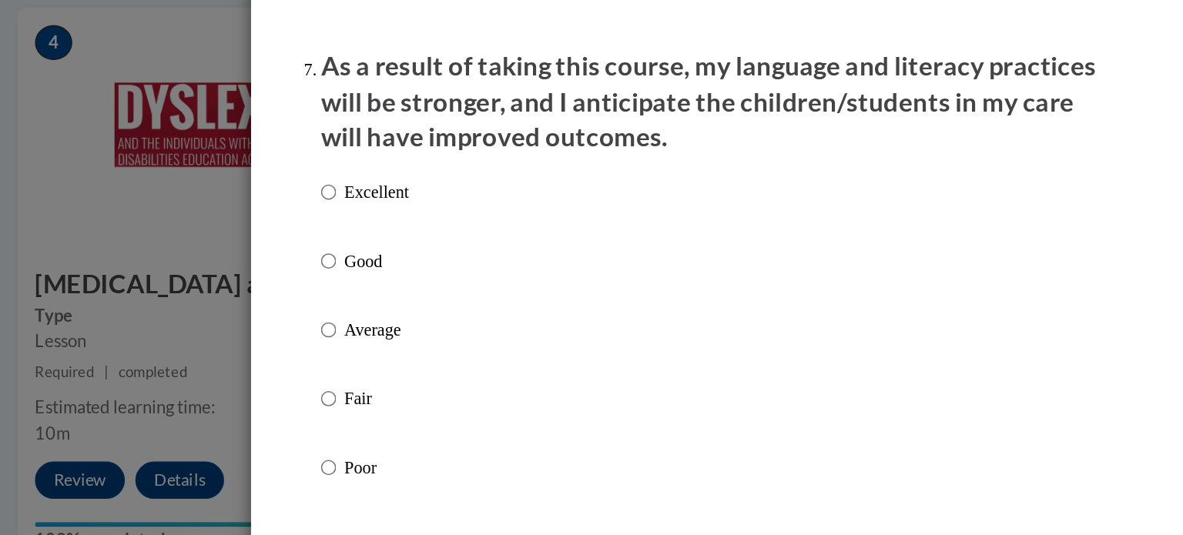
scroll to position [1941, 0]
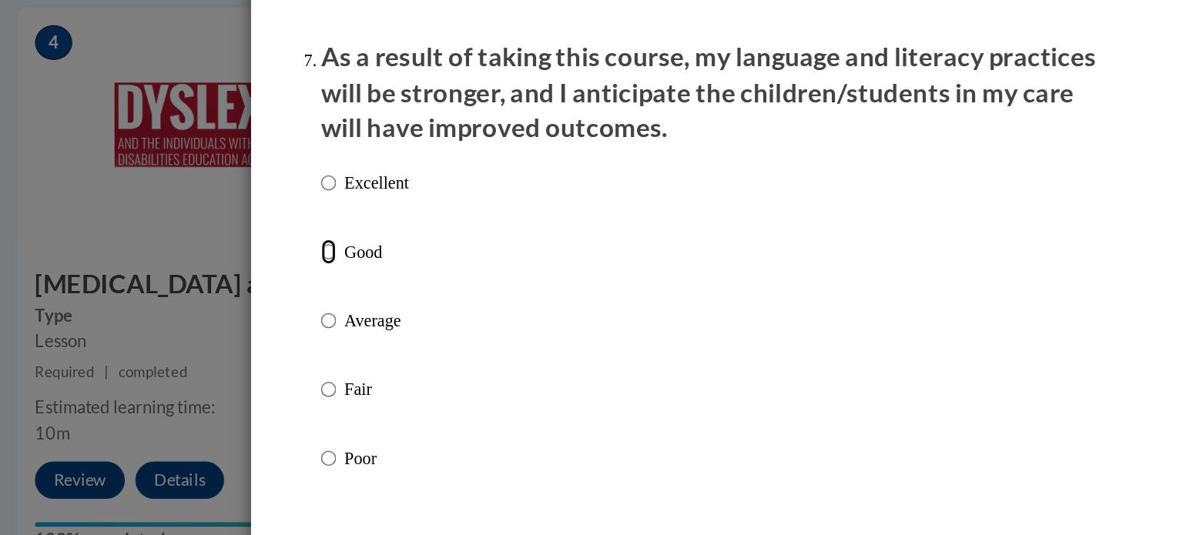
click at [337, 282] on input "Good" at bounding box center [335, 273] width 10 height 17
radio input "true"
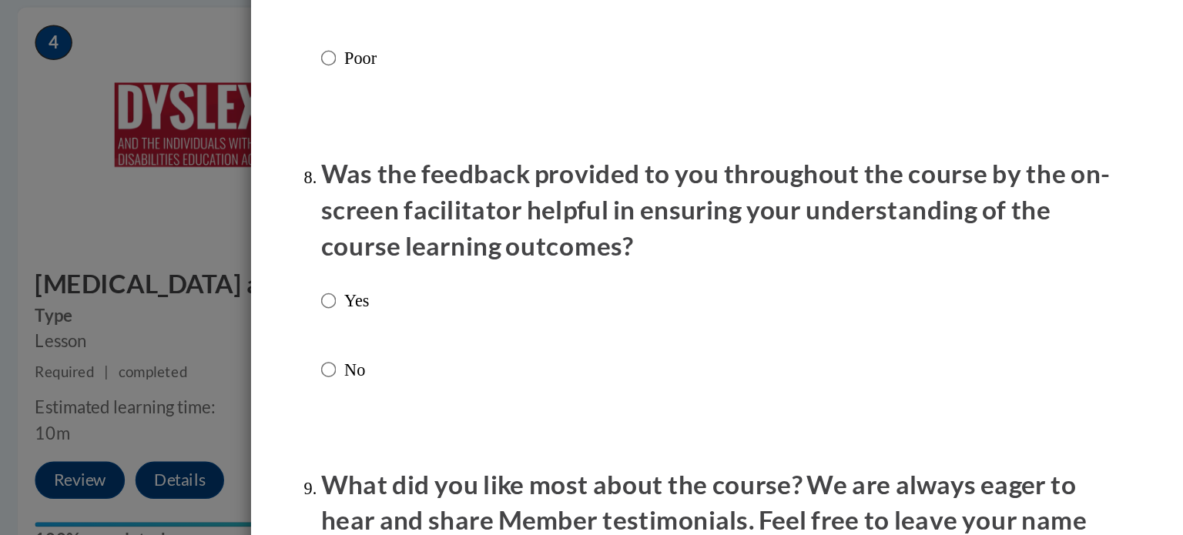
scroll to position [2206, 0]
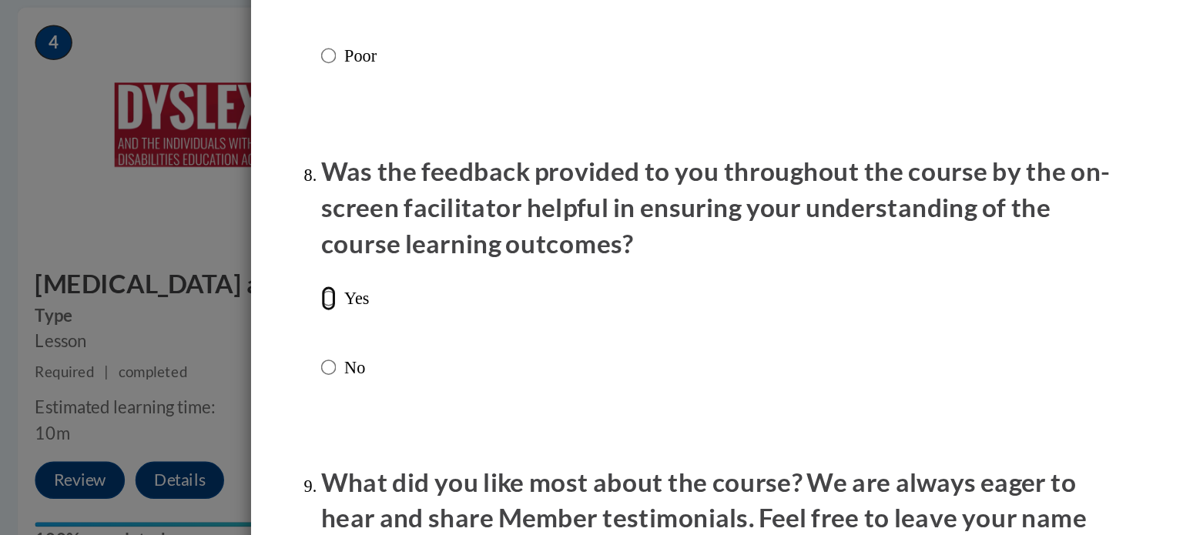
click at [331, 313] on input "Yes" at bounding box center [335, 304] width 10 height 17
radio input "true"
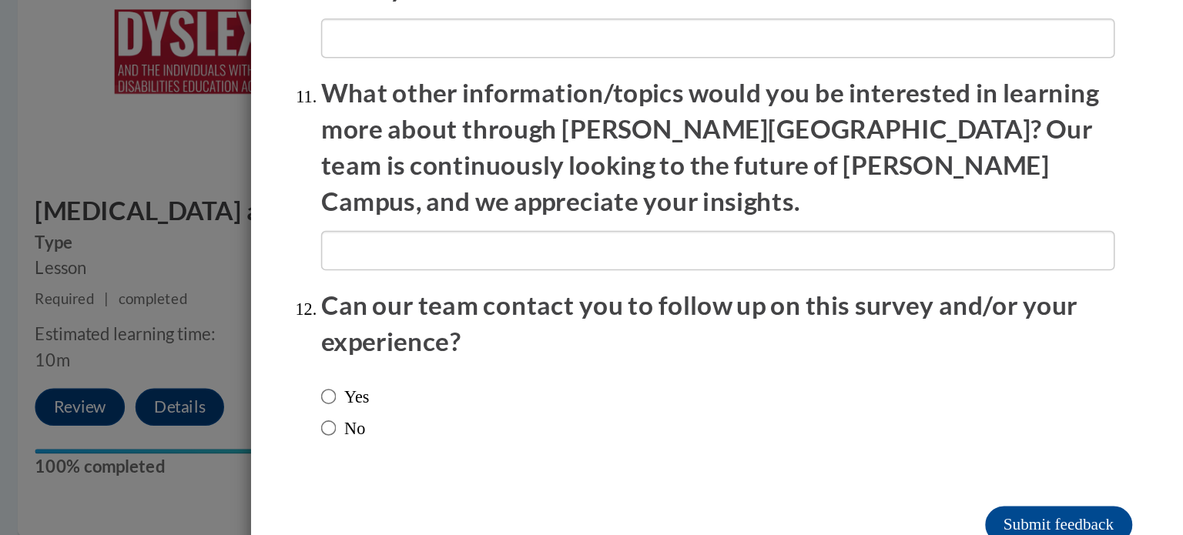
scroll to position [854, 0]
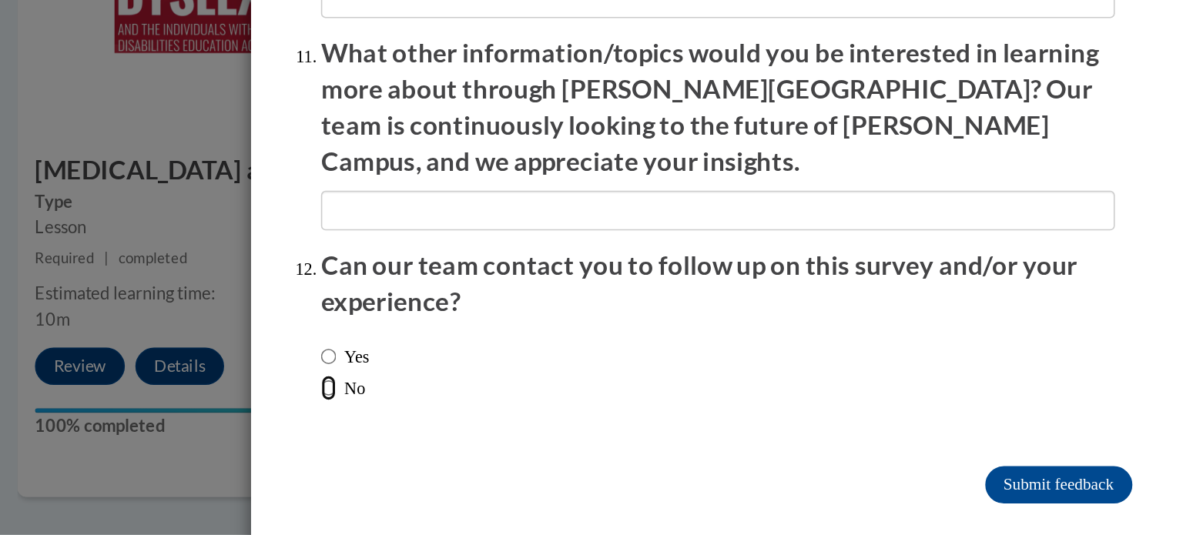
click at [337, 430] on input "No" at bounding box center [335, 438] width 10 height 17
radio input "true"
click at [804, 490] on input "Submit feedback" at bounding box center [816, 502] width 97 height 25
